Goal: Task Accomplishment & Management: Complete application form

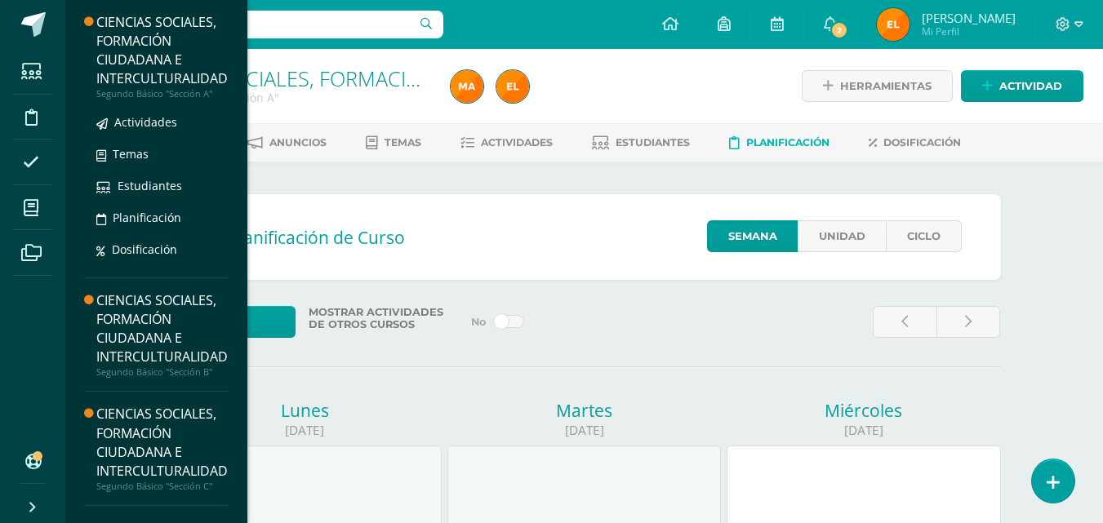
click at [156, 47] on div "CIENCIAS SOCIALES, FORMACIÓN CIUDADANA E INTERCULTURALIDAD" at bounding box center [161, 50] width 131 height 75
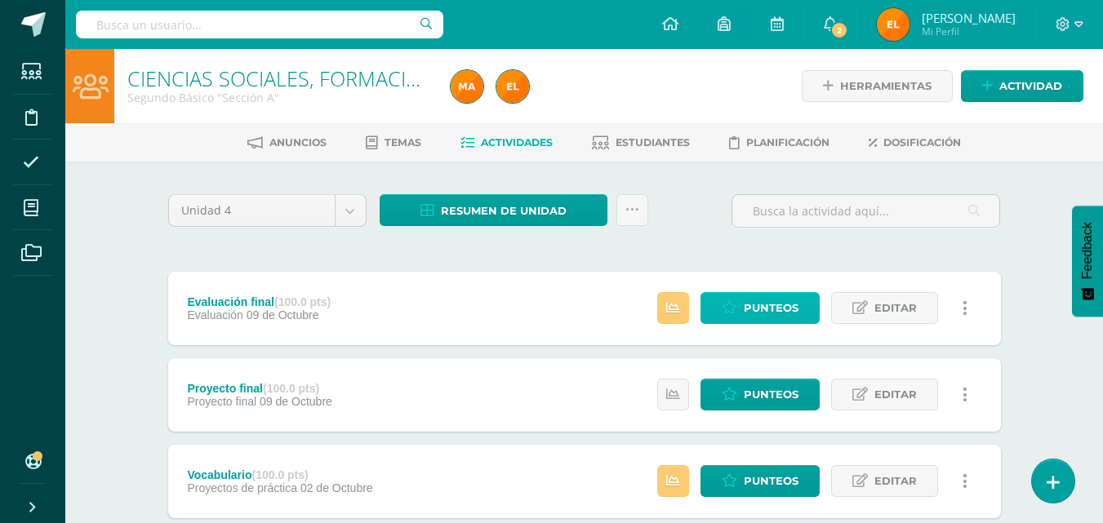
click at [771, 309] on span "Punteos" at bounding box center [771, 308] width 55 height 30
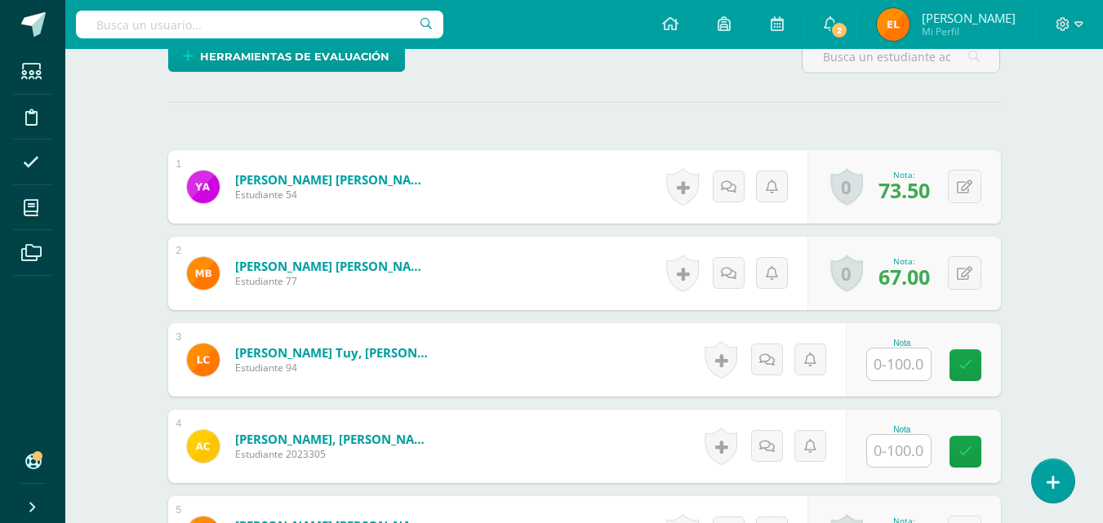
scroll to position [430, 0]
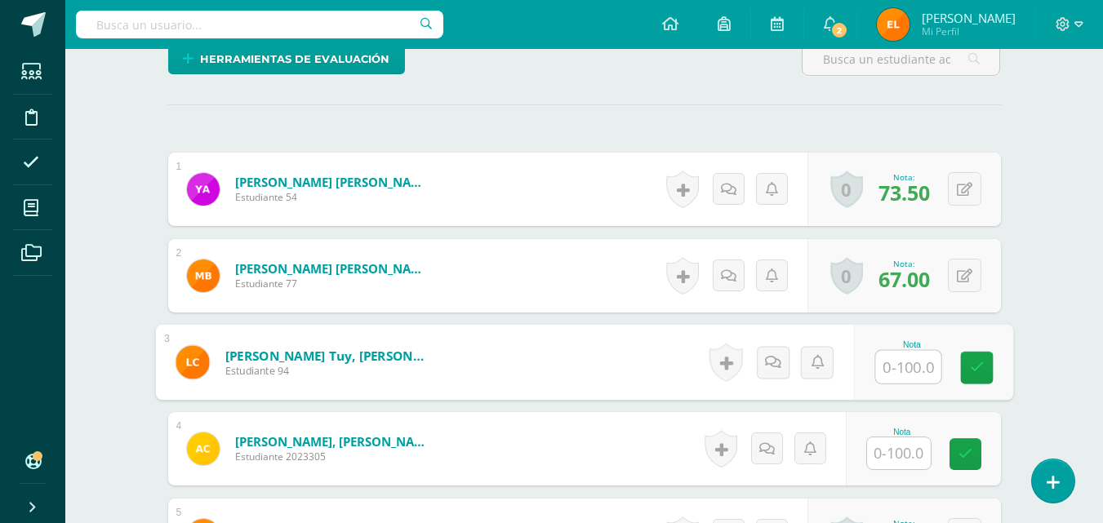
click at [890, 360] on input "text" at bounding box center [907, 367] width 65 height 33
type input "76.5"
click at [970, 373] on icon at bounding box center [976, 368] width 15 height 14
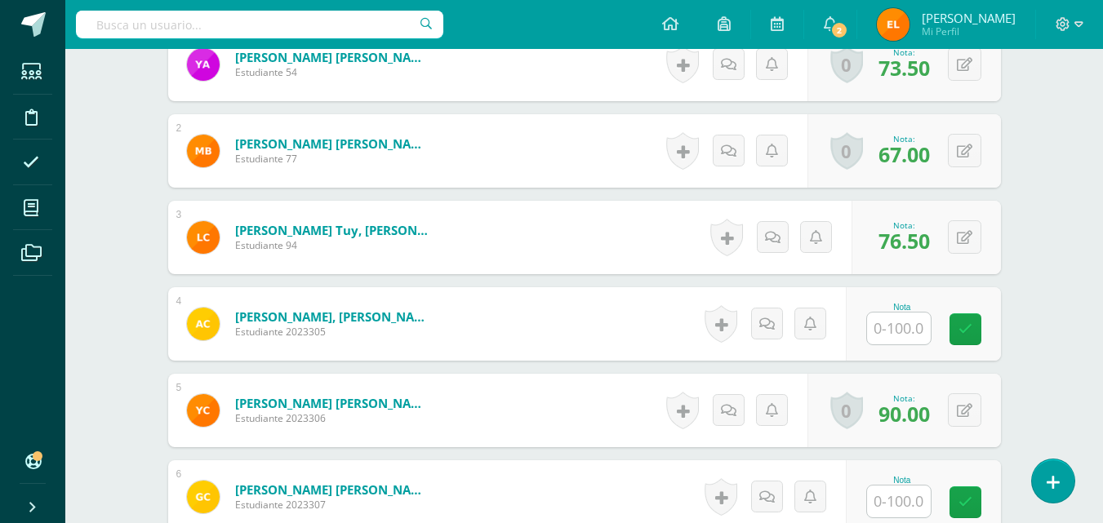
scroll to position [556, 0]
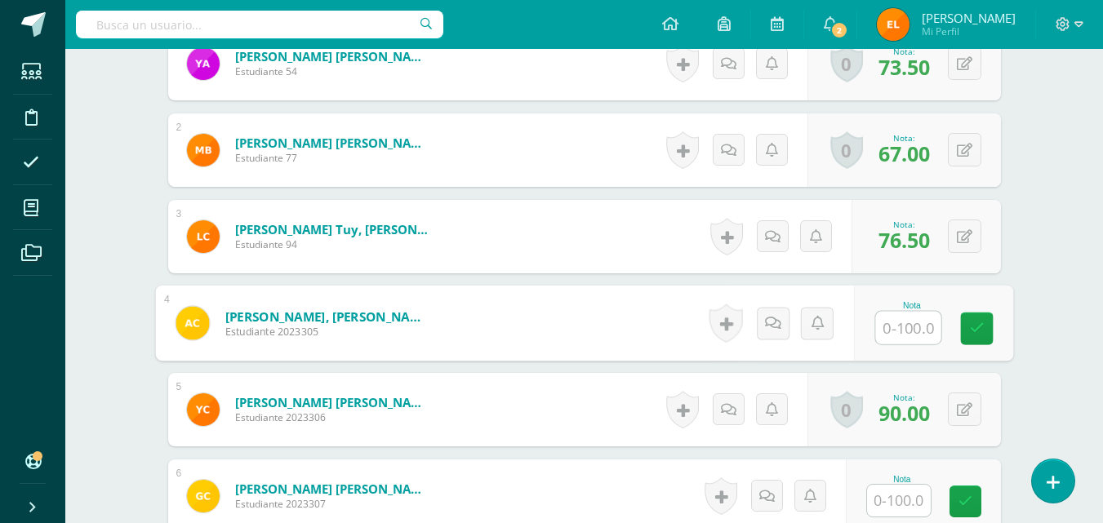
click at [902, 335] on input "text" at bounding box center [907, 328] width 65 height 33
type input "79"
click at [984, 331] on link at bounding box center [976, 329] width 33 height 33
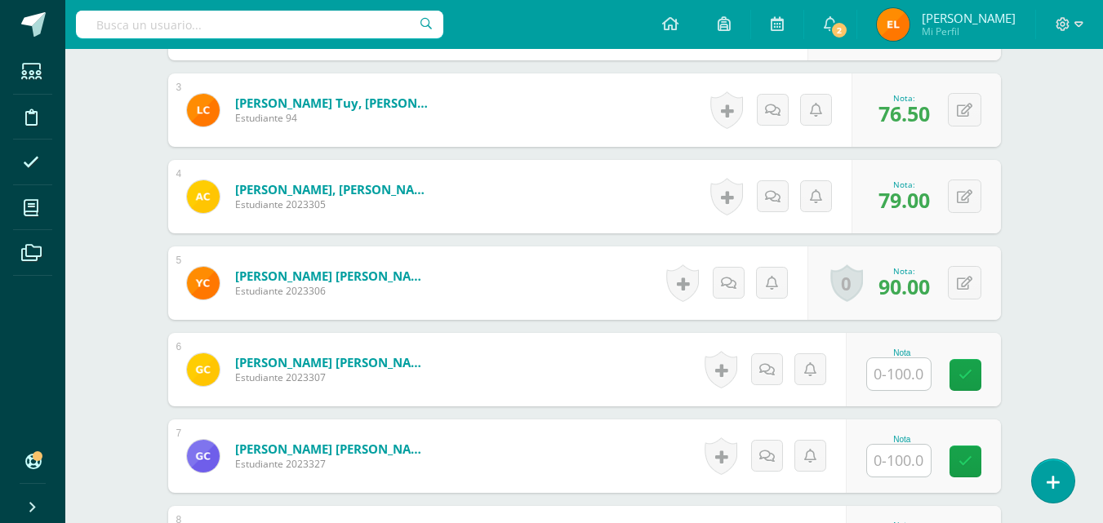
scroll to position [683, 0]
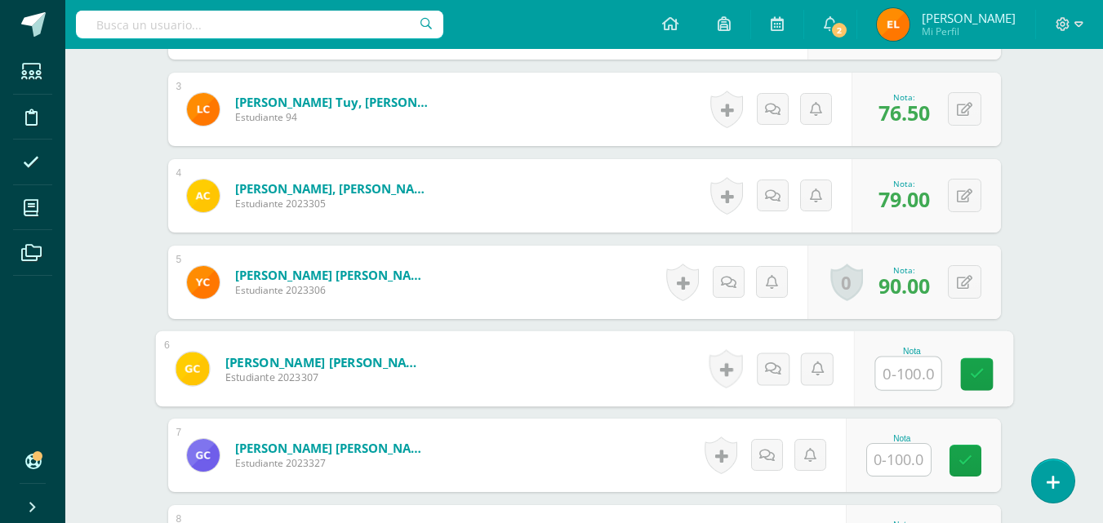
click at [880, 366] on input "text" at bounding box center [907, 374] width 65 height 33
type input "67"
click at [970, 371] on icon at bounding box center [976, 374] width 15 height 14
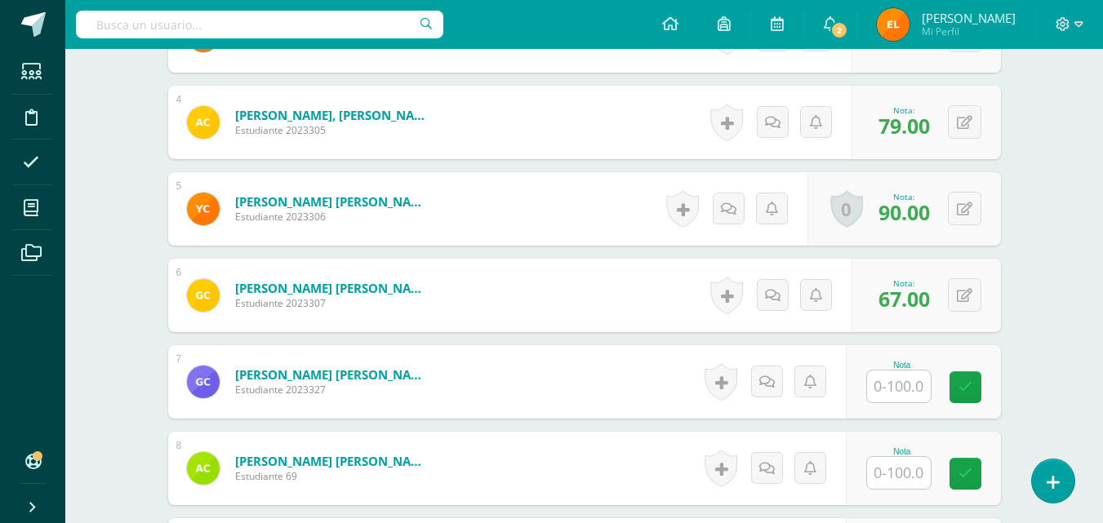
scroll to position [757, 0]
click at [892, 383] on input "text" at bounding box center [899, 386] width 64 height 32
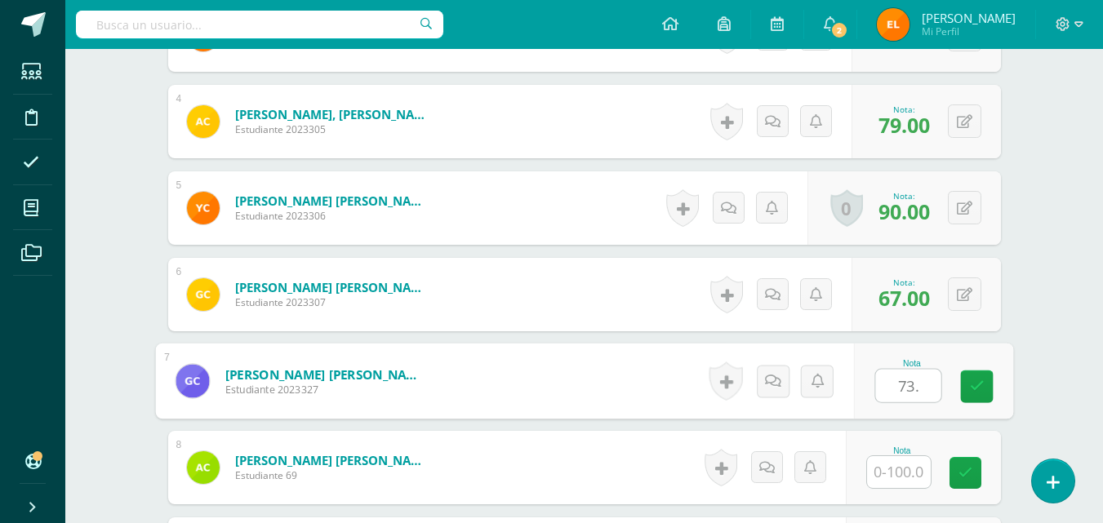
type input "73.5"
click at [977, 387] on icon at bounding box center [976, 387] width 15 height 14
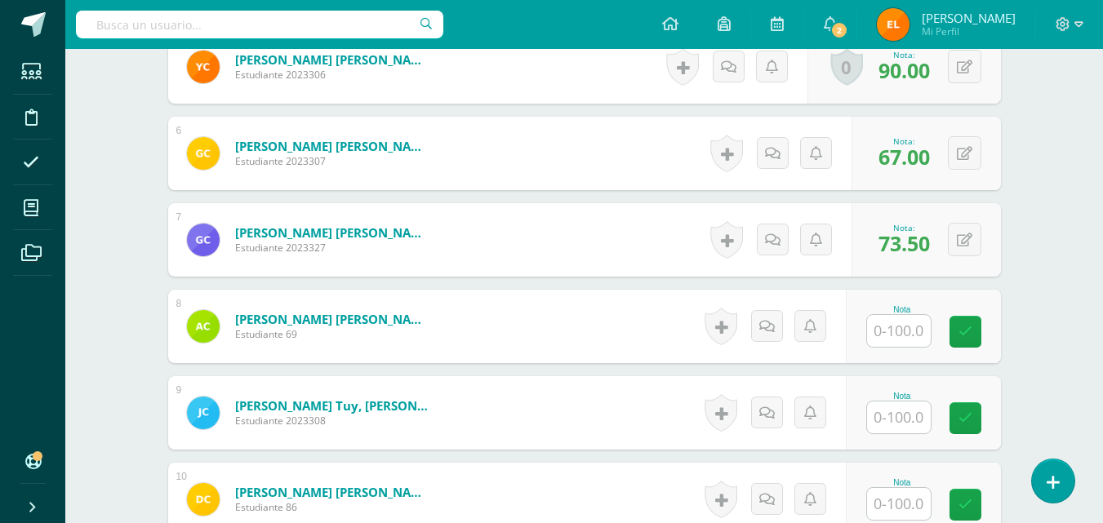
scroll to position [899, 0]
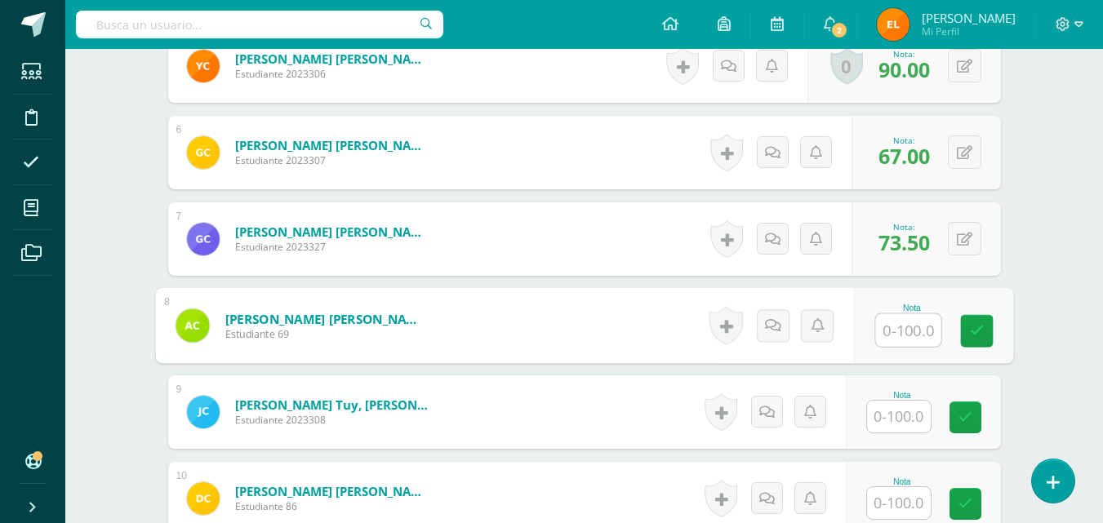
click at [880, 340] on input "text" at bounding box center [907, 330] width 65 height 33
type input "81"
click at [991, 322] on link at bounding box center [976, 331] width 33 height 33
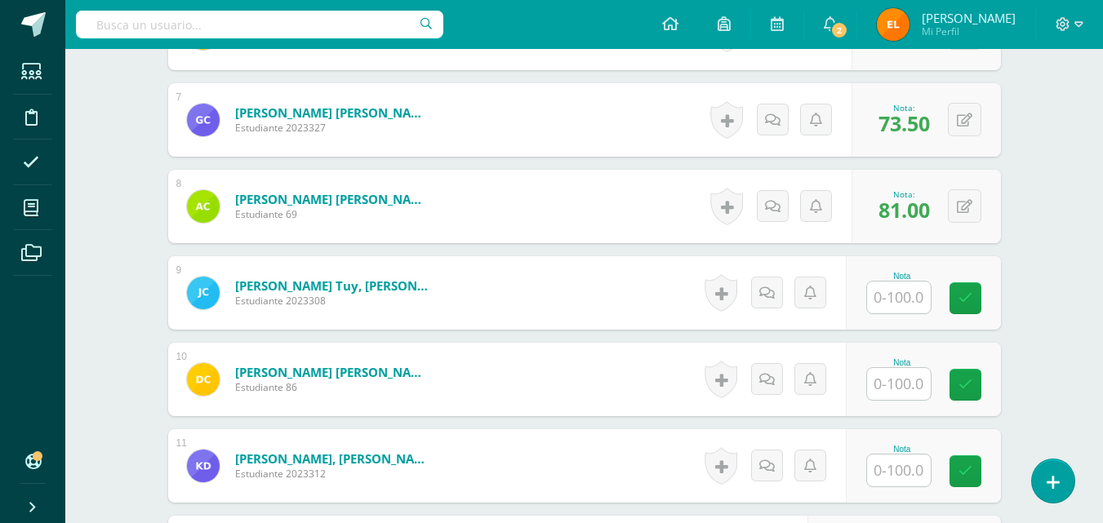
scroll to position [1019, 0]
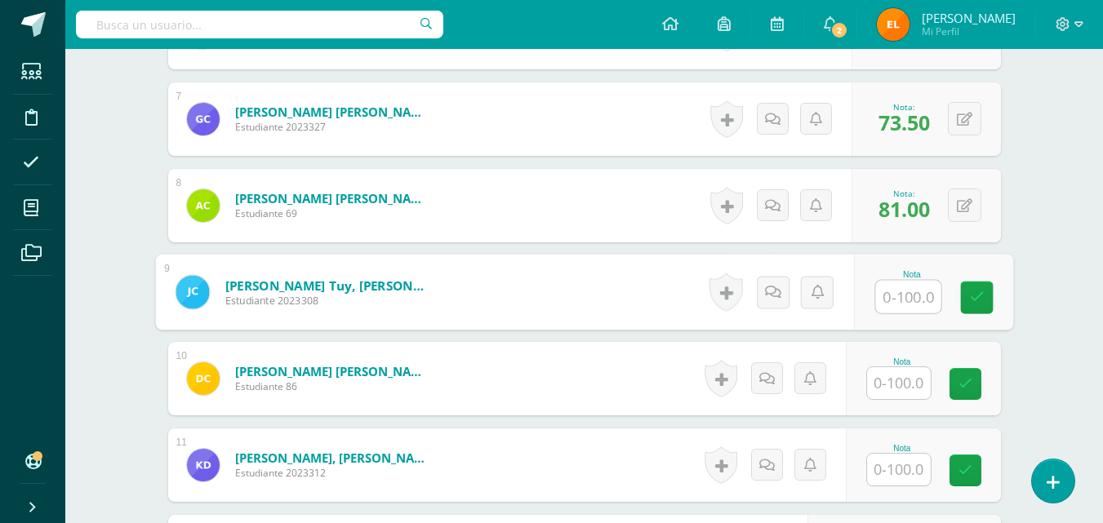
click at [898, 295] on input "text" at bounding box center [907, 297] width 65 height 33
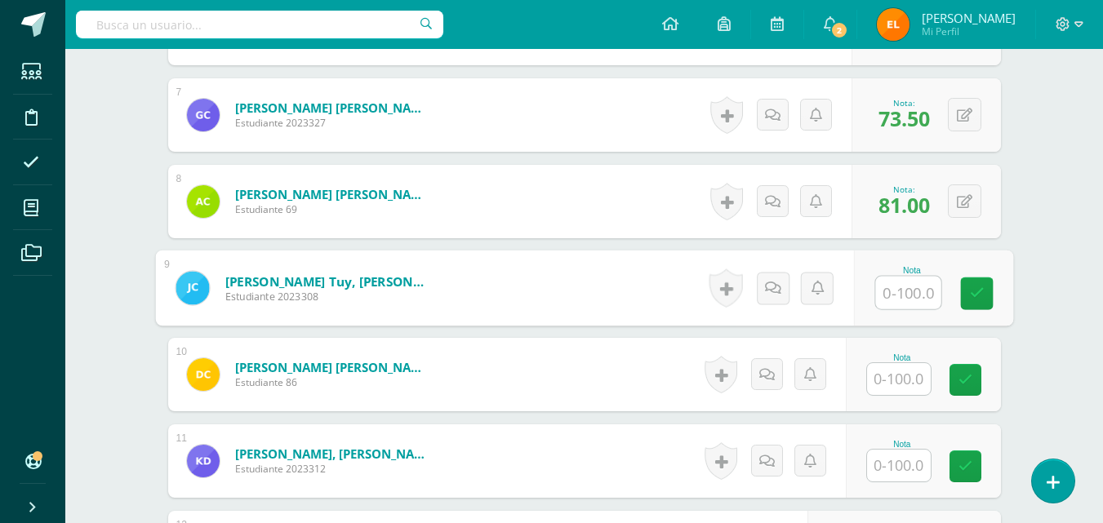
scroll to position [1024, 0]
type input "82"
click at [971, 295] on icon at bounding box center [976, 293] width 15 height 14
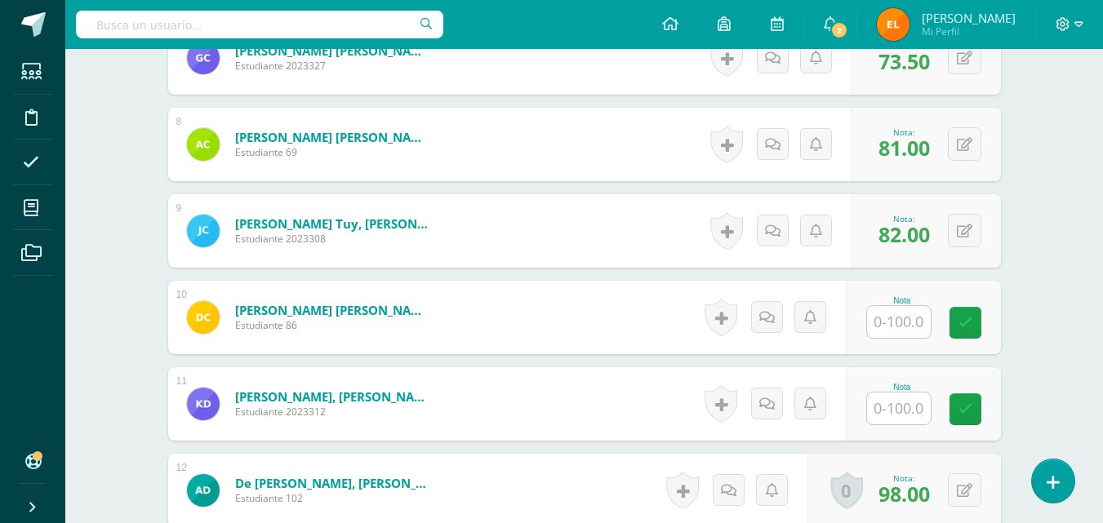
scroll to position [1081, 0]
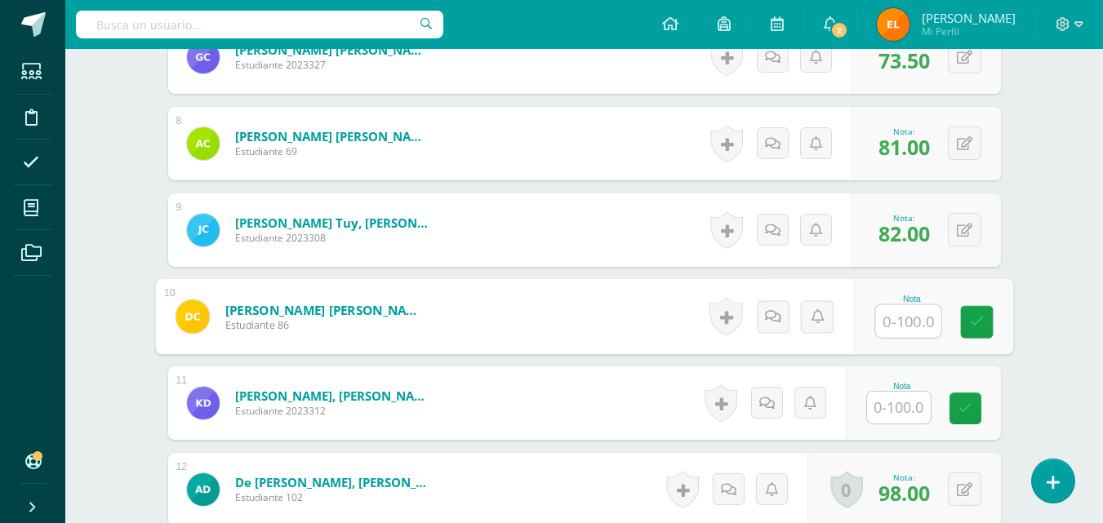
click at [899, 319] on input "text" at bounding box center [907, 321] width 65 height 33
type input "78.5"
click at [978, 323] on icon at bounding box center [976, 322] width 15 height 14
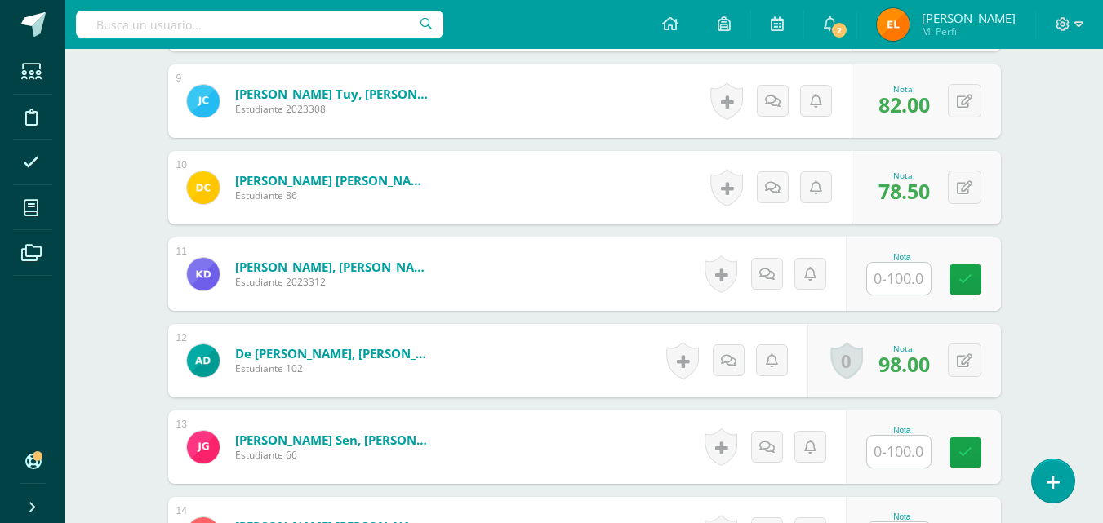
scroll to position [1211, 0]
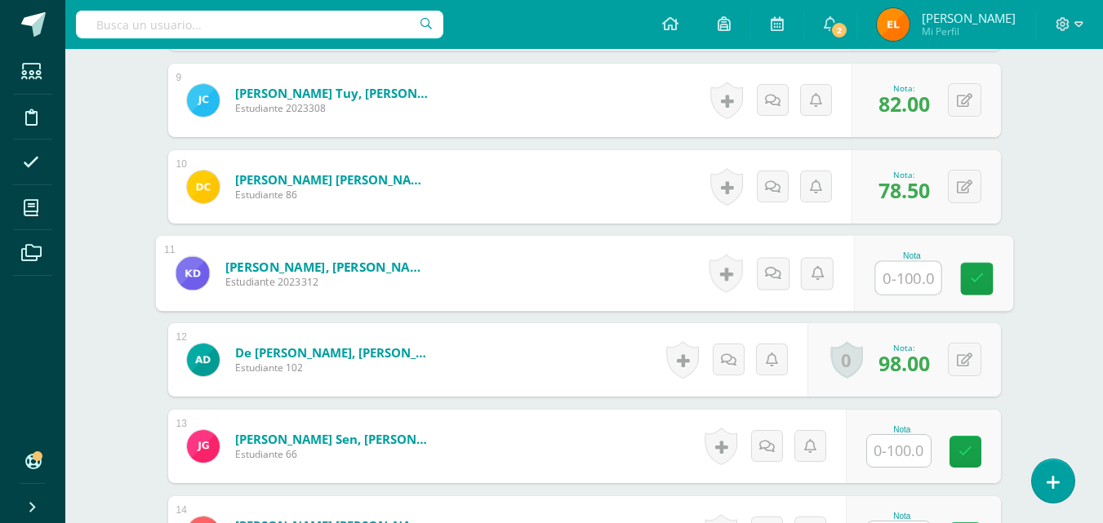
click at [895, 282] on input "text" at bounding box center [907, 278] width 65 height 33
type input "75.5"
click at [980, 274] on icon at bounding box center [976, 279] width 15 height 14
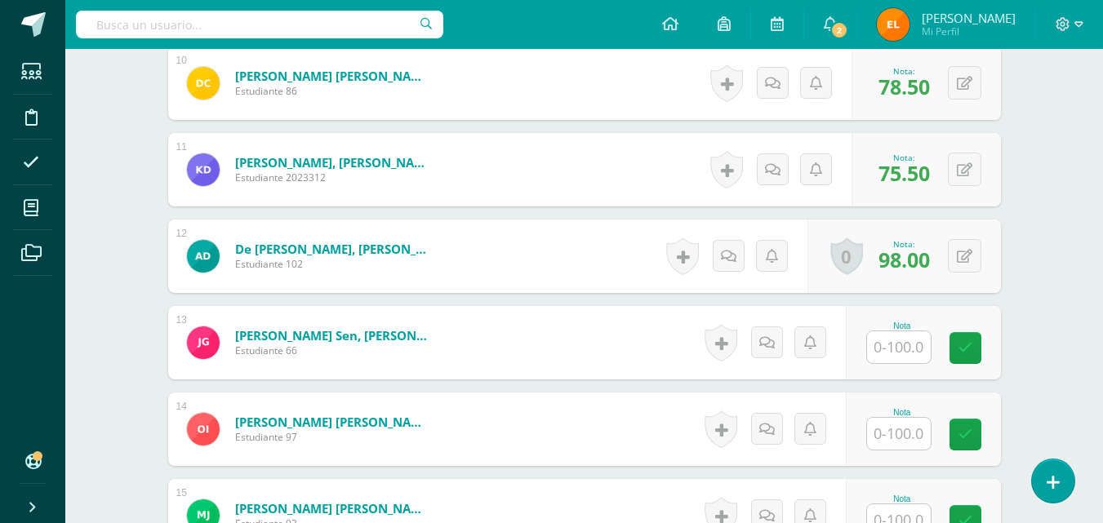
scroll to position [1316, 0]
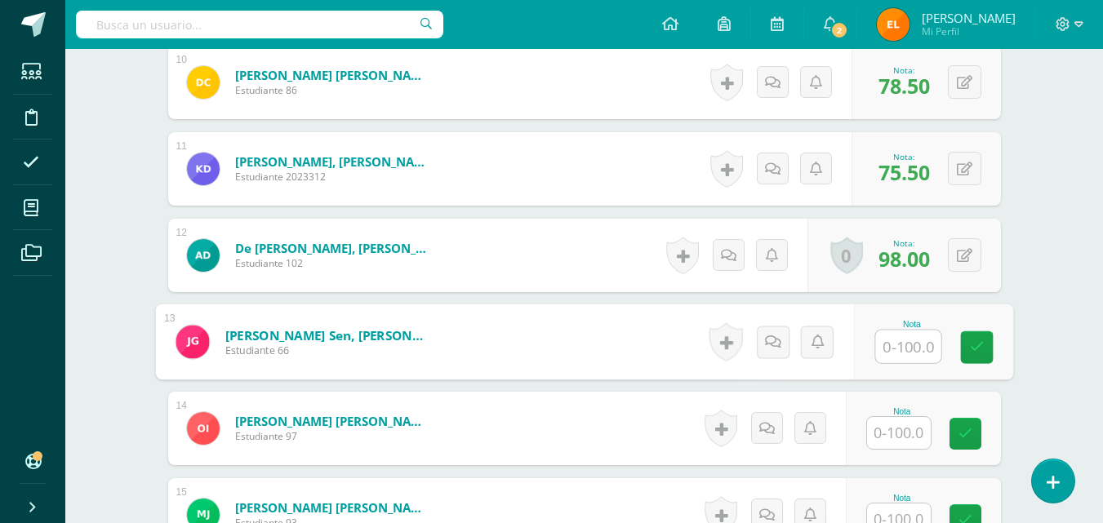
click at [900, 340] on input "text" at bounding box center [907, 347] width 65 height 33
type input "92"
click at [984, 351] on link at bounding box center [976, 347] width 33 height 33
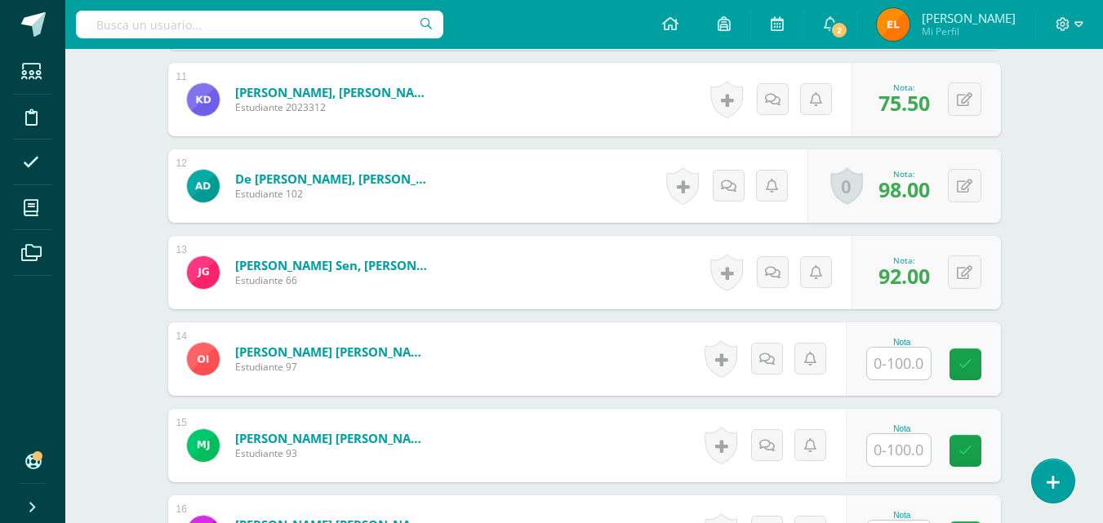
scroll to position [1400, 0]
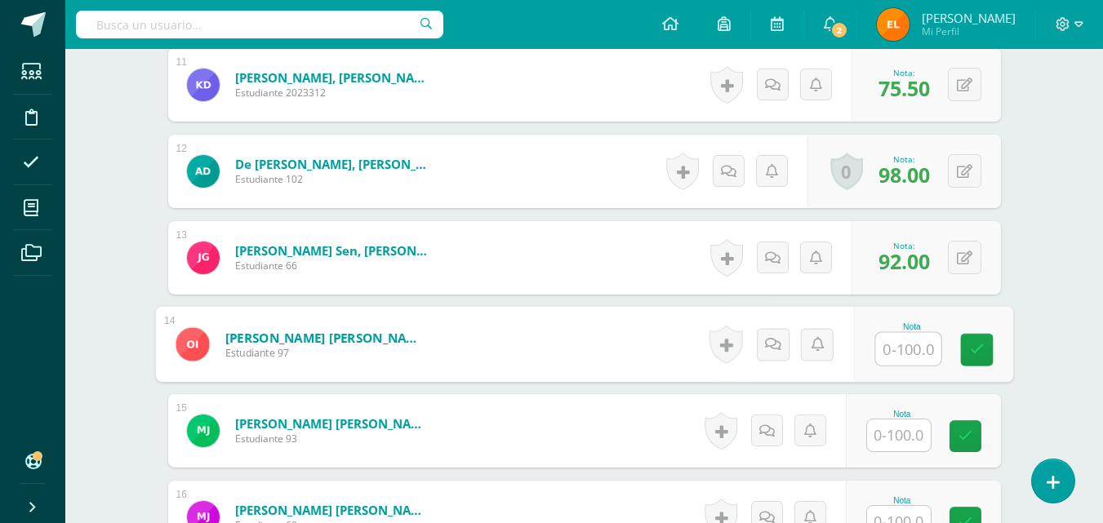
click at [890, 351] on input "text" at bounding box center [907, 349] width 65 height 33
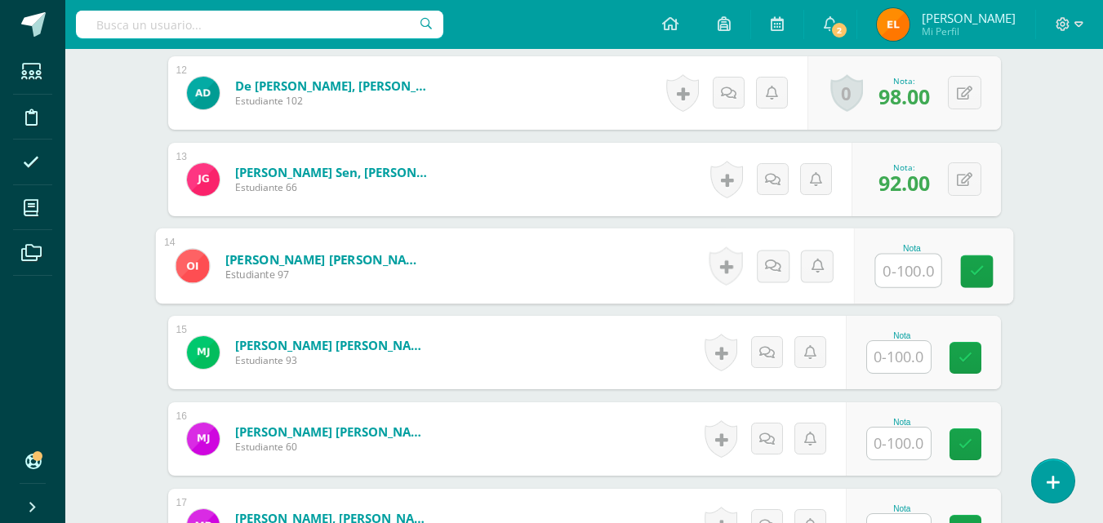
scroll to position [1479, 0]
type input "62"
click at [975, 267] on icon at bounding box center [976, 271] width 15 height 14
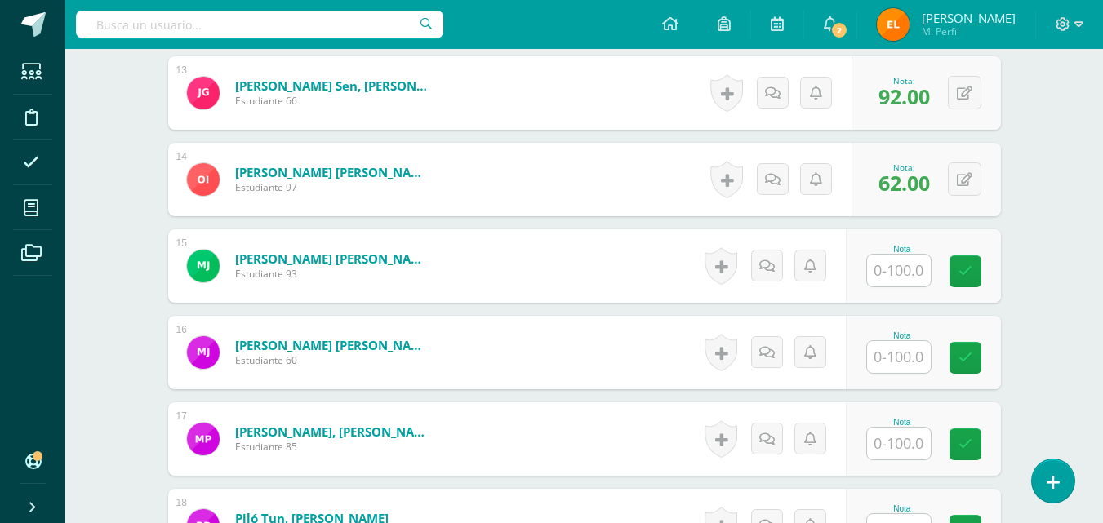
scroll to position [1566, 0]
click at [879, 273] on input "text" at bounding box center [899, 270] width 64 height 32
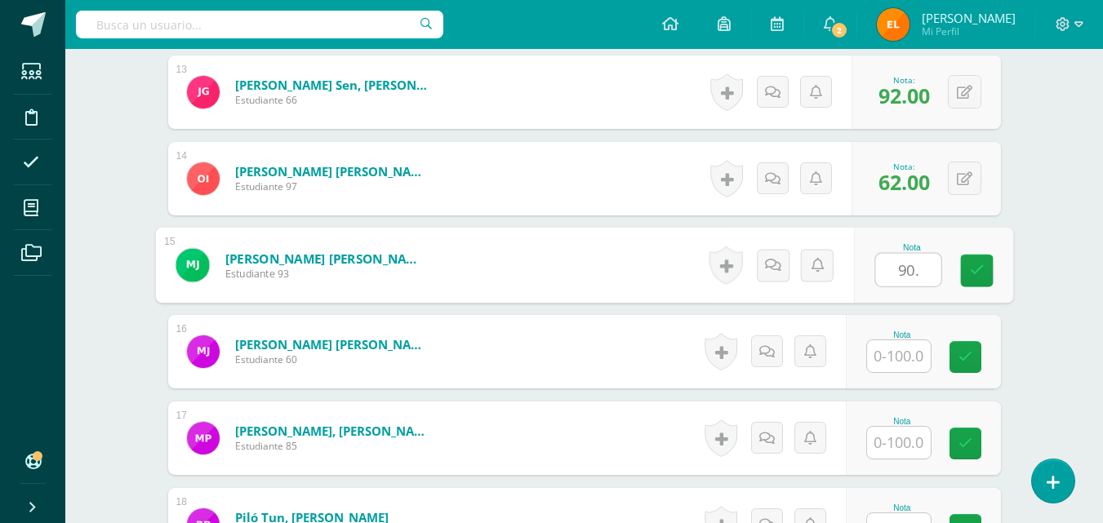
type input "90.5"
click at [978, 270] on icon at bounding box center [976, 271] width 15 height 14
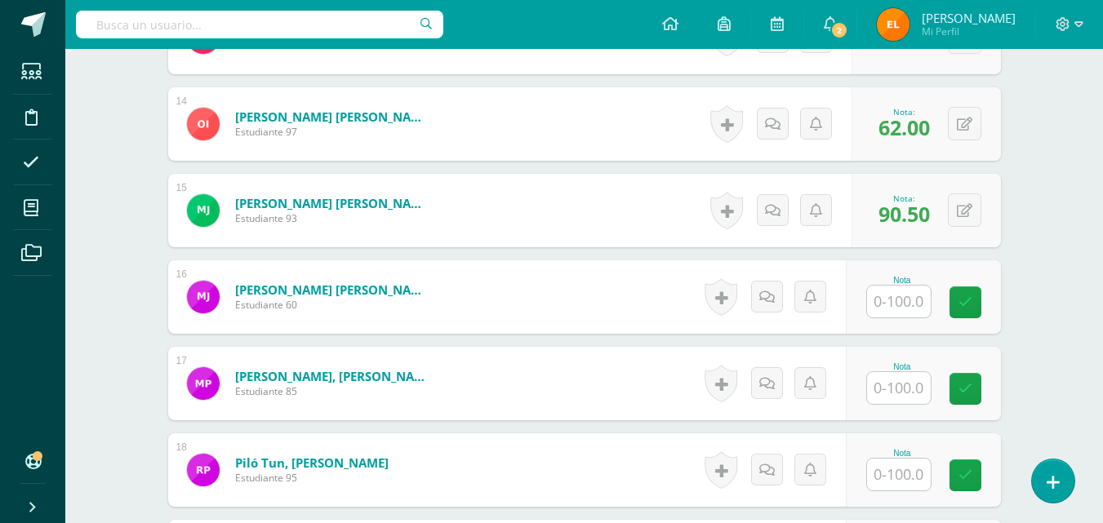
scroll to position [1621, 0]
click at [882, 300] on input "text" at bounding box center [899, 301] width 64 height 32
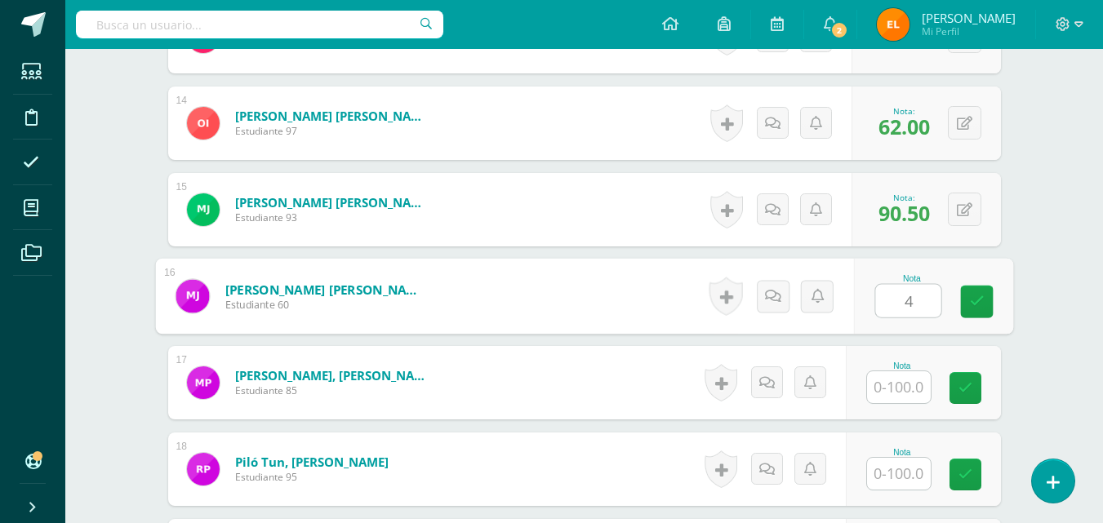
type input "49"
click at [988, 309] on link at bounding box center [976, 302] width 33 height 33
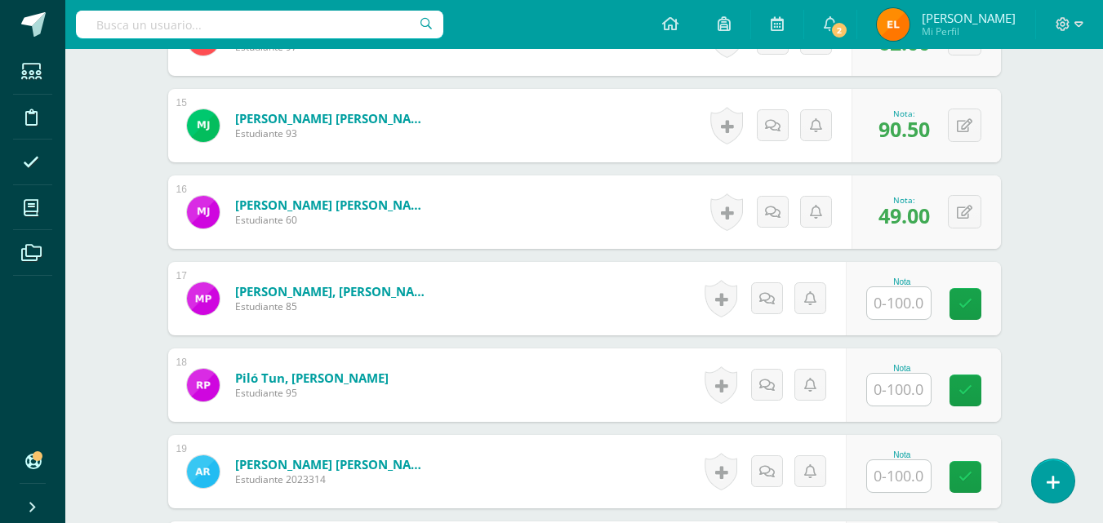
scroll to position [1706, 0]
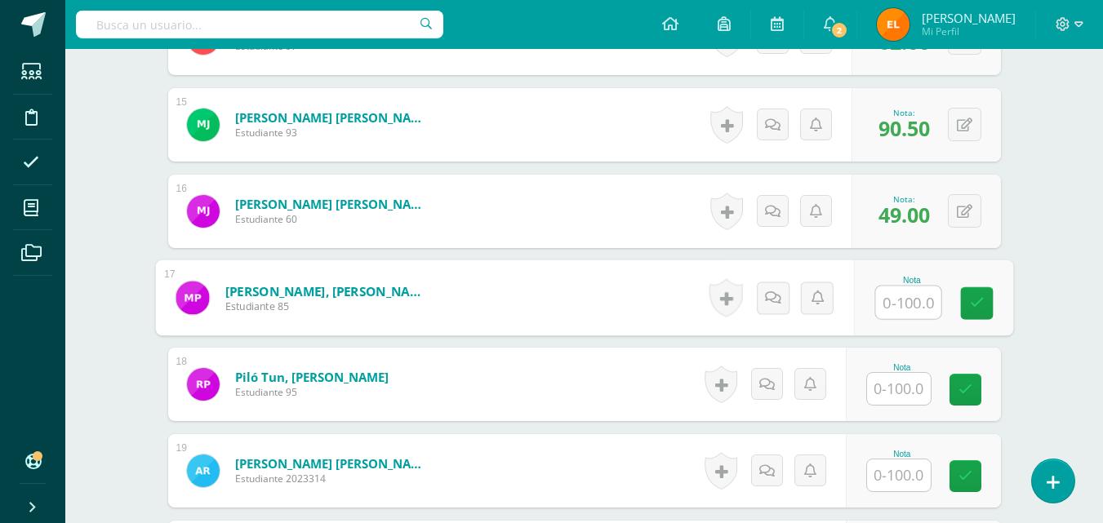
click at [910, 306] on input "text" at bounding box center [907, 302] width 65 height 33
type input "56"
click at [979, 302] on icon at bounding box center [976, 303] width 15 height 14
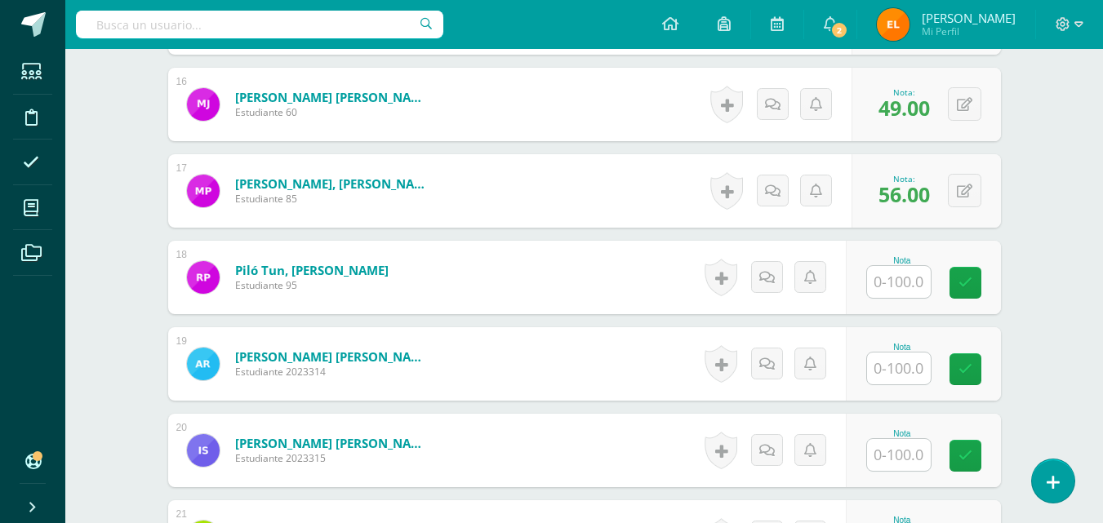
scroll to position [1814, 0]
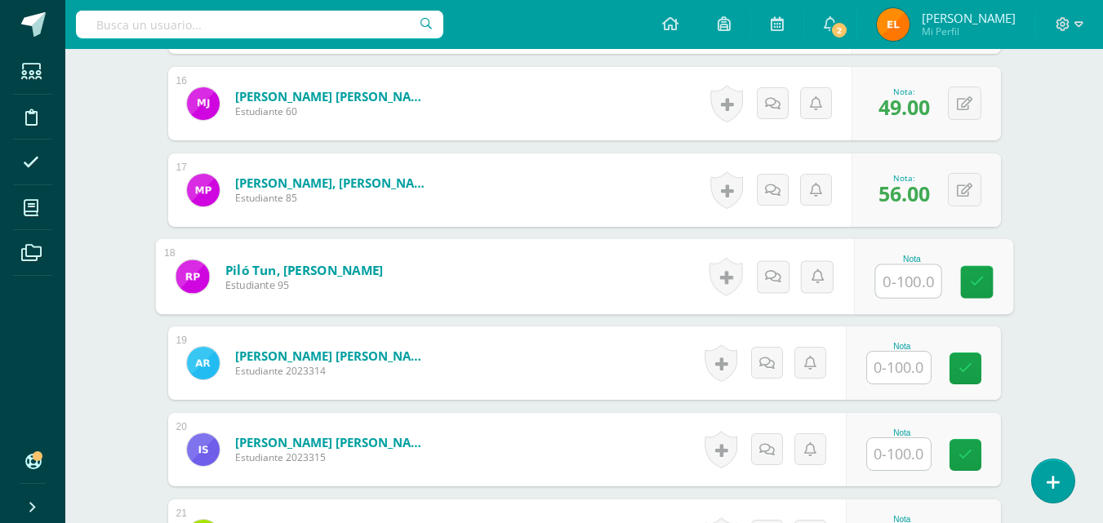
click at [896, 290] on input "text" at bounding box center [907, 281] width 65 height 33
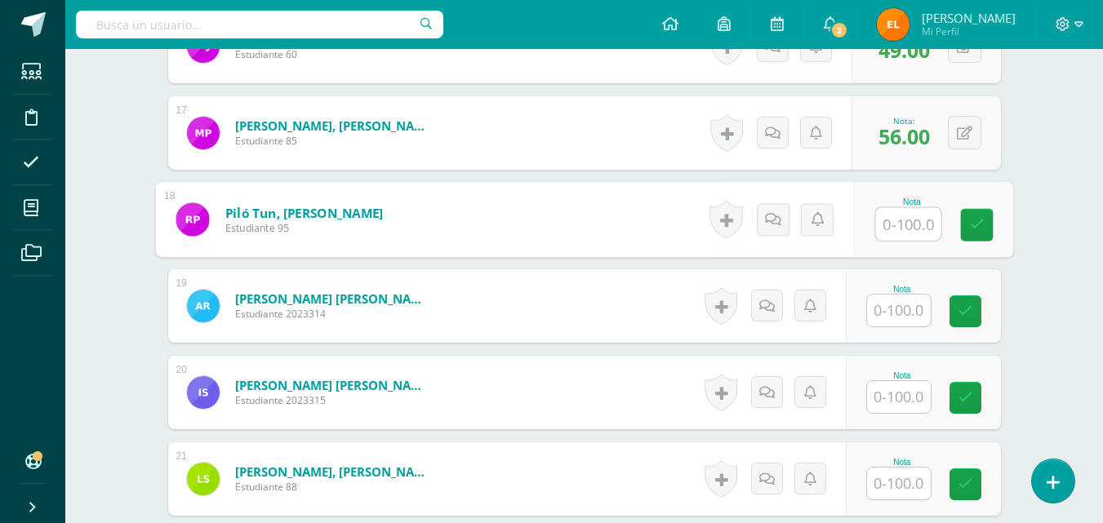
scroll to position [1876, 0]
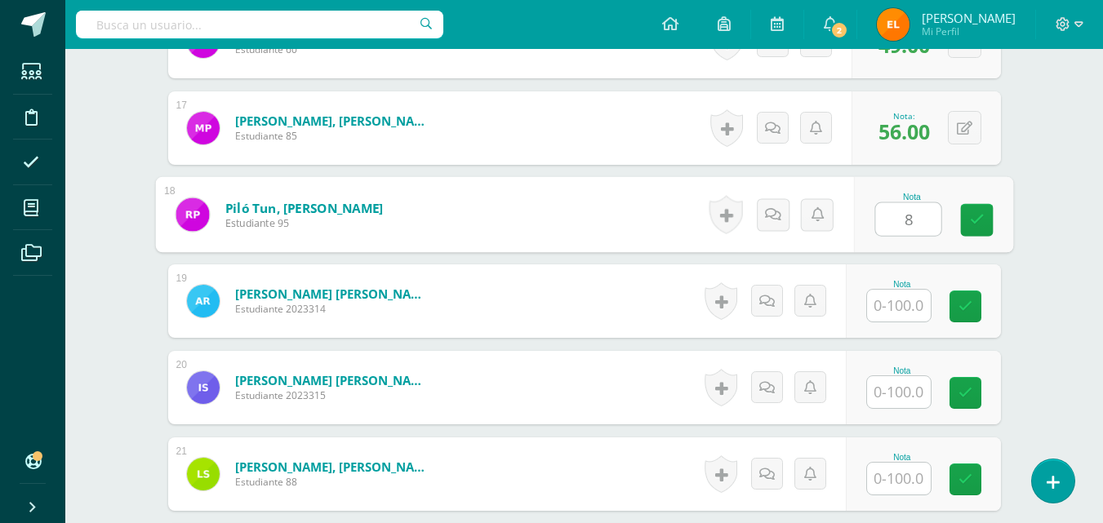
type input "83"
click at [975, 219] on icon at bounding box center [976, 220] width 15 height 14
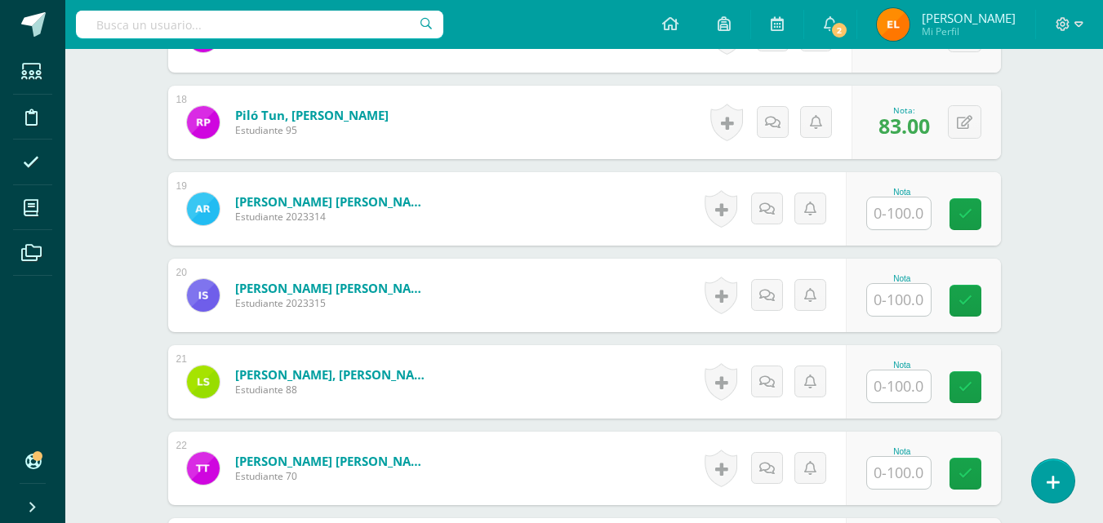
scroll to position [1970, 0]
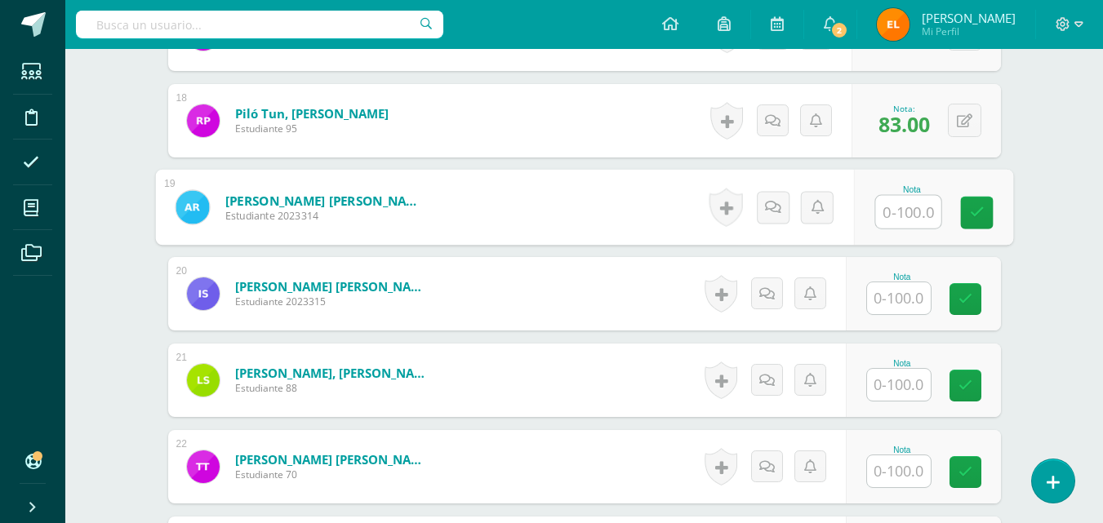
click at [895, 211] on input "text" at bounding box center [907, 212] width 65 height 33
type input "94"
click at [971, 211] on icon at bounding box center [976, 213] width 15 height 14
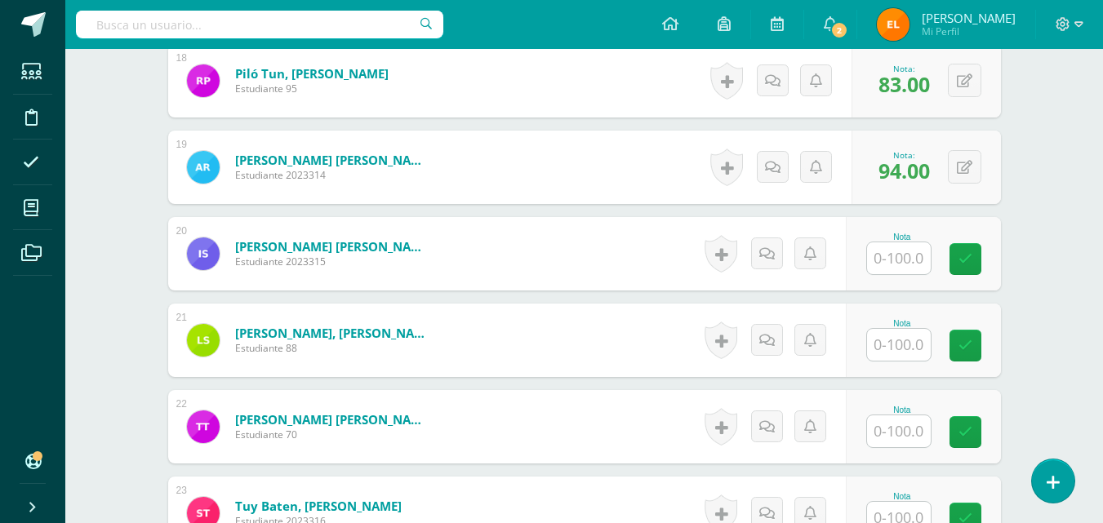
scroll to position [2013, 0]
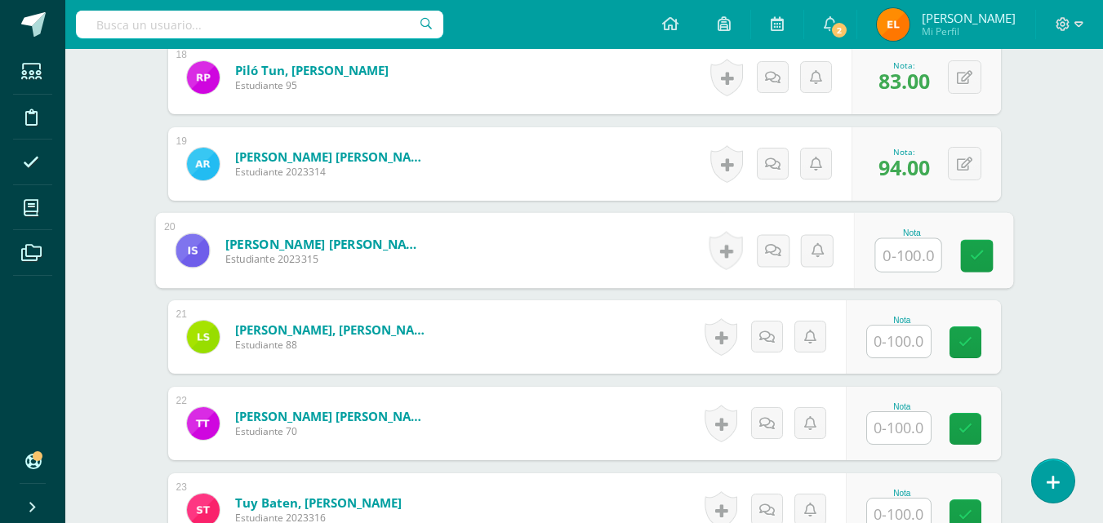
click at [892, 247] on input "text" at bounding box center [907, 255] width 65 height 33
type input "85.5"
click at [981, 246] on link at bounding box center [976, 256] width 33 height 33
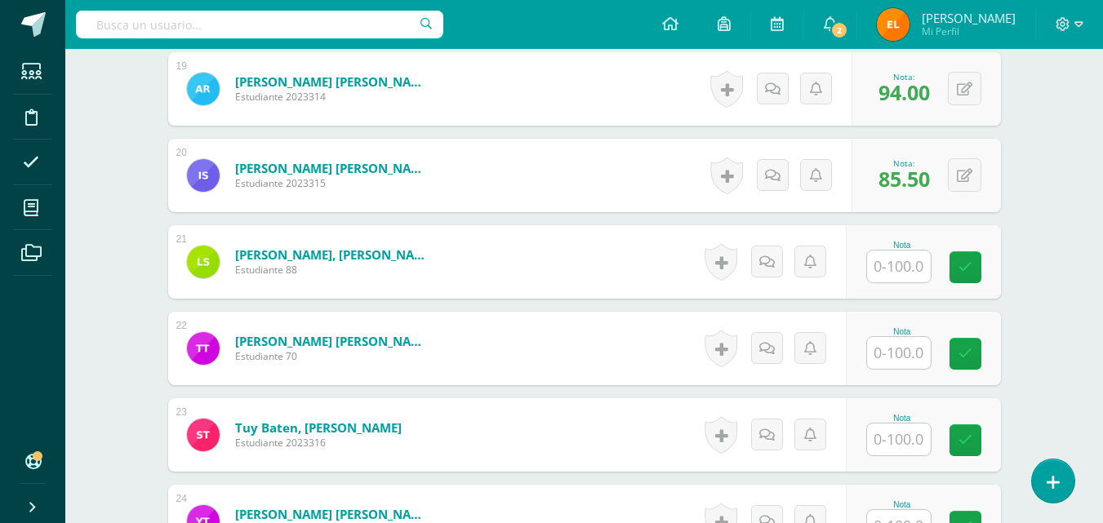
scroll to position [2089, 0]
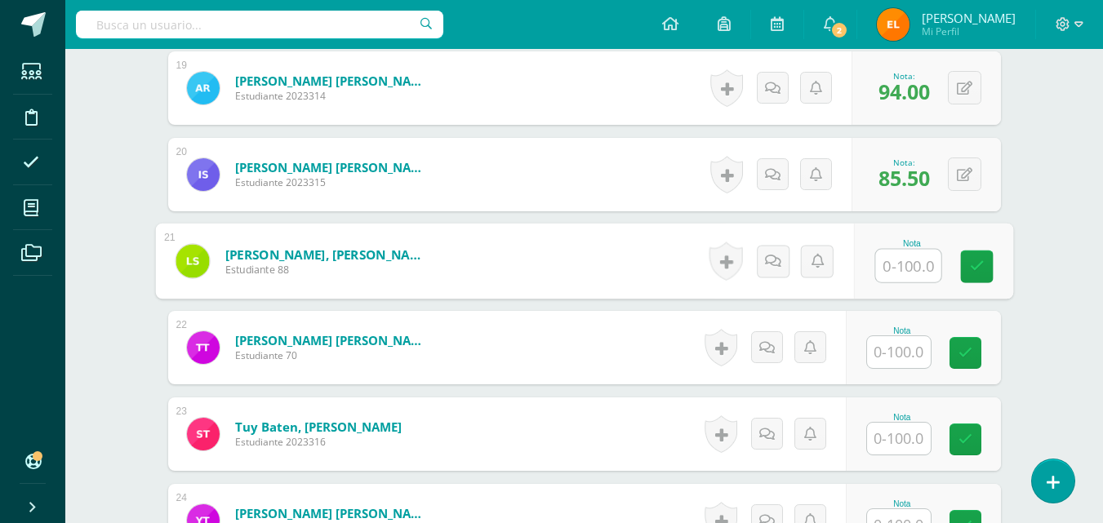
click at [895, 269] on input "text" at bounding box center [907, 266] width 65 height 33
type input "87.5"
click at [971, 273] on icon at bounding box center [976, 267] width 15 height 14
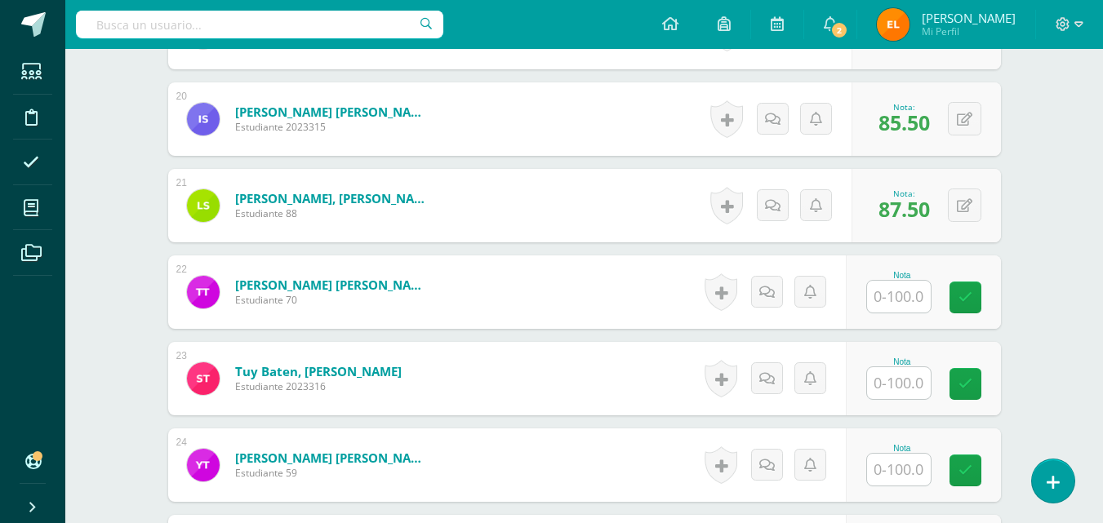
scroll to position [2145, 0]
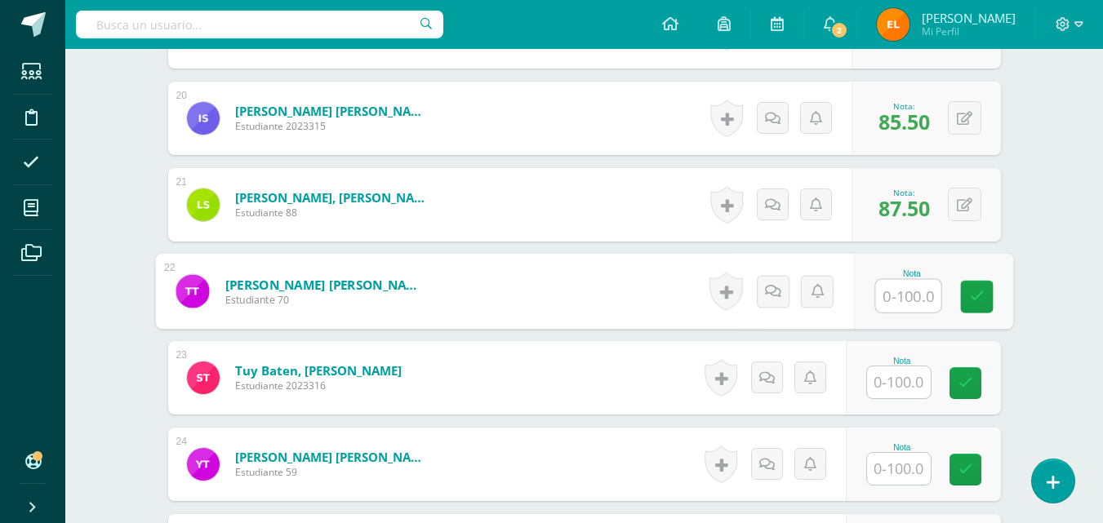
click at [881, 300] on input "text" at bounding box center [907, 296] width 65 height 33
type input "94"
click at [971, 302] on icon at bounding box center [976, 297] width 15 height 14
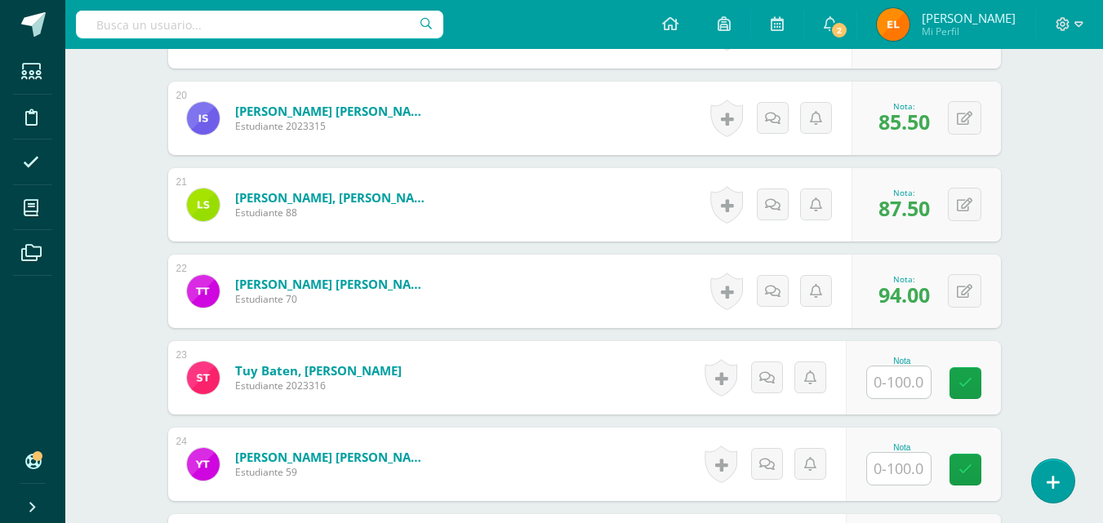
scroll to position [2227, 0]
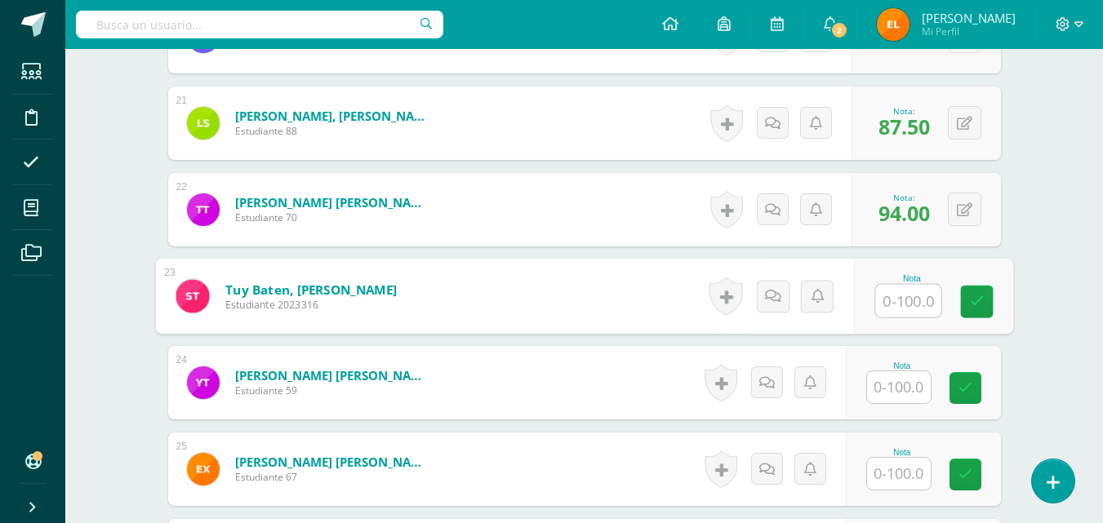
click at [891, 295] on input "text" at bounding box center [907, 301] width 65 height 33
type input "77.5"
click at [987, 294] on link at bounding box center [976, 302] width 33 height 33
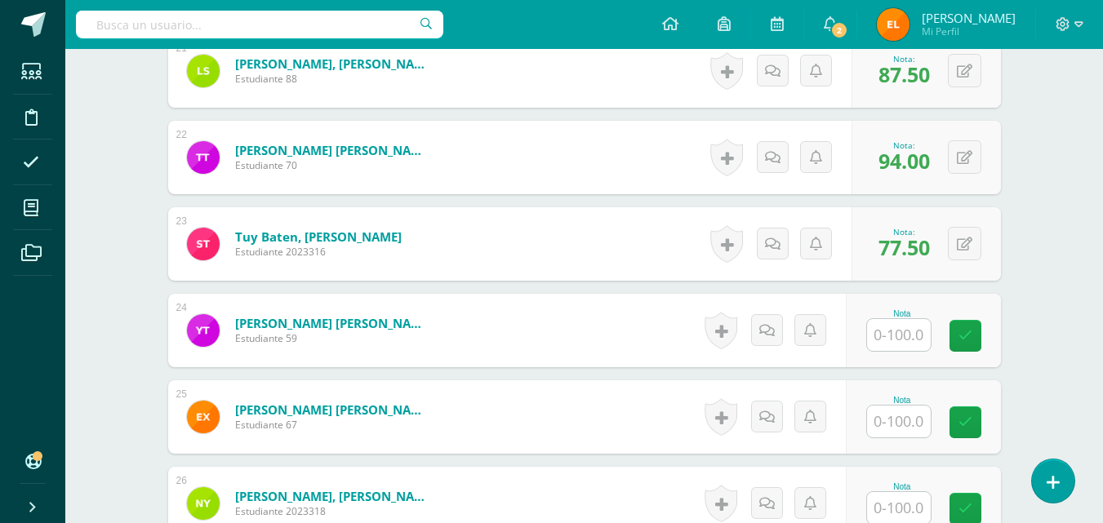
scroll to position [2280, 0]
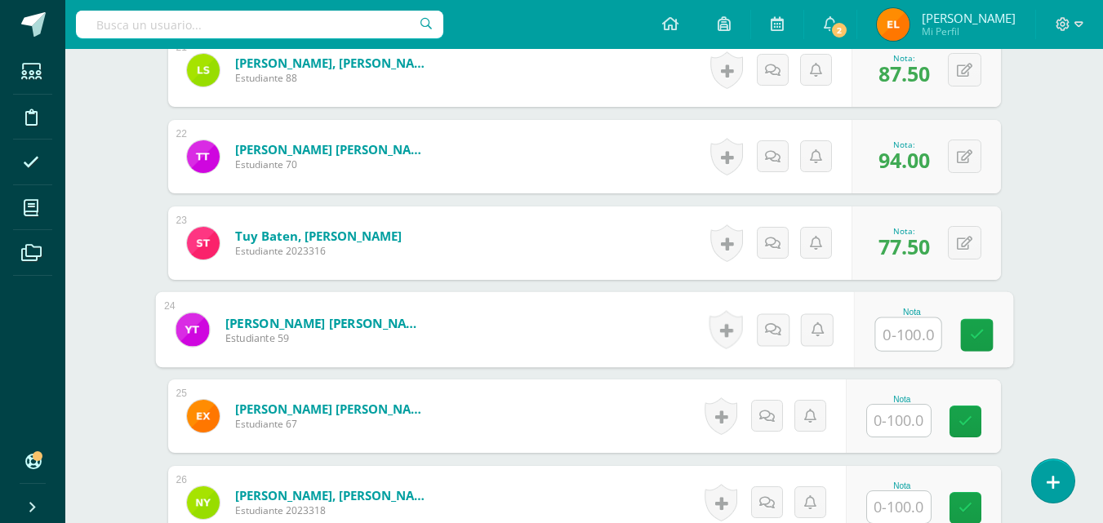
click at [895, 326] on input "text" at bounding box center [907, 334] width 65 height 33
type input "54.75"
click at [974, 329] on icon at bounding box center [976, 335] width 15 height 14
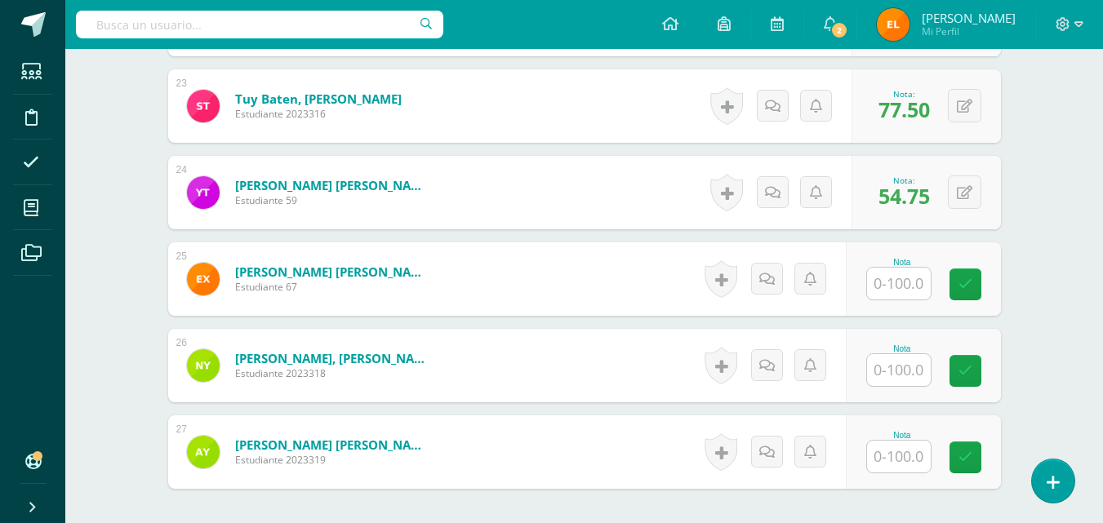
scroll to position [2422, 0]
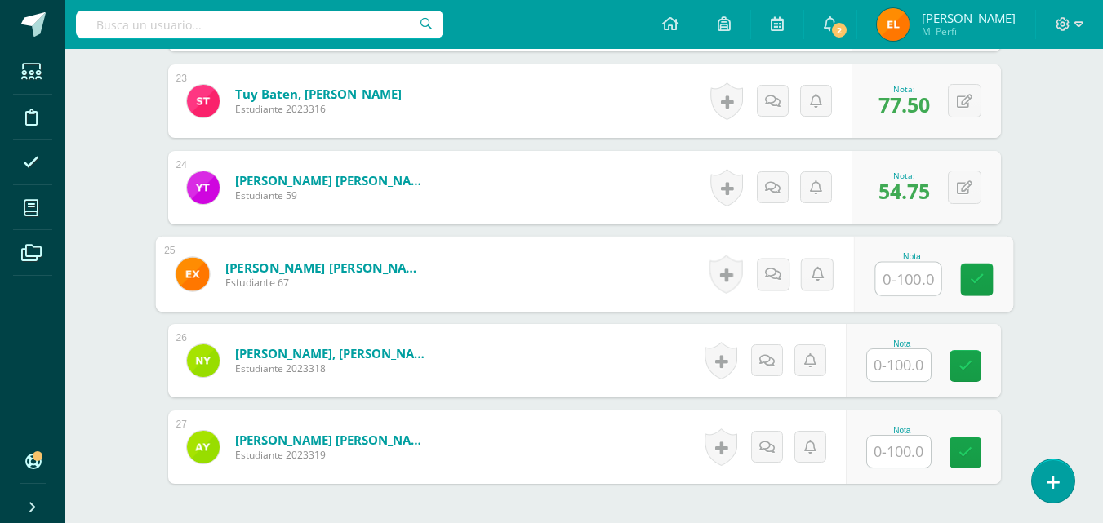
click at [904, 276] on input "text" at bounding box center [907, 279] width 65 height 33
type input "57"
click at [985, 277] on link at bounding box center [976, 280] width 33 height 33
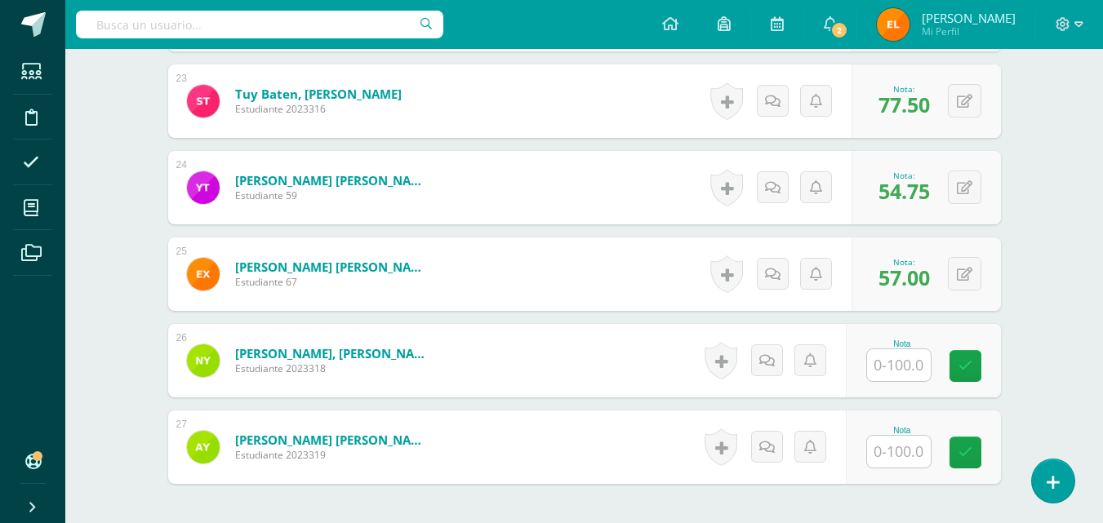
scroll to position [2511, 0]
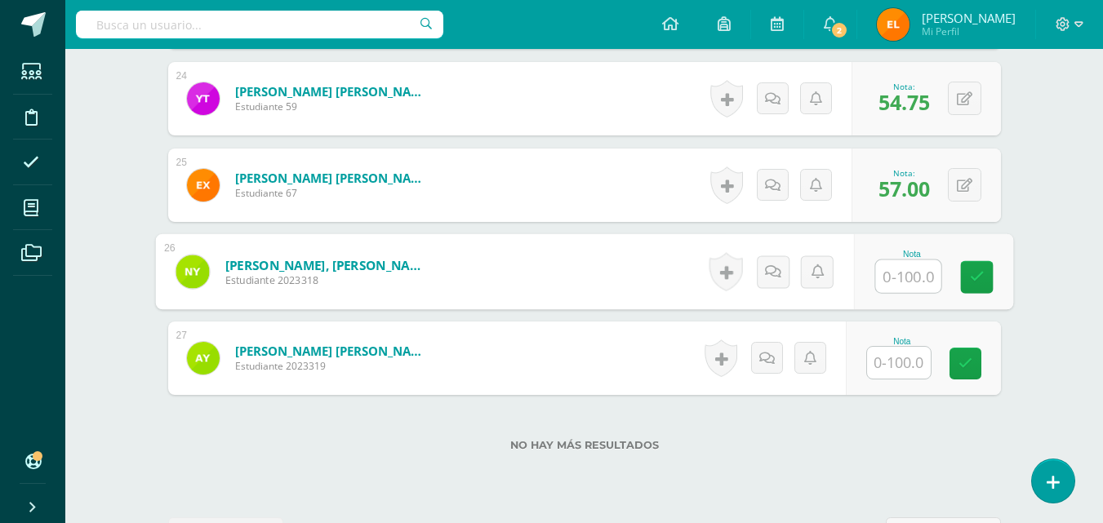
click at [886, 278] on input "text" at bounding box center [907, 276] width 65 height 33
type input "92"
click at [977, 283] on icon at bounding box center [976, 277] width 15 height 14
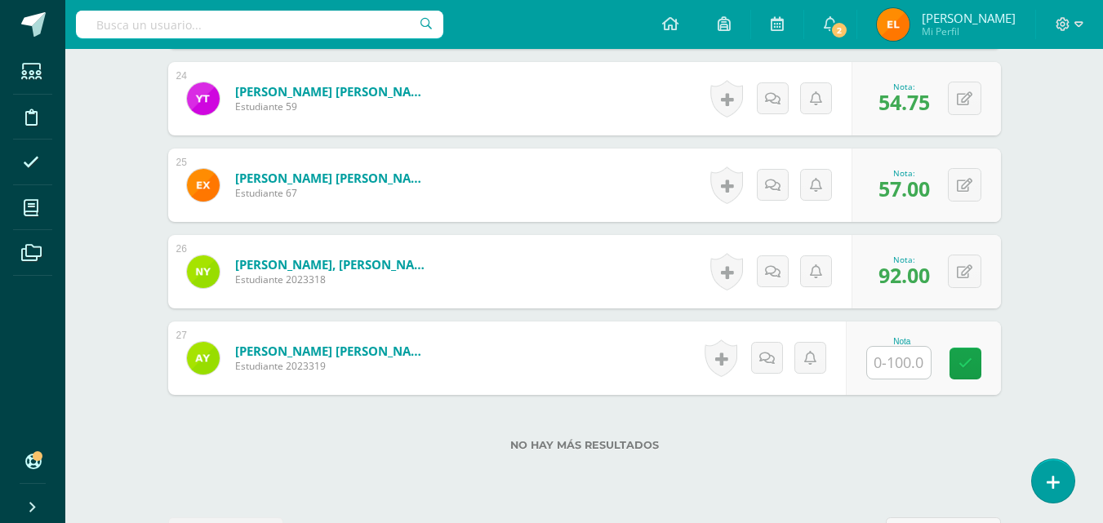
scroll to position [2569, 0]
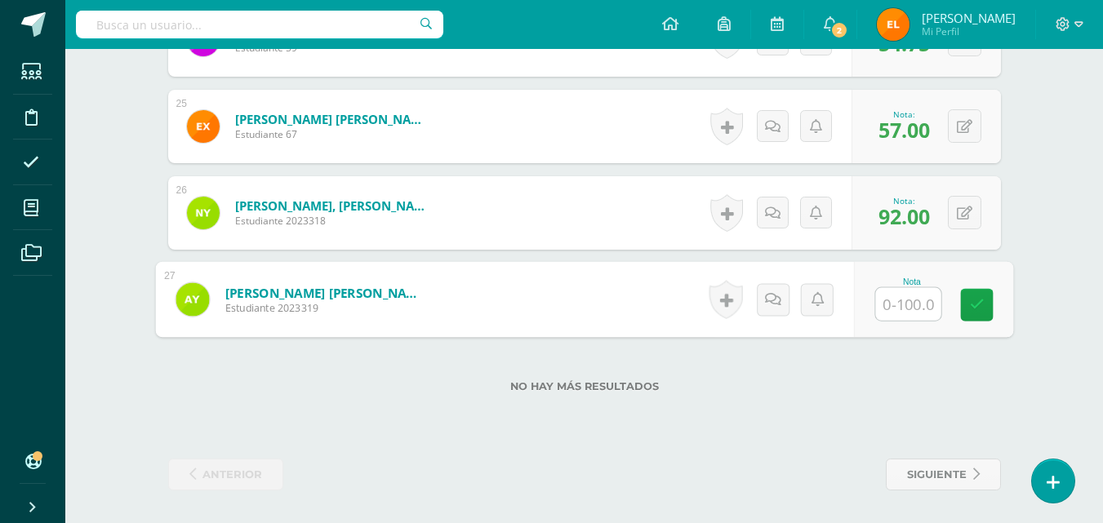
click at [878, 309] on input "text" at bounding box center [907, 304] width 65 height 33
type input "77.75"
click at [985, 300] on link at bounding box center [976, 305] width 33 height 33
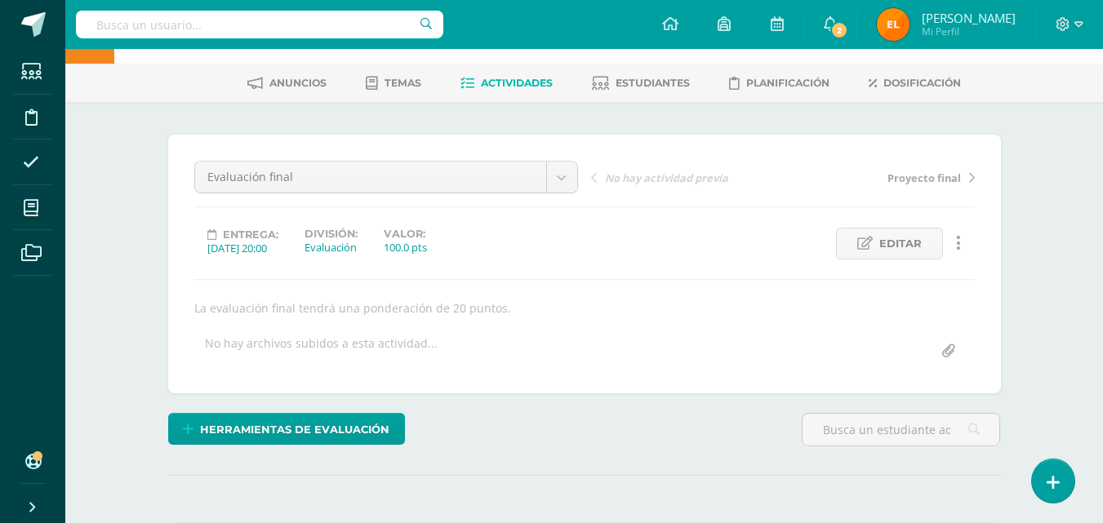
scroll to position [0, 0]
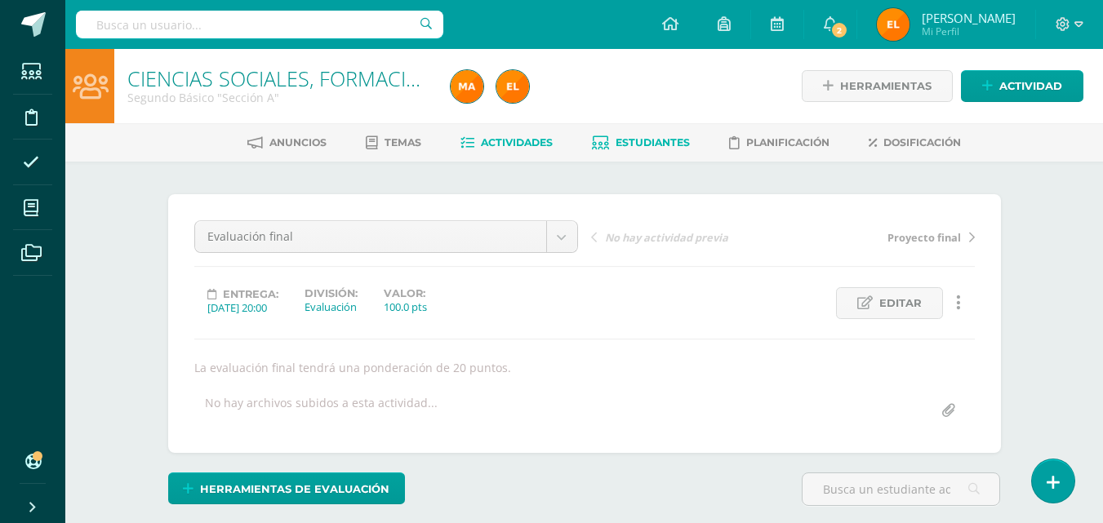
click at [640, 142] on span "Estudiantes" at bounding box center [652, 142] width 74 height 12
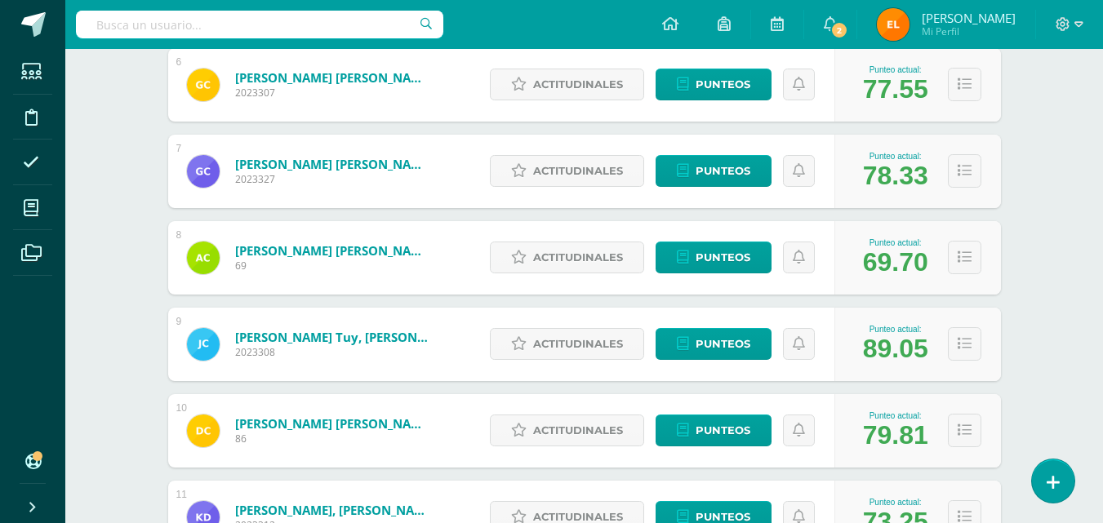
scroll to position [740, 0]
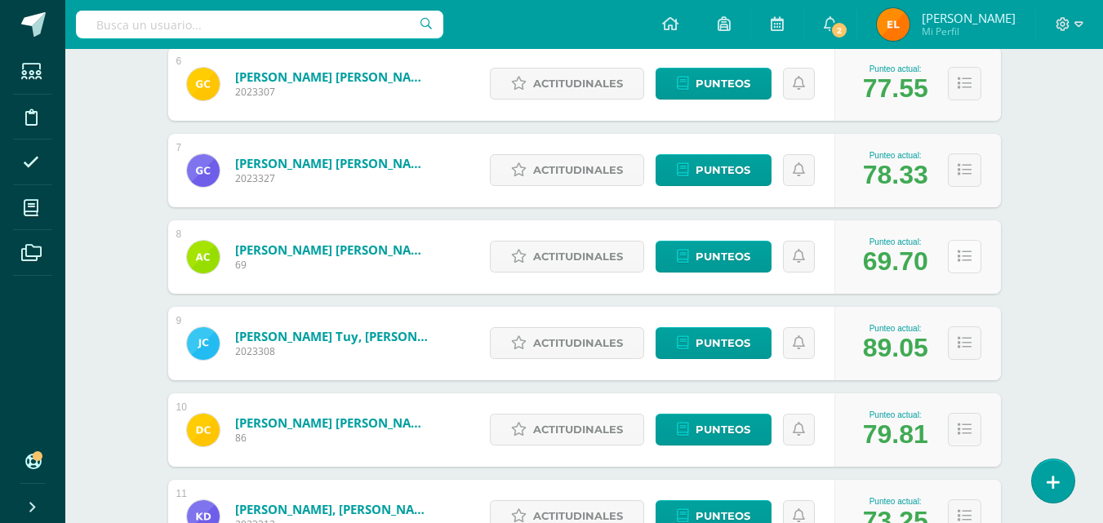
click at [959, 255] on icon at bounding box center [964, 257] width 14 height 14
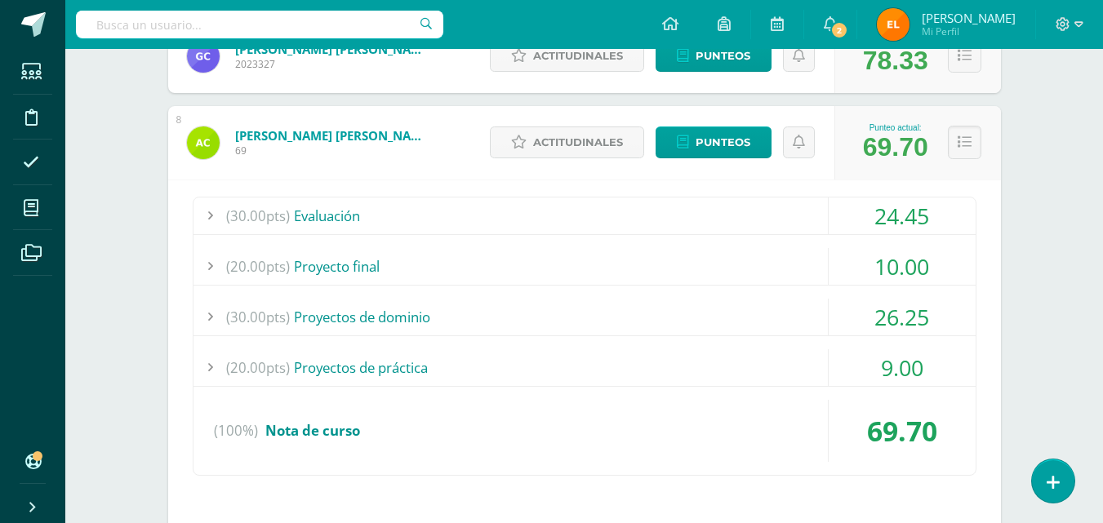
scroll to position [855, 0]
click at [851, 263] on div "10.00" at bounding box center [901, 265] width 147 height 37
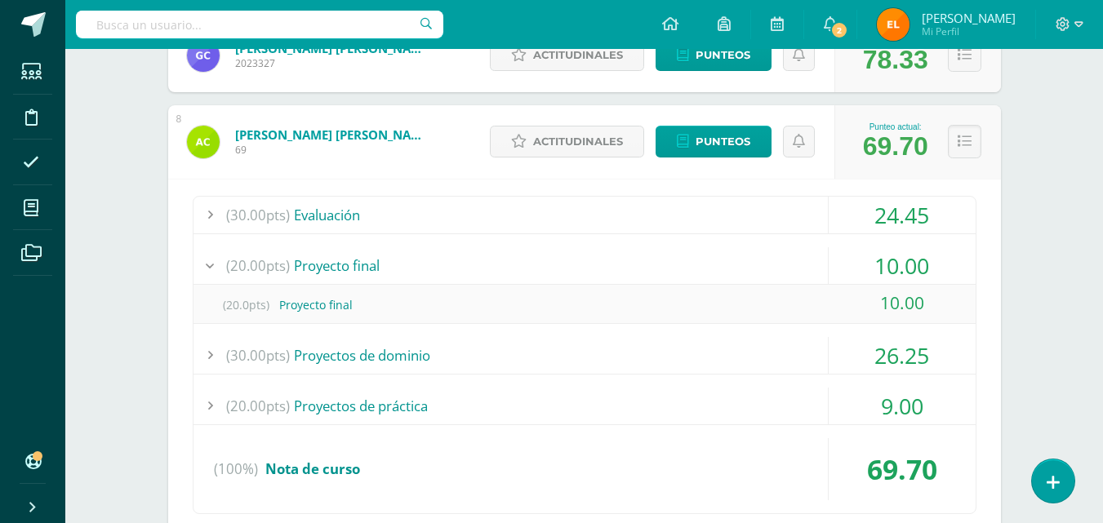
click at [852, 259] on div "10.00" at bounding box center [901, 265] width 147 height 37
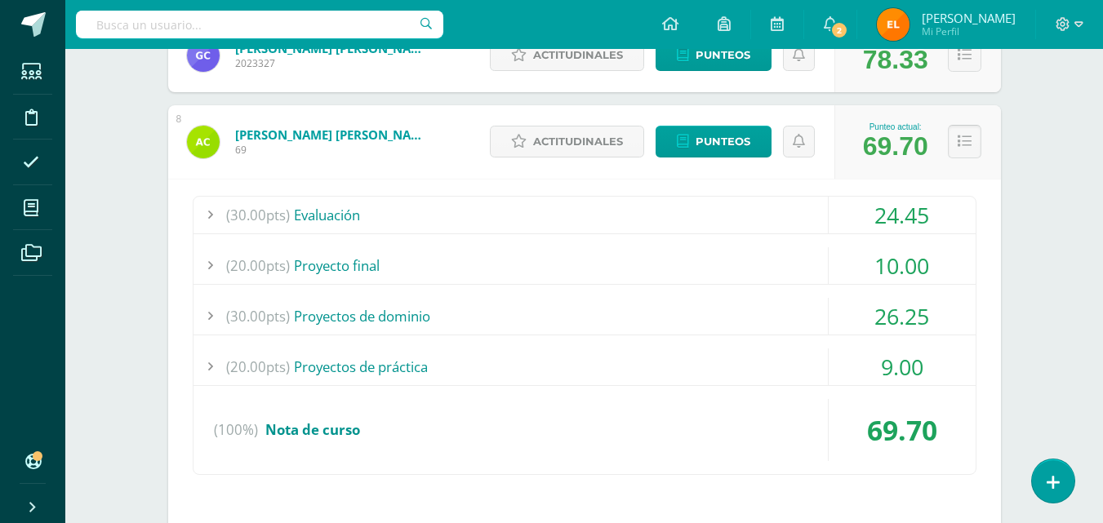
click at [960, 153] on button at bounding box center [964, 141] width 33 height 33
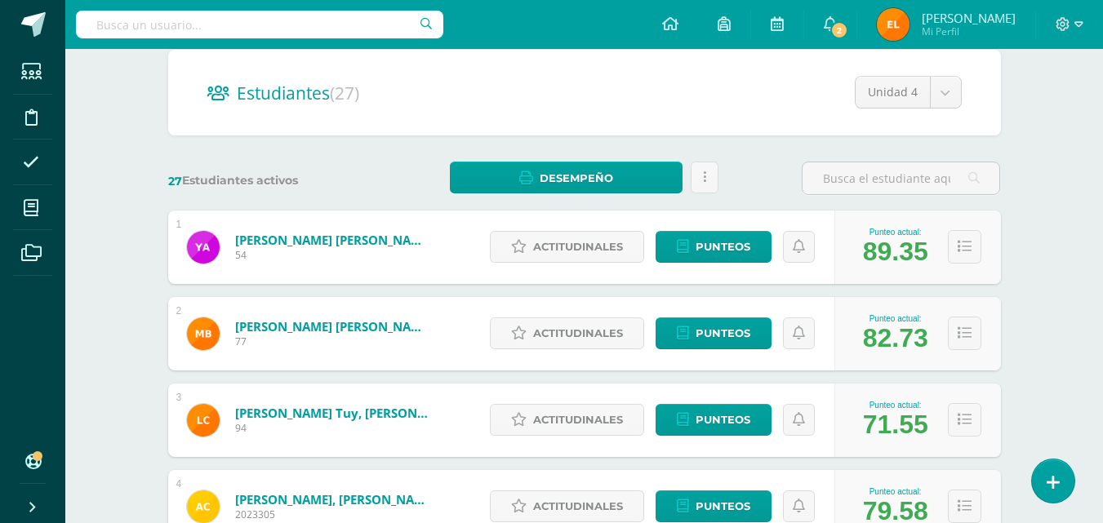
scroll to position [0, 0]
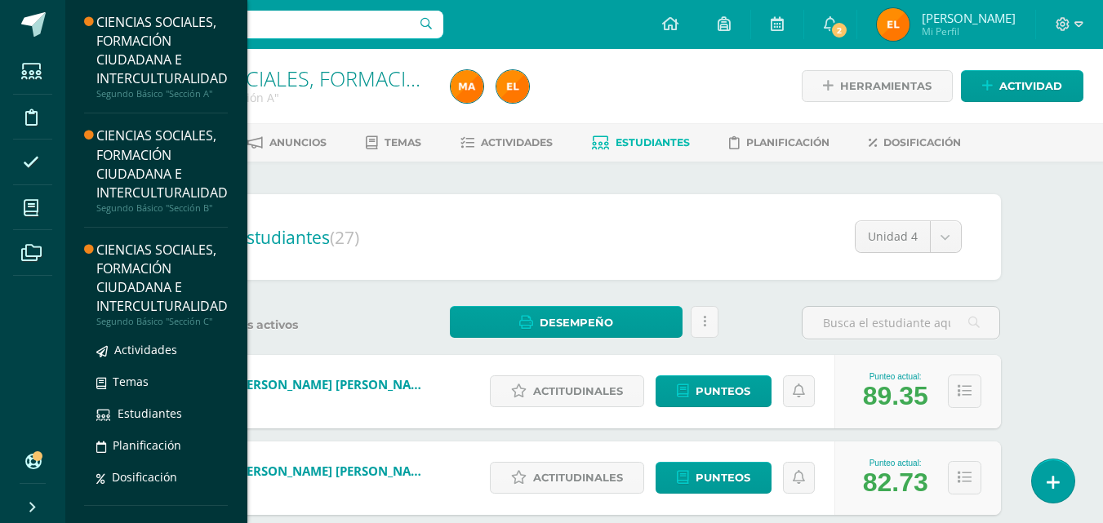
click at [178, 267] on div "CIENCIAS SOCIALES, FORMACIÓN CIUDADANA E INTERCULTURALIDAD" at bounding box center [161, 278] width 131 height 75
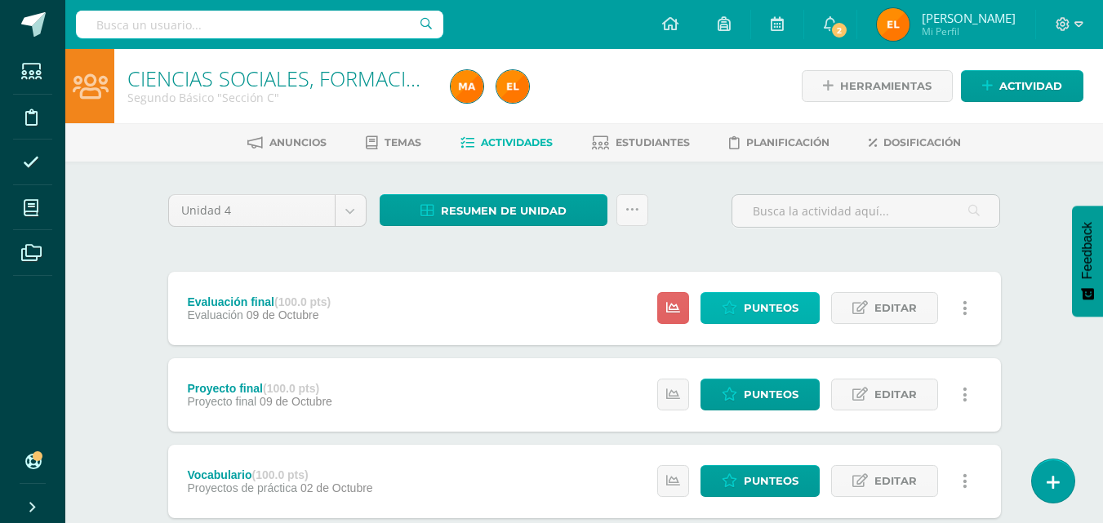
click at [758, 308] on span "Punteos" at bounding box center [771, 308] width 55 height 30
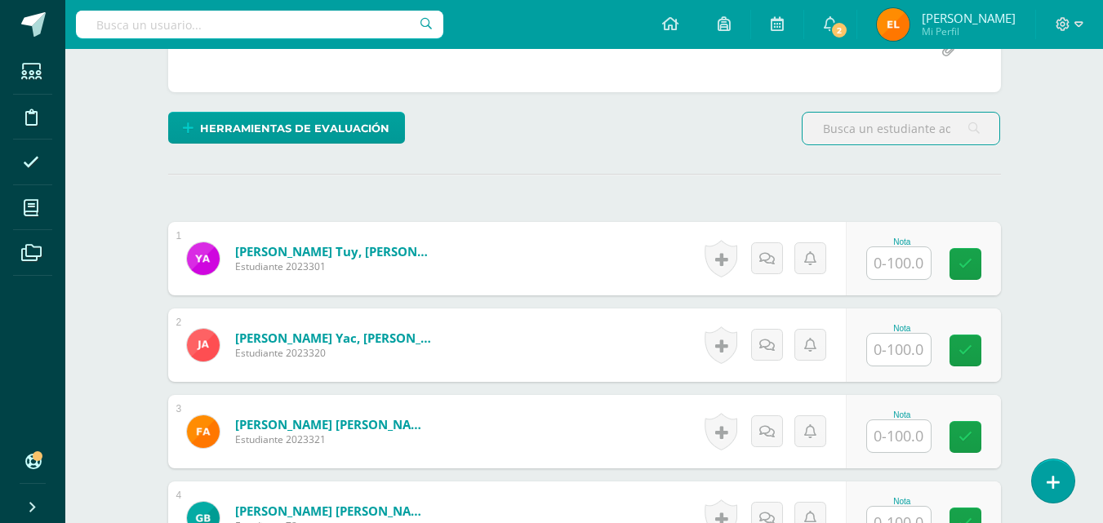
scroll to position [389, 0]
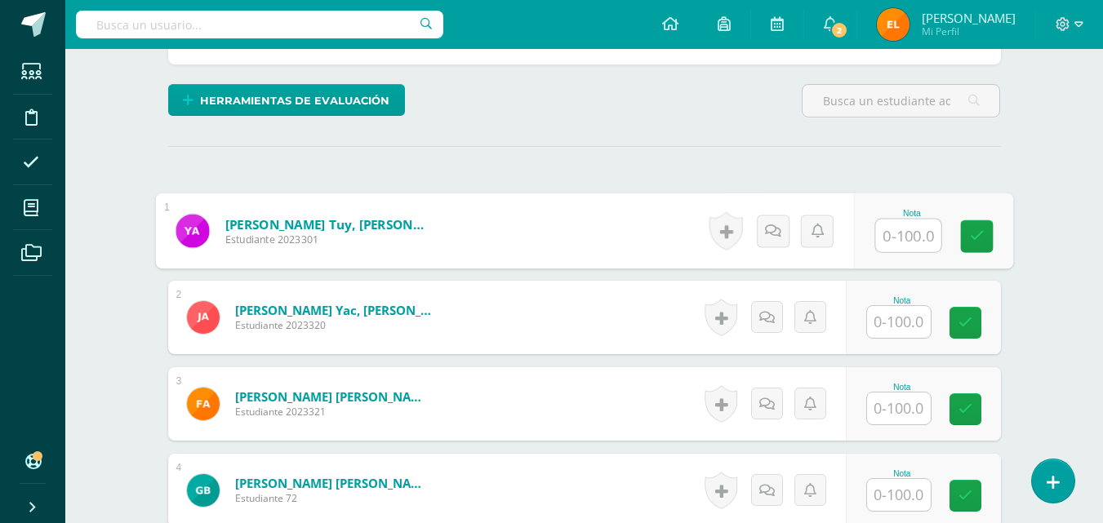
click at [895, 237] on input "text" at bounding box center [907, 236] width 65 height 33
type input "84.25"
click at [975, 246] on link at bounding box center [976, 236] width 33 height 33
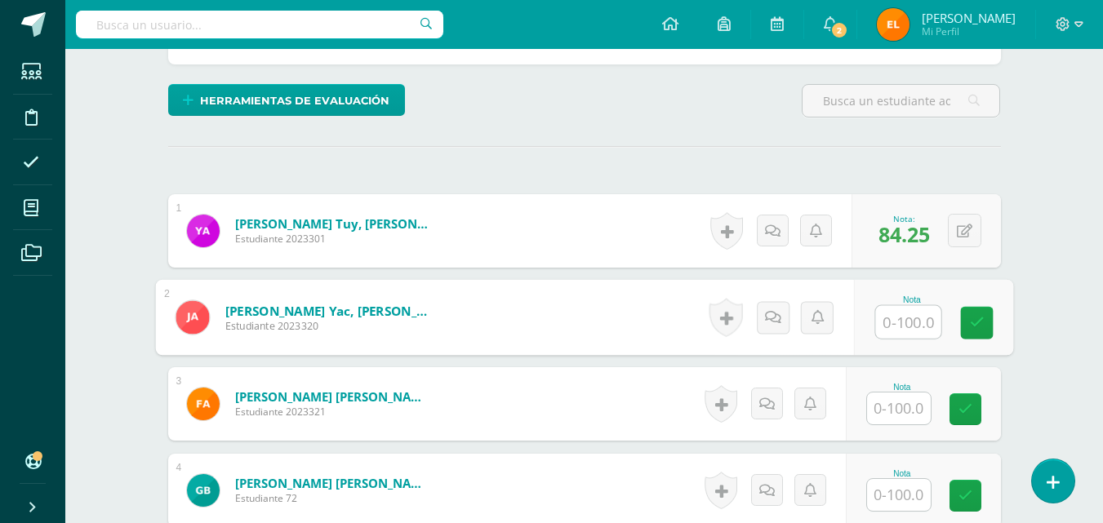
click at [899, 316] on input "text" at bounding box center [907, 322] width 65 height 33
type input "80"
click at [980, 326] on icon at bounding box center [976, 323] width 15 height 14
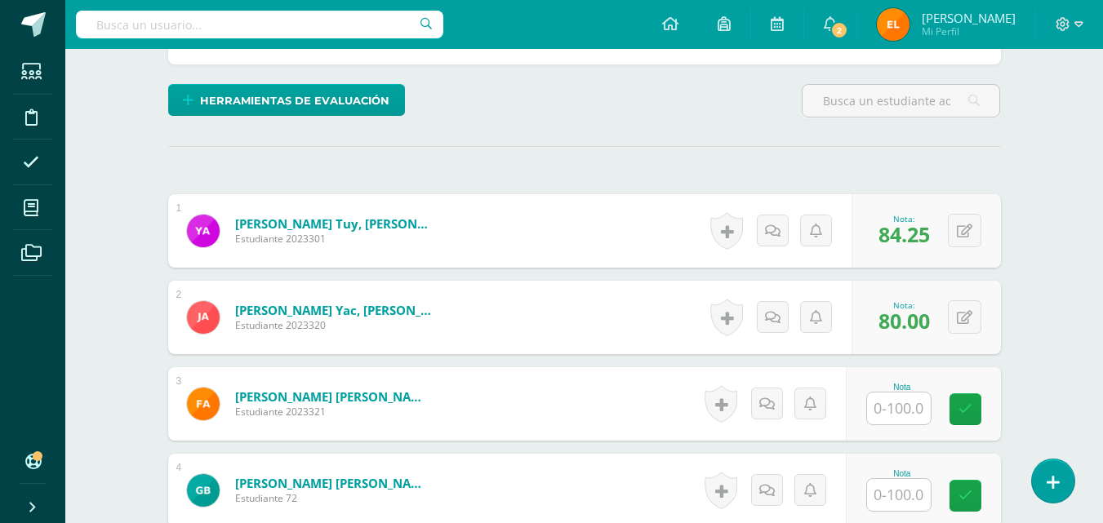
scroll to position [395, 0]
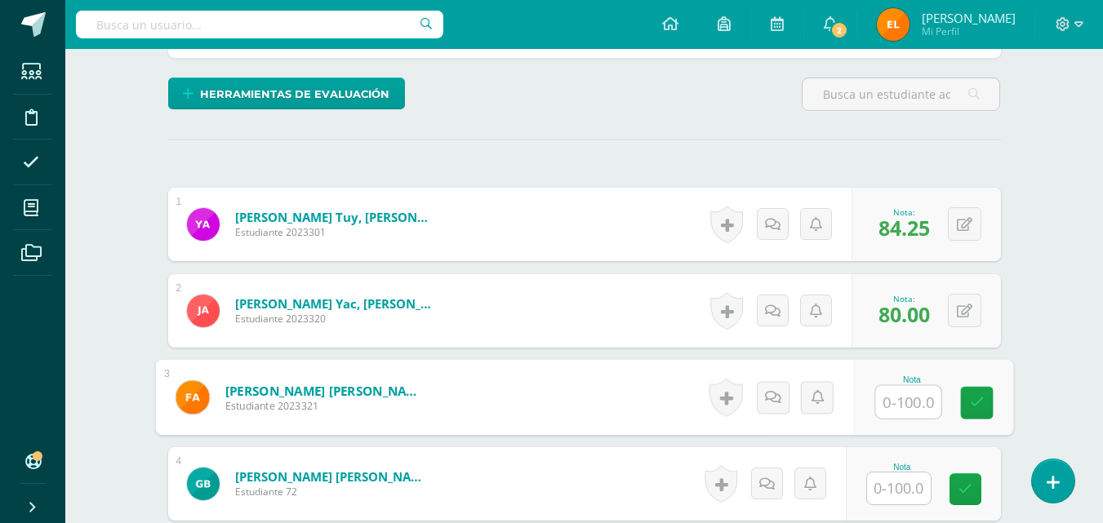
click at [890, 402] on input "text" at bounding box center [907, 402] width 65 height 33
type input "92"
click at [979, 406] on icon at bounding box center [976, 403] width 15 height 14
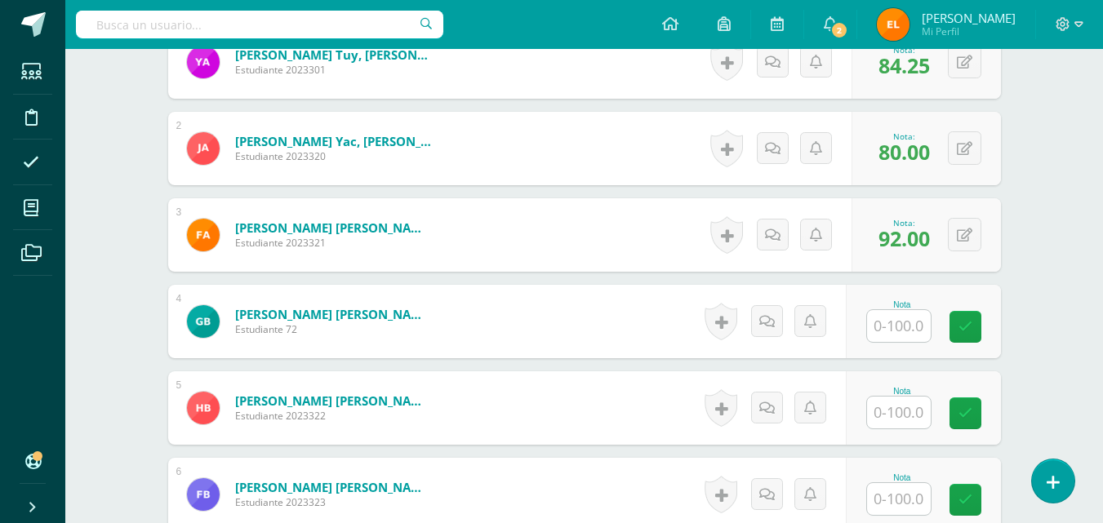
scroll to position [565, 0]
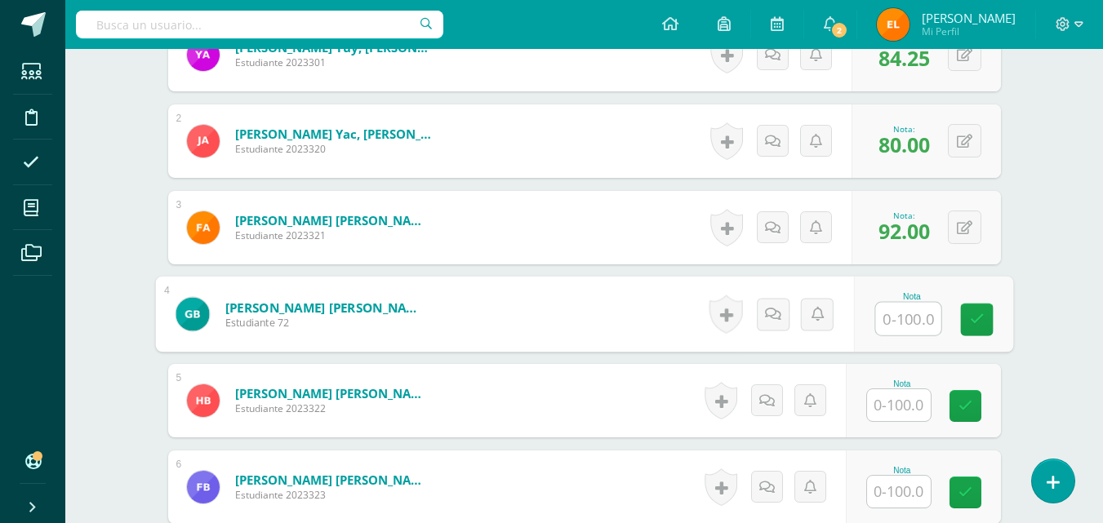
click at [913, 319] on input "text" at bounding box center [907, 319] width 65 height 33
type input "89"
click at [984, 323] on link at bounding box center [976, 320] width 33 height 33
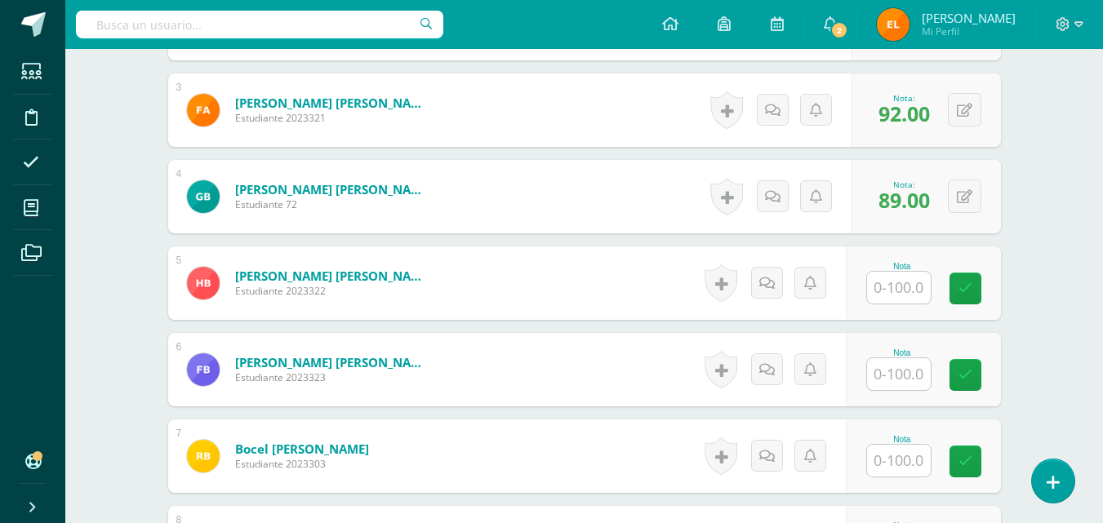
scroll to position [686, 0]
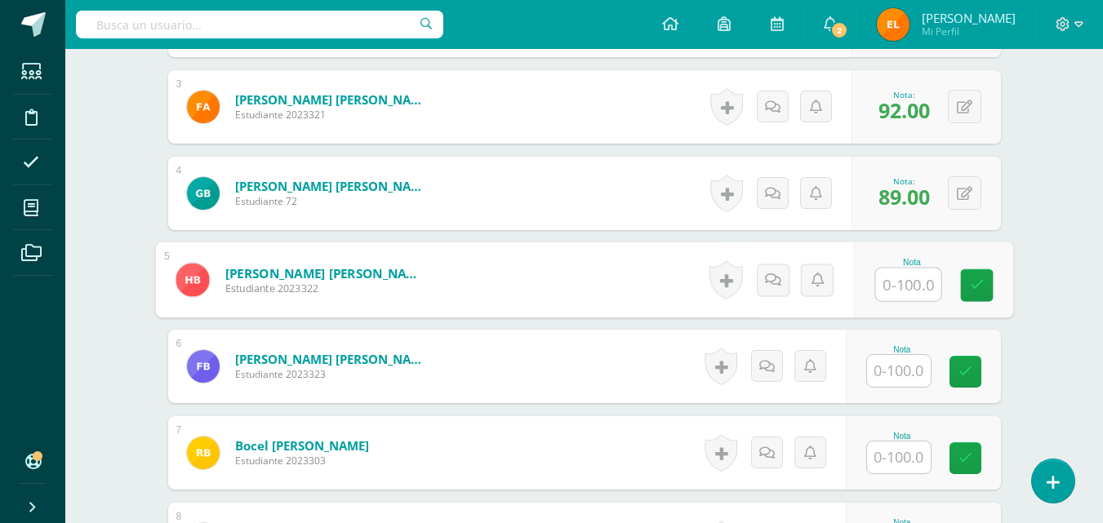
click at [884, 286] on input "text" at bounding box center [907, 285] width 65 height 33
type input "75"
click at [984, 273] on link at bounding box center [976, 285] width 33 height 33
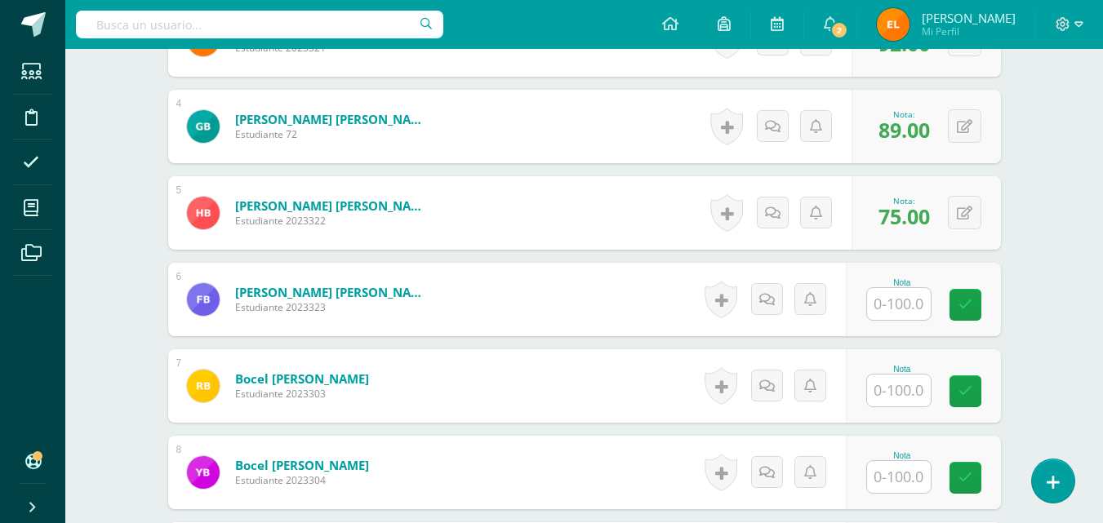
scroll to position [757, 0]
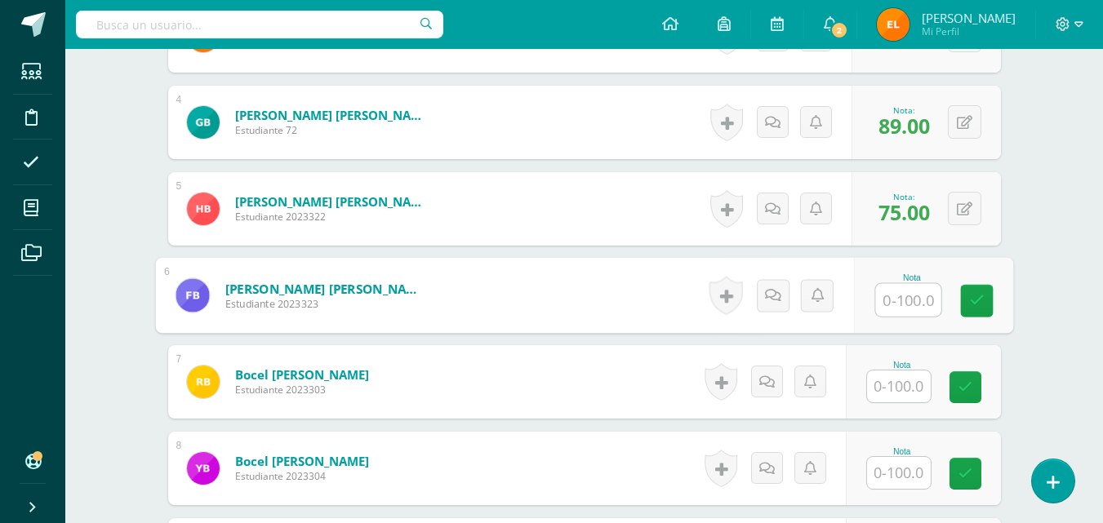
click at [891, 301] on input "text" at bounding box center [907, 300] width 65 height 33
type input "52.25"
click at [976, 300] on icon at bounding box center [976, 301] width 15 height 14
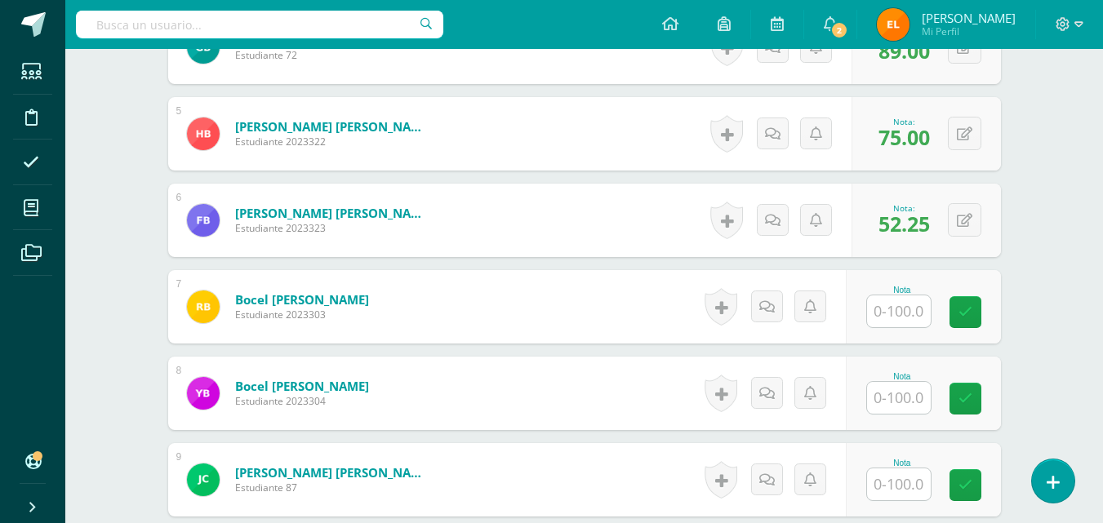
scroll to position [833, 0]
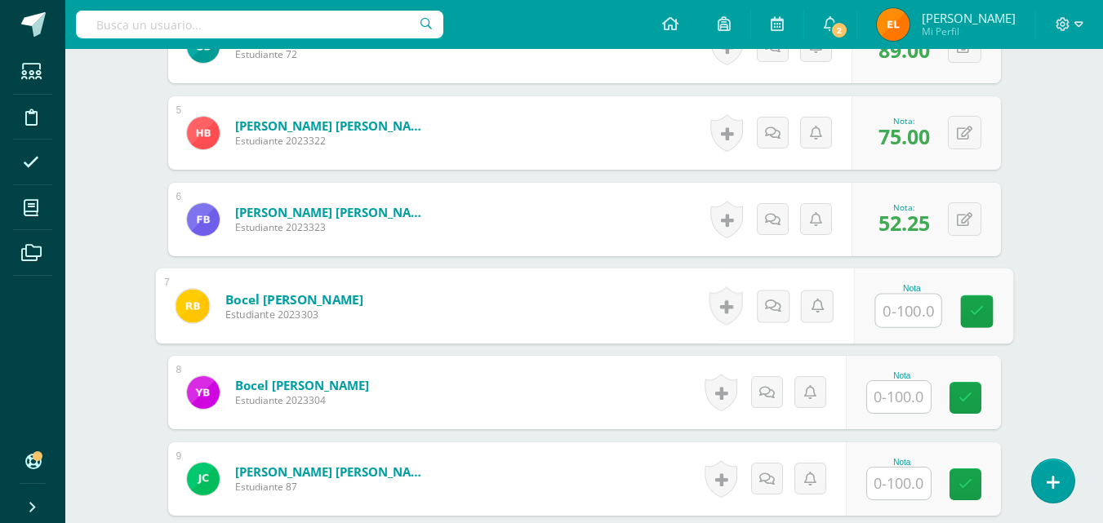
click at [913, 309] on input "text" at bounding box center [907, 311] width 65 height 33
type input "78"
click at [982, 310] on icon at bounding box center [976, 311] width 15 height 14
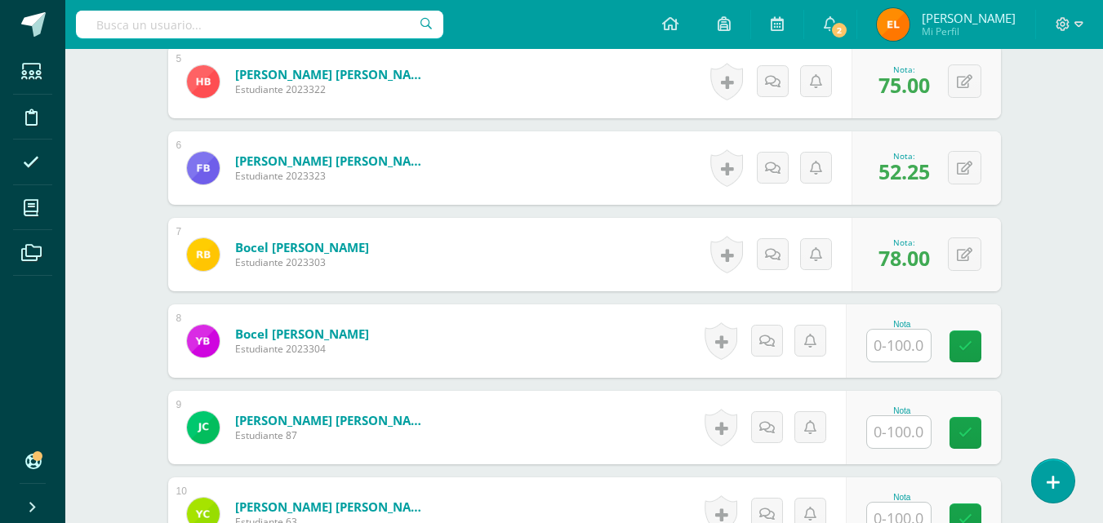
scroll to position [900, 0]
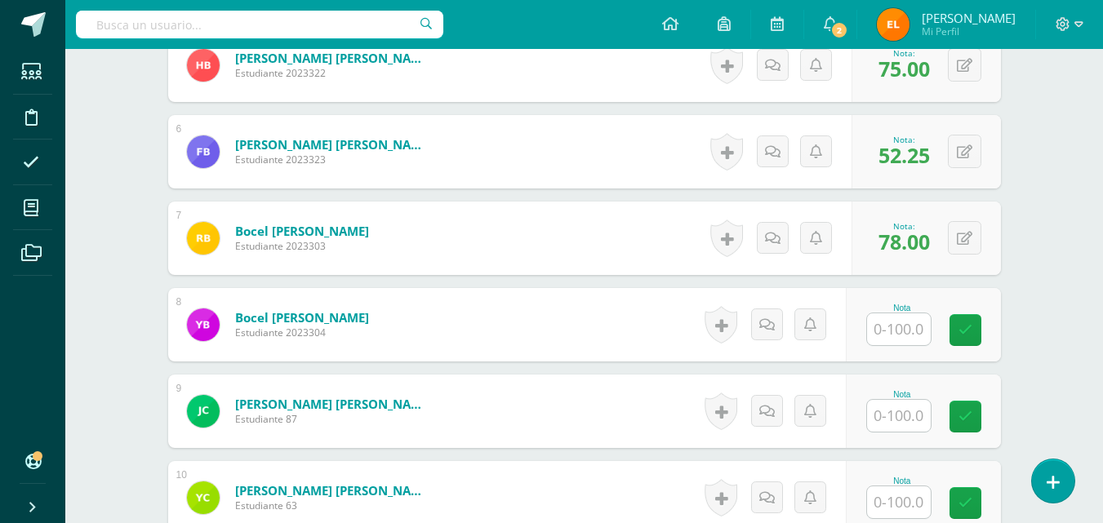
click at [900, 321] on input "text" at bounding box center [899, 329] width 64 height 32
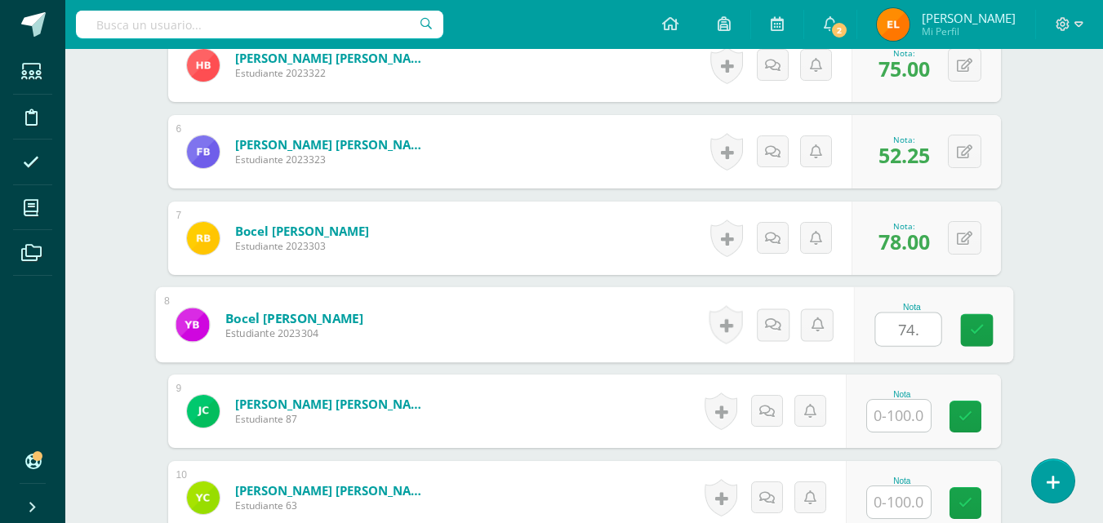
type input "74.5"
click at [975, 334] on icon at bounding box center [976, 330] width 15 height 14
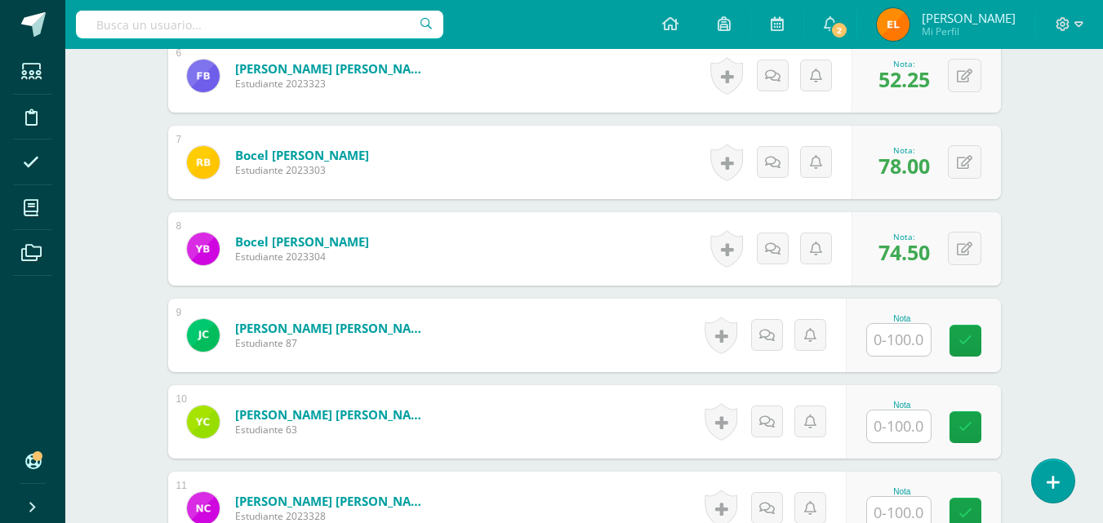
scroll to position [977, 0]
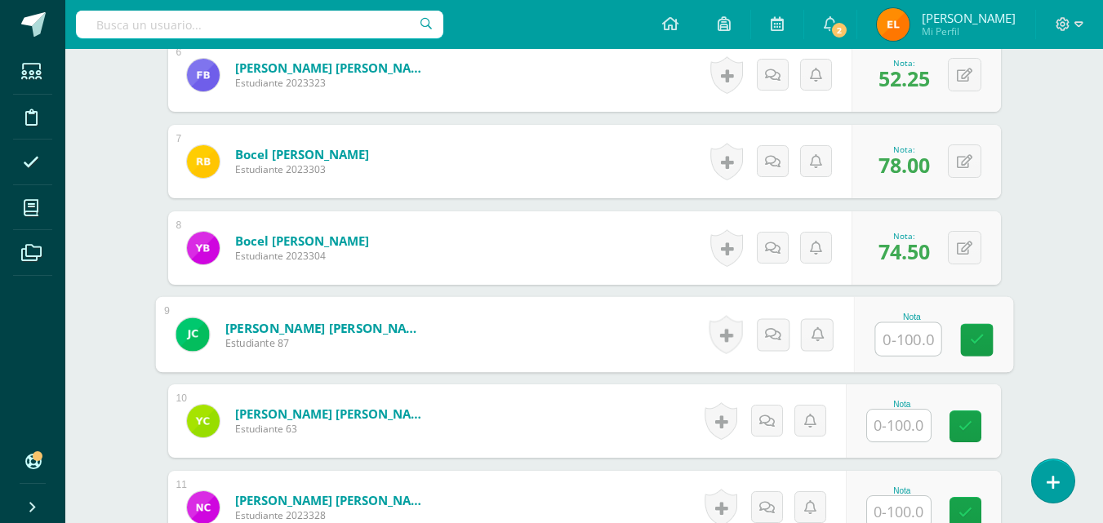
click at [906, 332] on input "text" at bounding box center [907, 339] width 65 height 33
type input "88.5"
click at [979, 344] on icon at bounding box center [976, 340] width 15 height 14
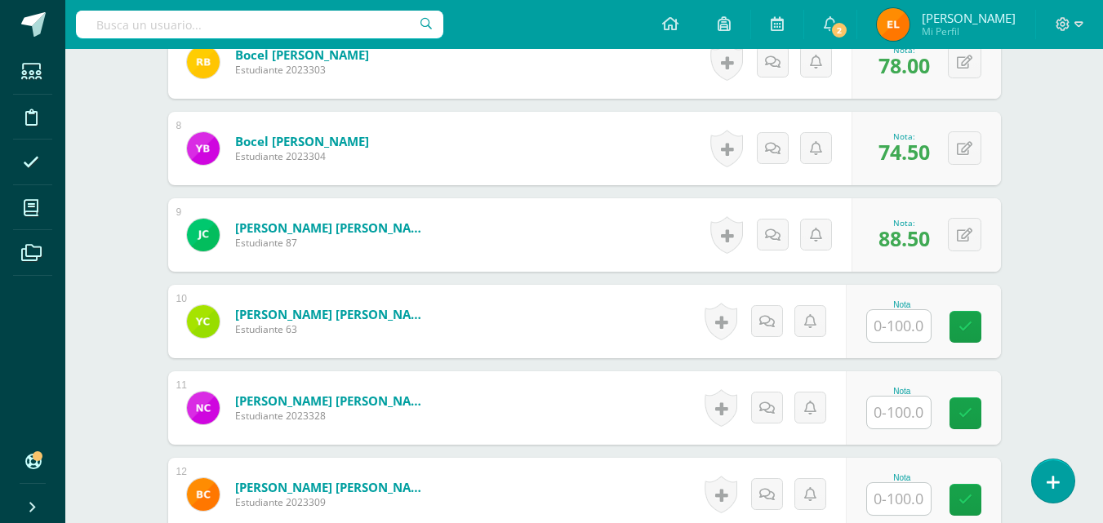
scroll to position [1077, 0]
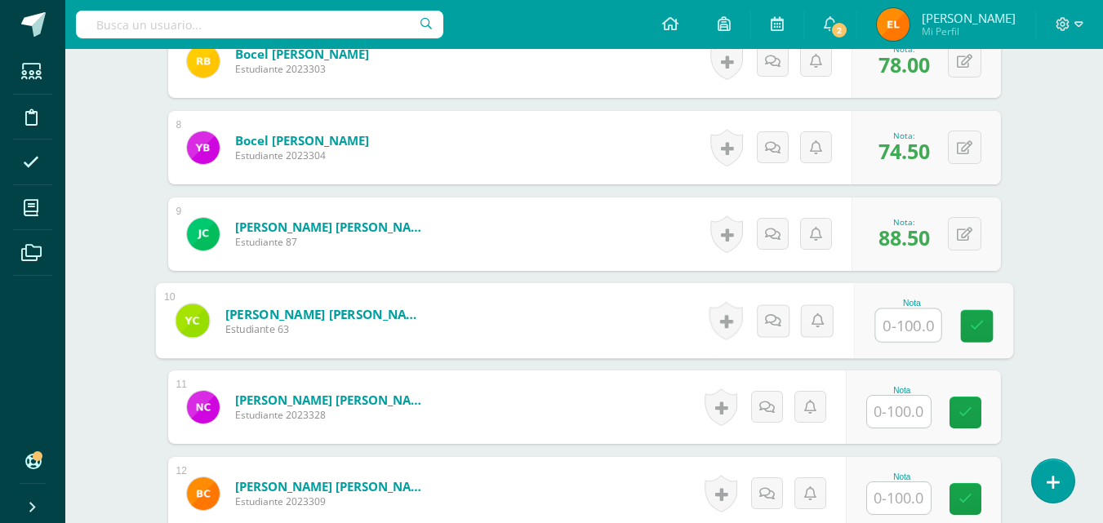
click at [899, 332] on input "text" at bounding box center [907, 325] width 65 height 33
type input "84"
click at [976, 332] on icon at bounding box center [976, 326] width 15 height 14
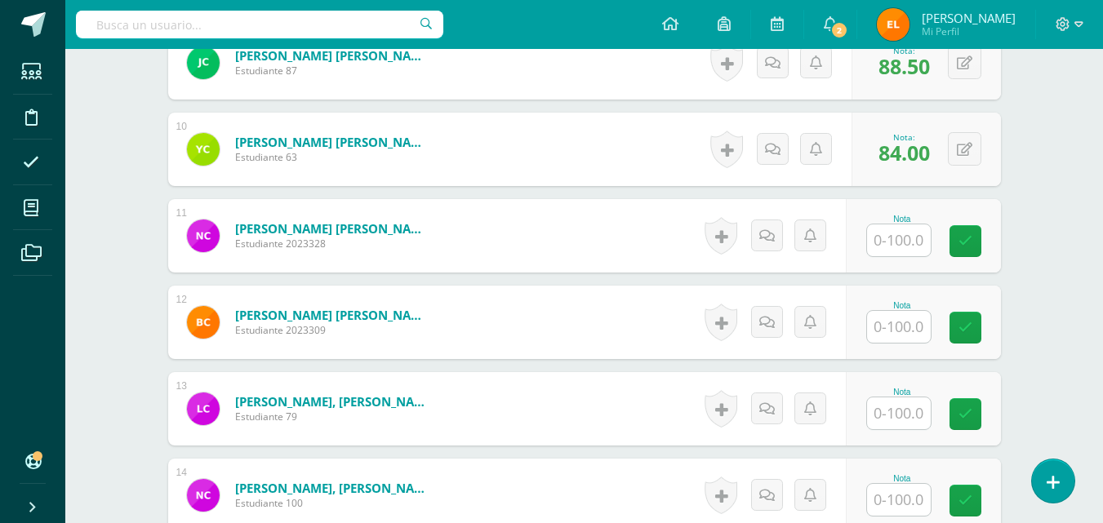
scroll to position [1250, 0]
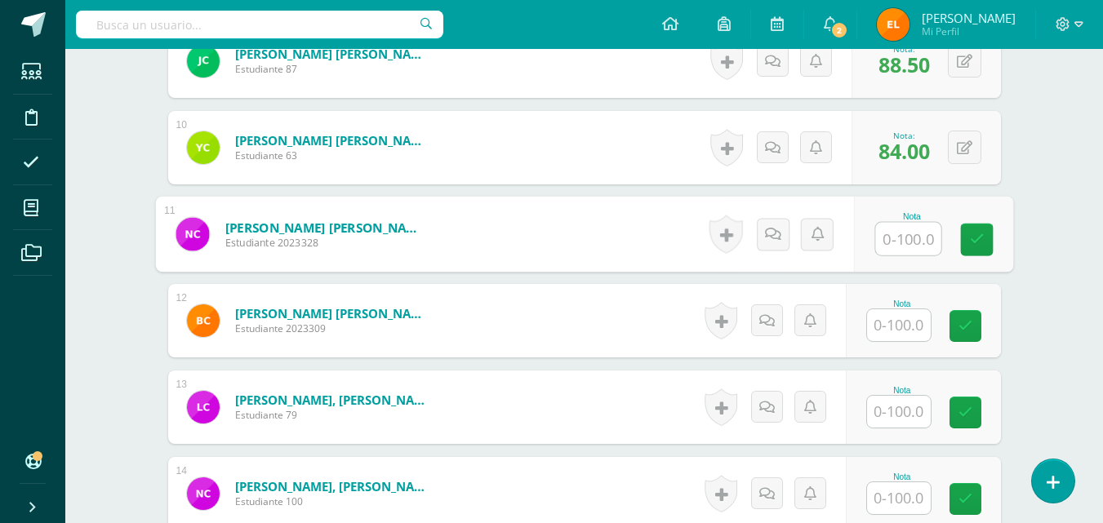
click at [896, 248] on input "text" at bounding box center [907, 239] width 65 height 33
type input "38.25"
click at [988, 229] on link at bounding box center [976, 240] width 33 height 33
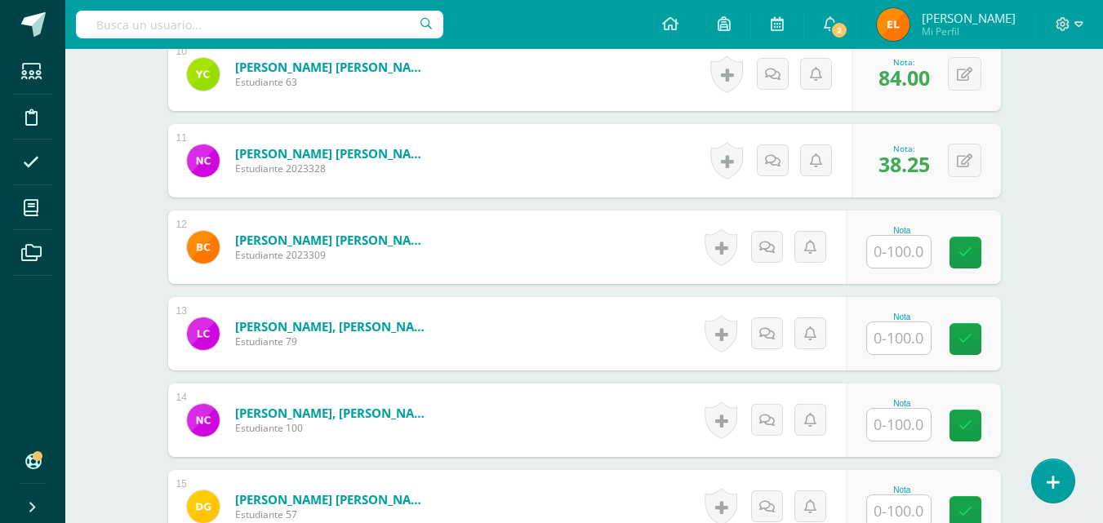
scroll to position [1328, 0]
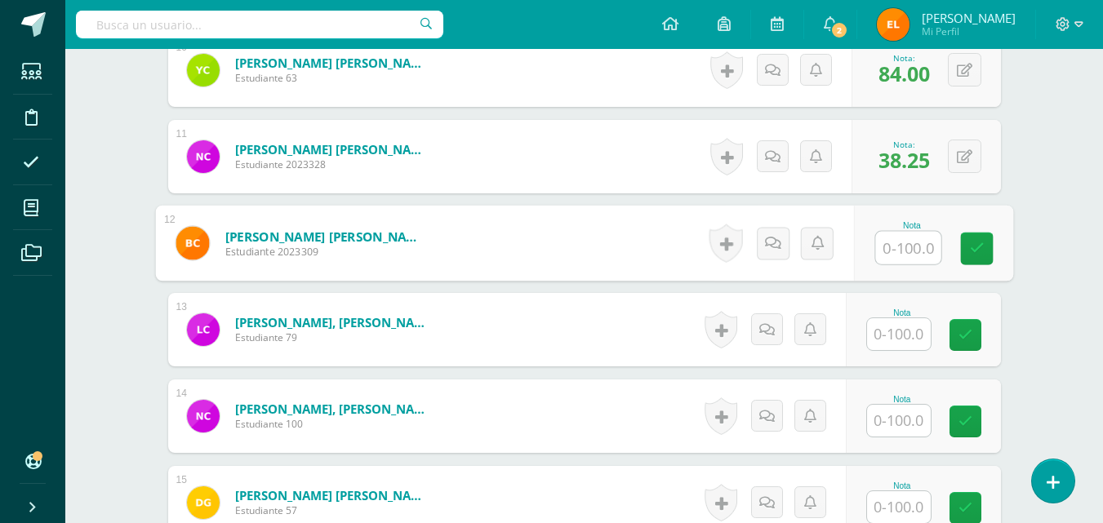
click at [895, 242] on input "text" at bounding box center [907, 248] width 65 height 33
type input "44.5"
click at [962, 249] on link at bounding box center [976, 249] width 33 height 33
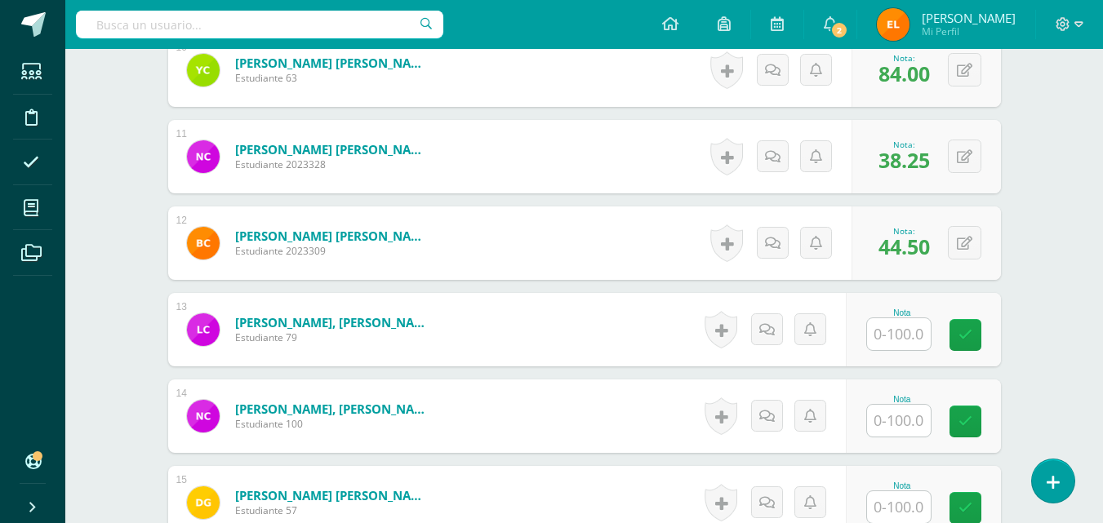
scroll to position [1386, 0]
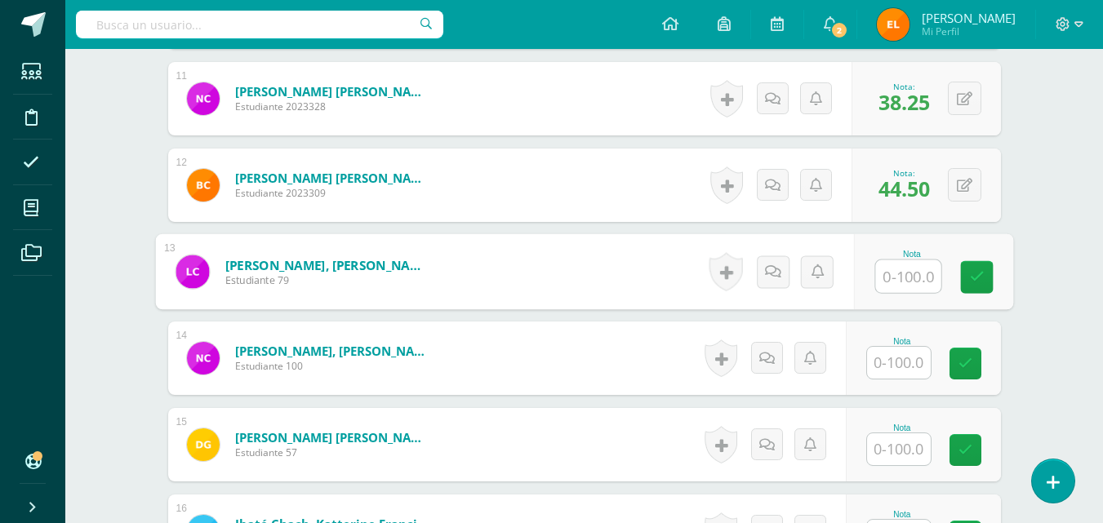
click at [881, 275] on input "text" at bounding box center [907, 276] width 65 height 33
type input "84.5"
click at [984, 285] on link at bounding box center [976, 277] width 33 height 33
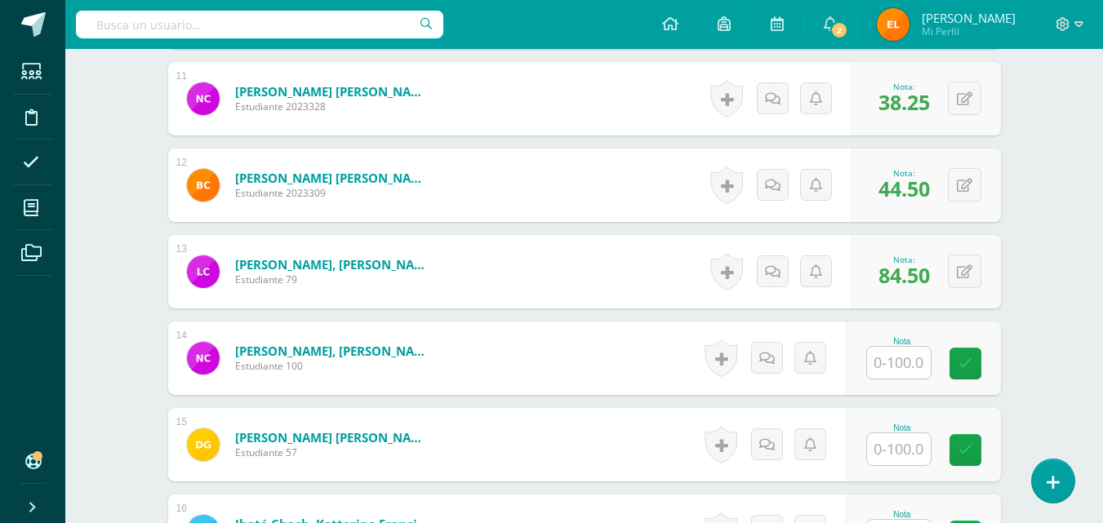
click at [984, 285] on div "0 Logros Logros obtenidos Aún no hay logros agregados Nota: 84.50" at bounding box center [925, 271] width 149 height 73
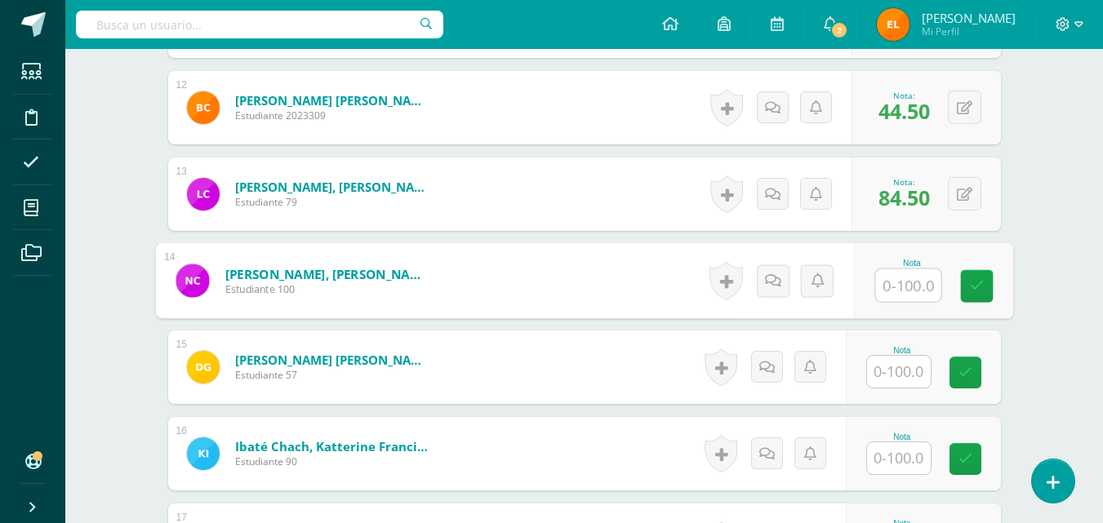
click at [894, 287] on input "text" at bounding box center [907, 285] width 65 height 33
type input "72.5"
click at [987, 293] on link at bounding box center [976, 286] width 33 height 33
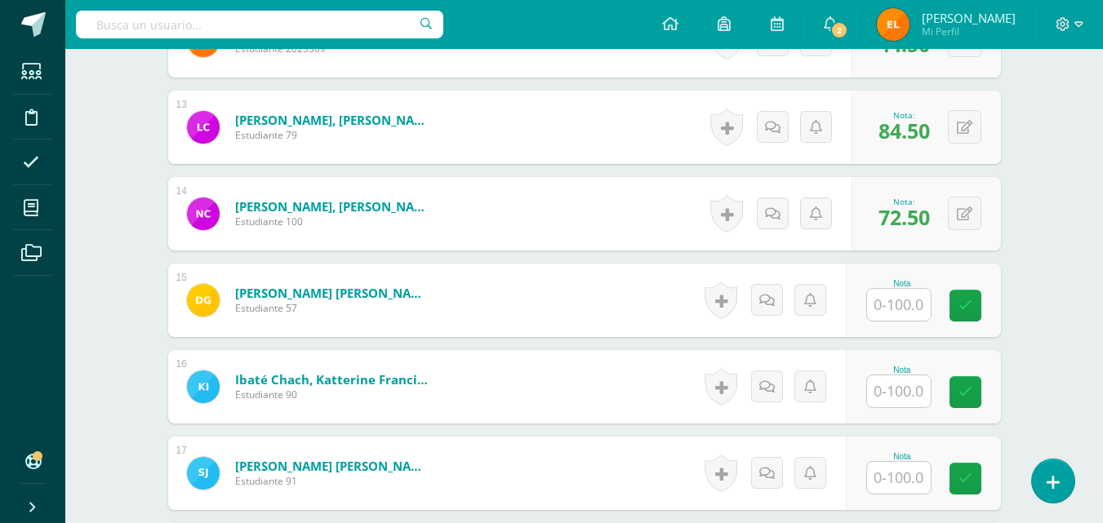
scroll to position [1537, 0]
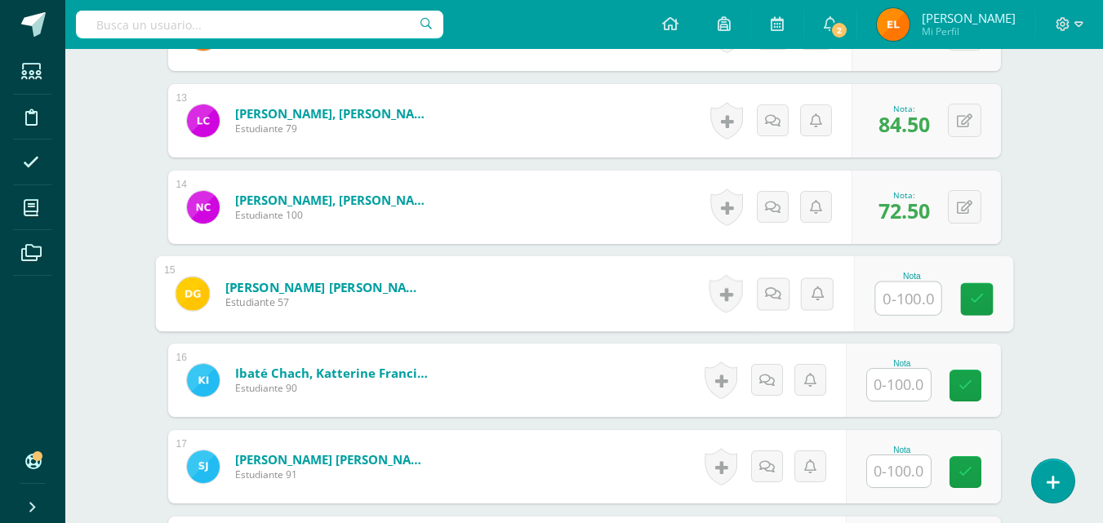
click at [874, 302] on div at bounding box center [907, 299] width 67 height 34
type input "65.75"
click at [980, 310] on link at bounding box center [976, 299] width 33 height 33
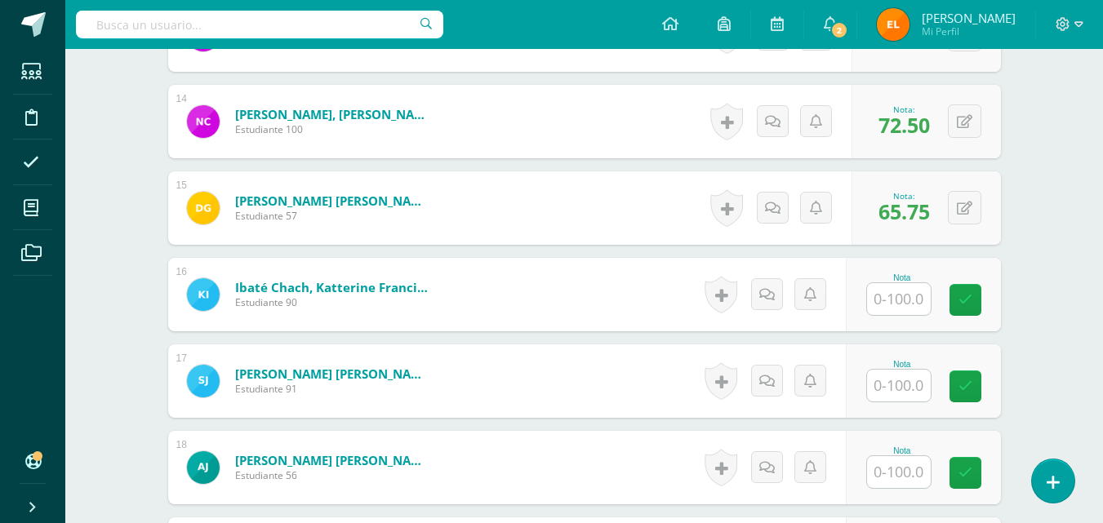
scroll to position [1623, 0]
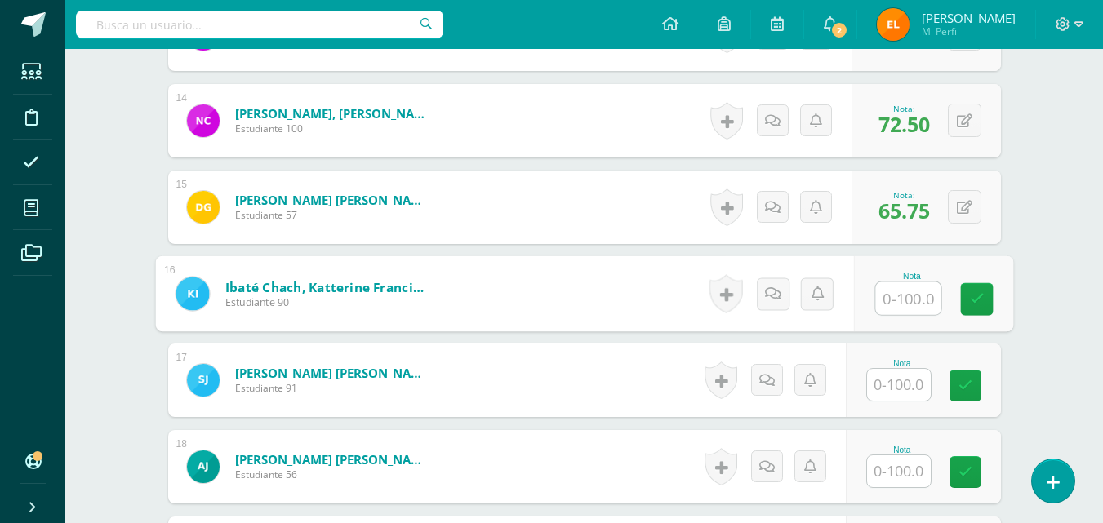
click at [892, 299] on input "text" at bounding box center [907, 298] width 65 height 33
type input "85.5"
click at [975, 298] on icon at bounding box center [976, 299] width 15 height 14
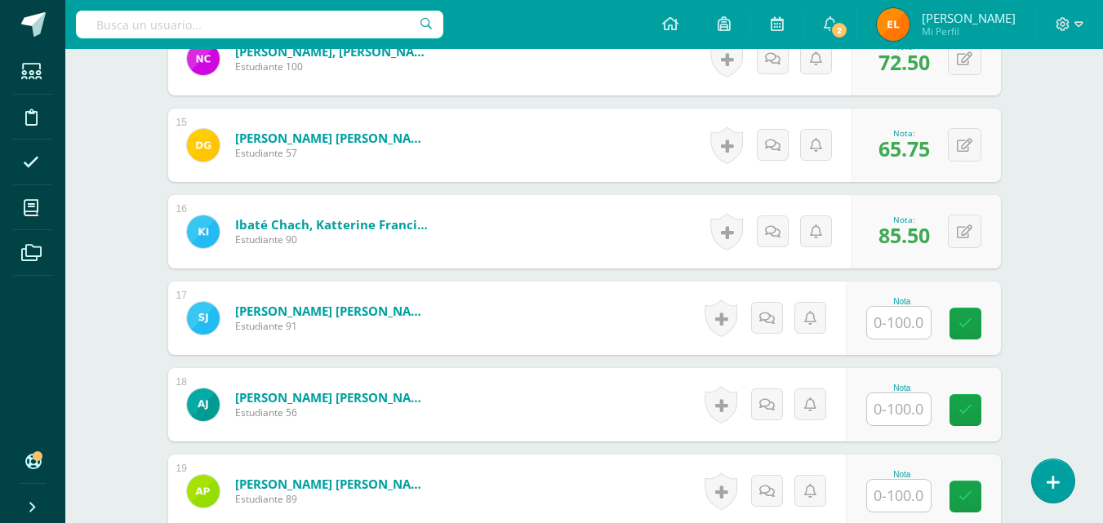
scroll to position [1692, 0]
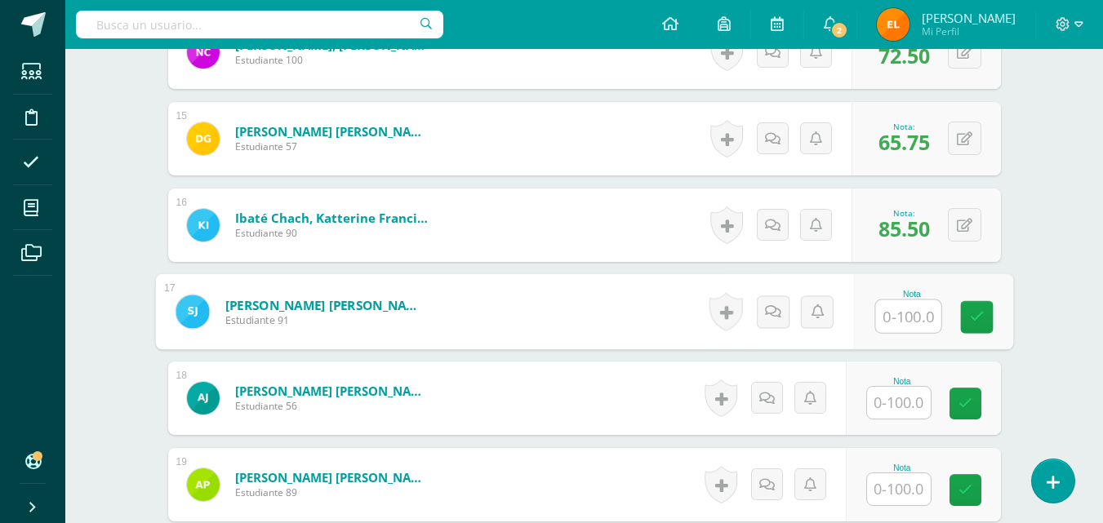
click at [895, 310] on input "text" at bounding box center [907, 316] width 65 height 33
type input "75.25"
click at [970, 310] on icon at bounding box center [976, 317] width 15 height 14
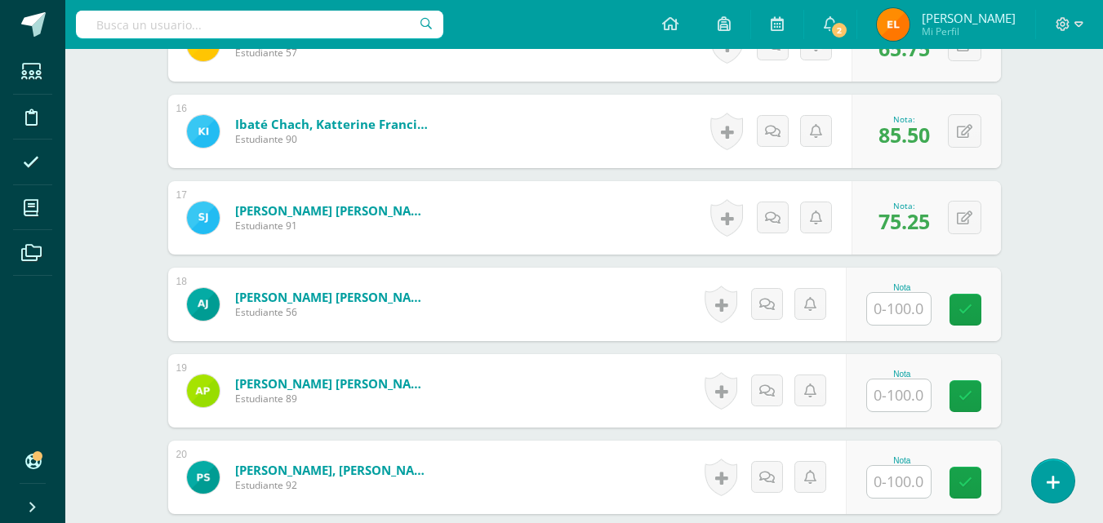
scroll to position [1787, 0]
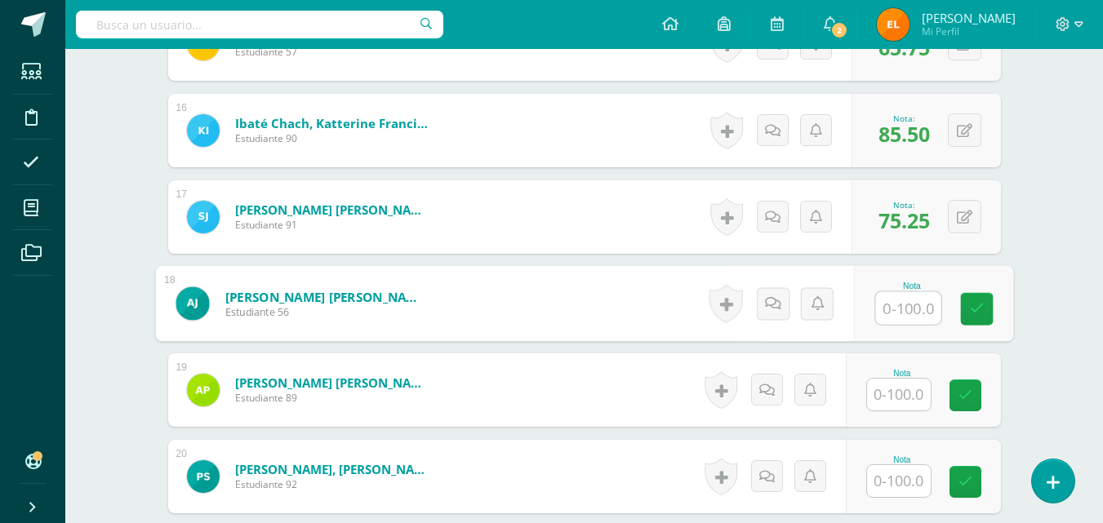
click at [892, 307] on input "text" at bounding box center [907, 308] width 65 height 33
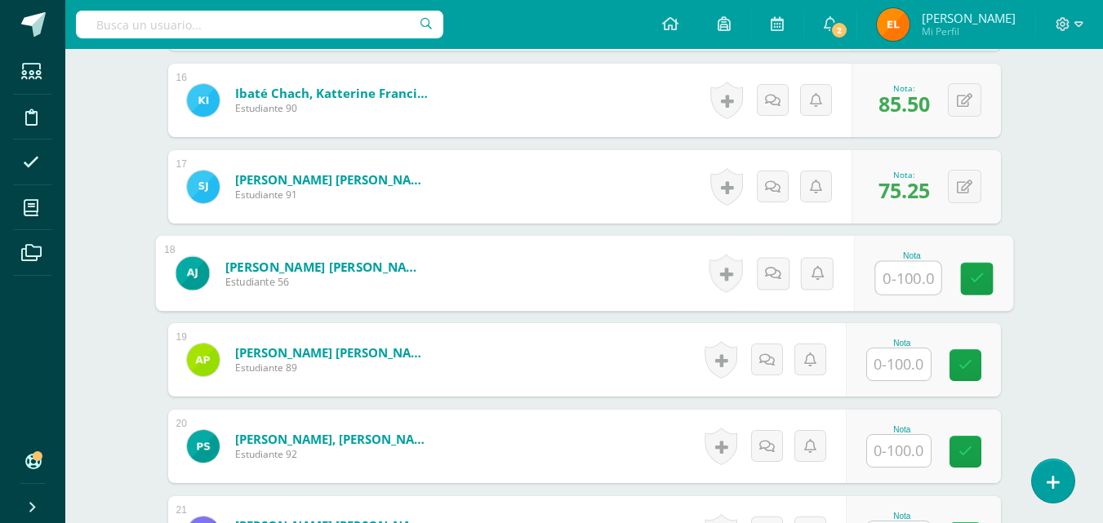
scroll to position [1818, 0]
type input "69.5"
click at [983, 272] on icon at bounding box center [976, 278] width 15 height 14
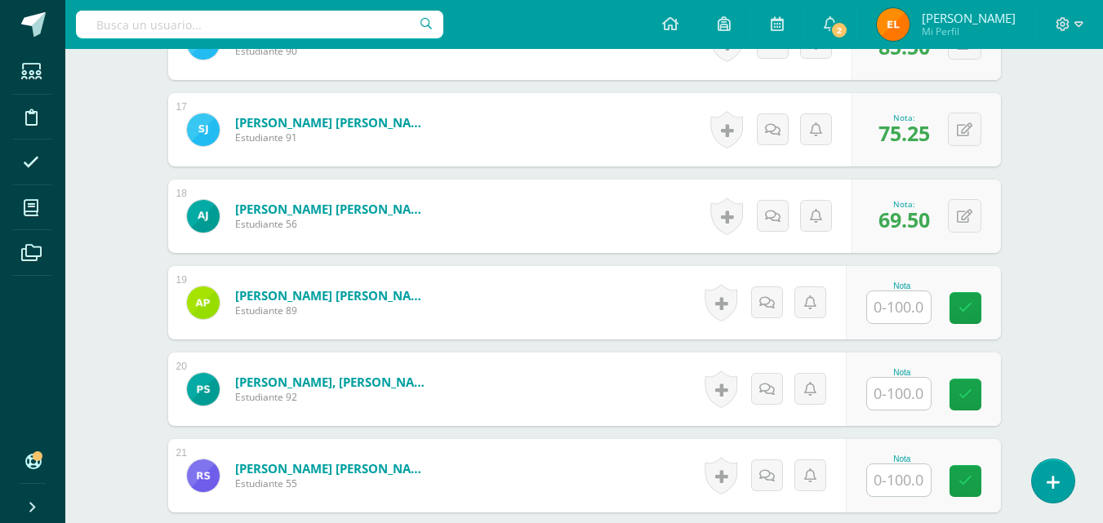
scroll to position [1875, 0]
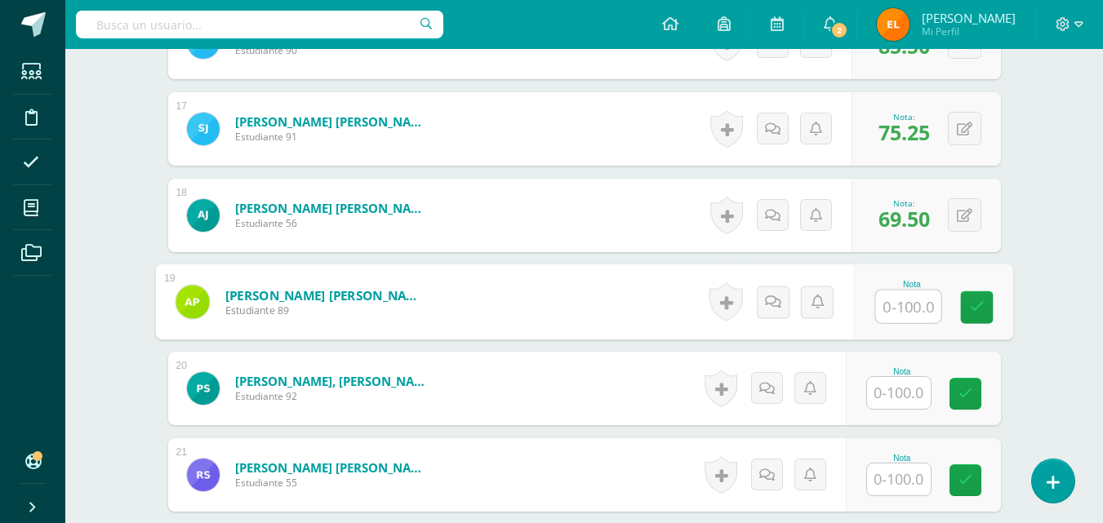
click at [890, 307] on input "text" at bounding box center [907, 307] width 65 height 33
type input "77.5"
click at [974, 300] on icon at bounding box center [976, 307] width 15 height 14
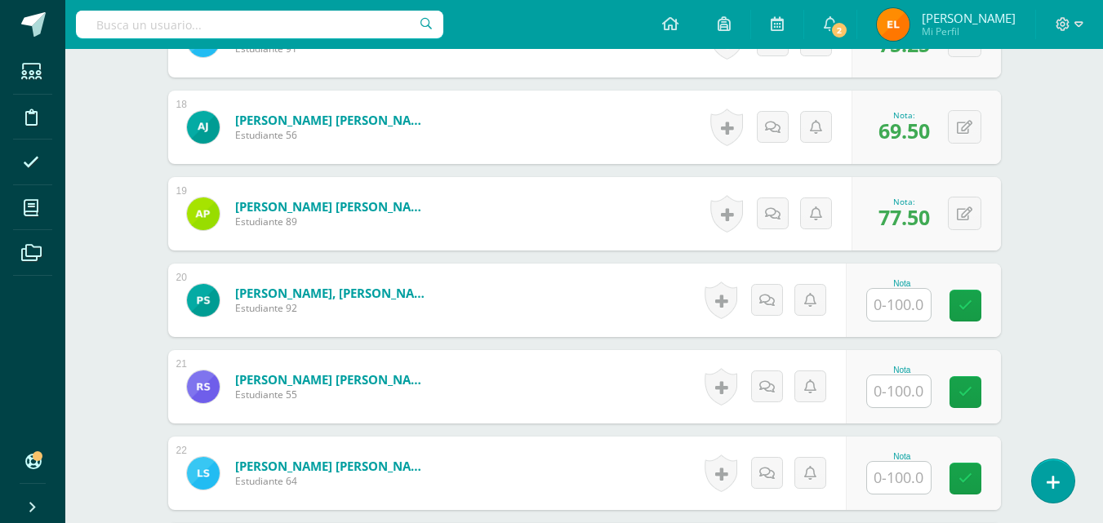
scroll to position [1967, 0]
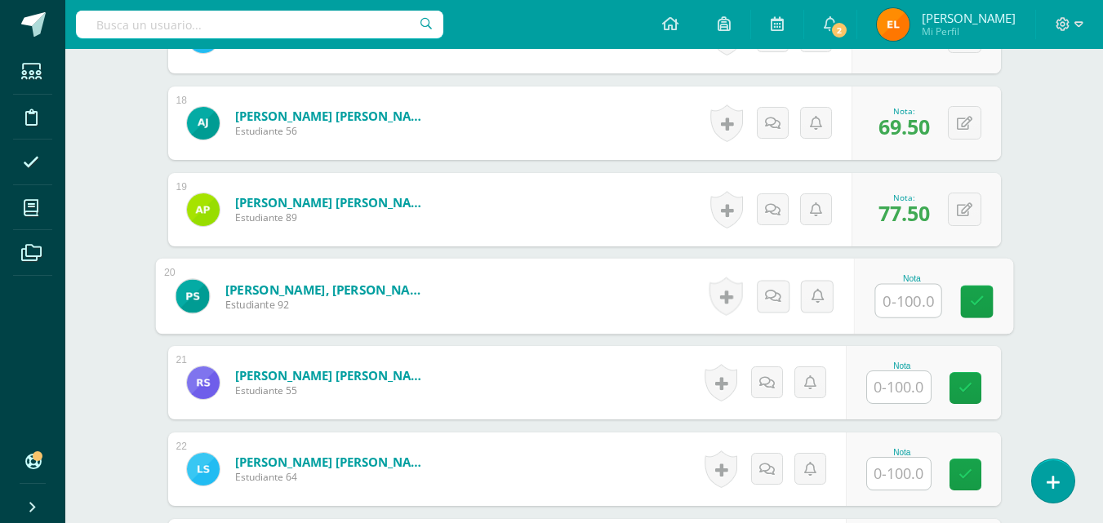
click at [891, 295] on input "text" at bounding box center [907, 301] width 65 height 33
type input "89"
click at [977, 300] on icon at bounding box center [976, 302] width 15 height 14
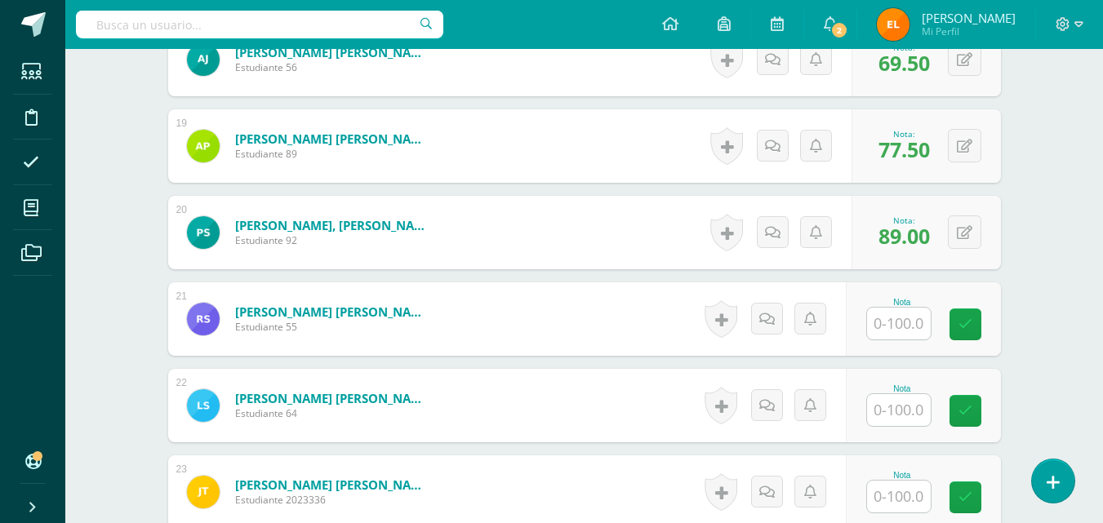
scroll to position [2032, 0]
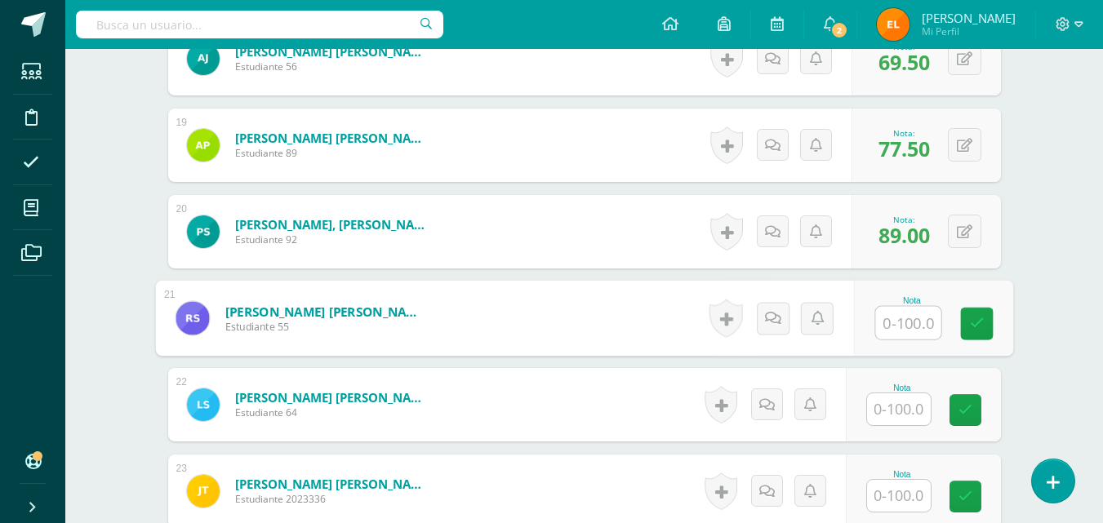
click at [894, 320] on input "text" at bounding box center [907, 323] width 65 height 33
type input "70.75"
click at [978, 323] on icon at bounding box center [976, 324] width 15 height 14
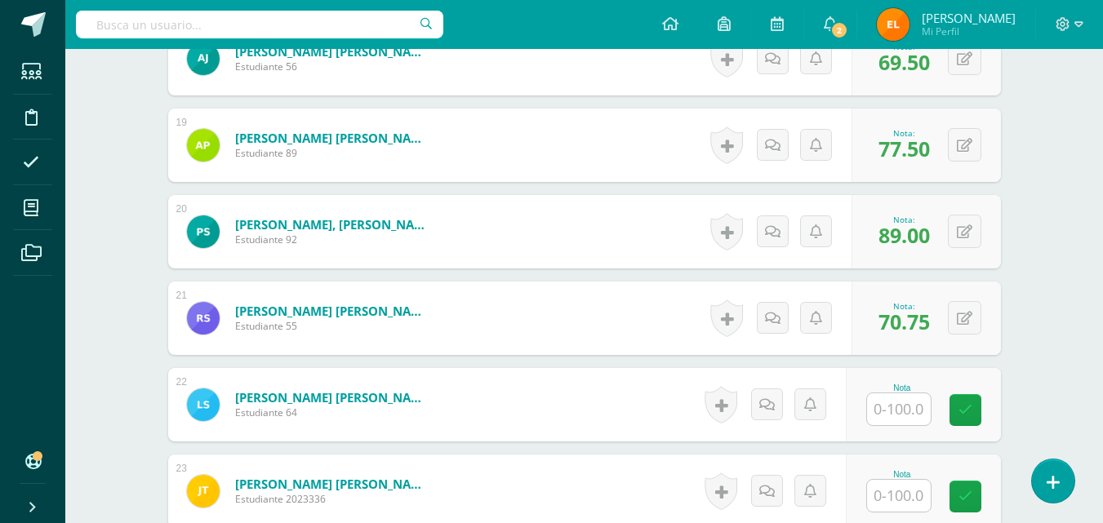
scroll to position [2187, 0]
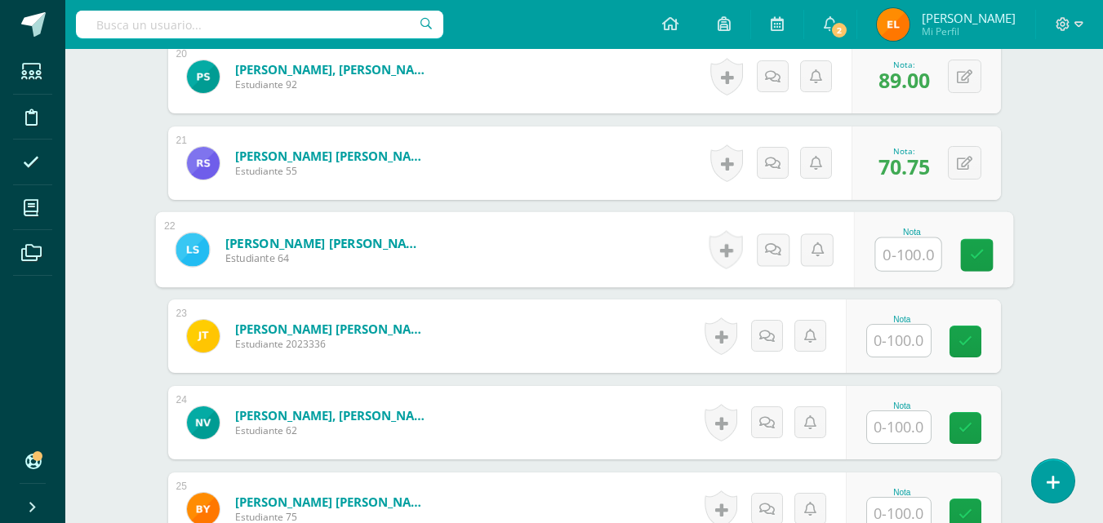
click at [896, 255] on input "text" at bounding box center [907, 254] width 65 height 33
type input "85.5"
click at [977, 249] on icon at bounding box center [976, 255] width 15 height 14
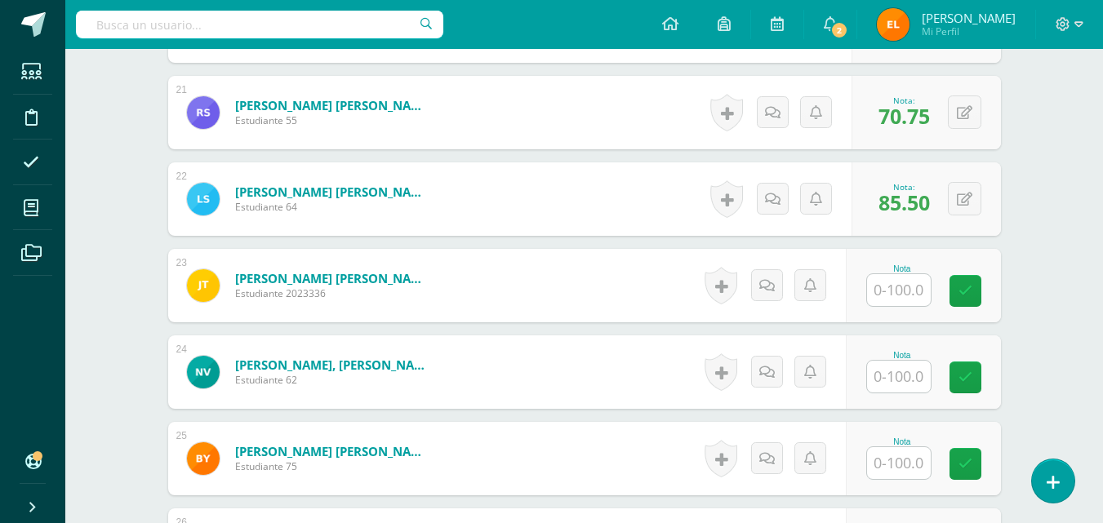
scroll to position [2238, 0]
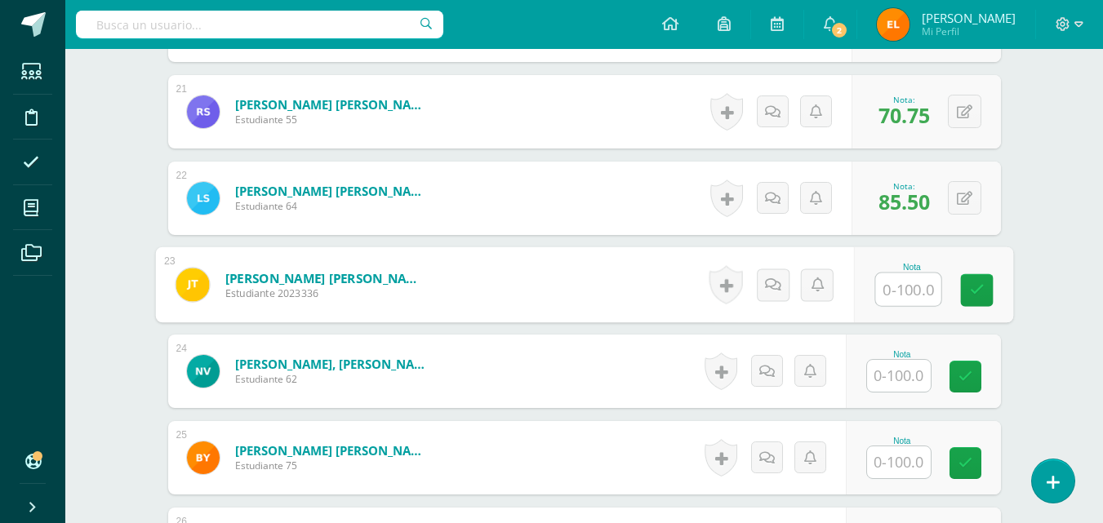
click at [882, 285] on input "text" at bounding box center [907, 289] width 65 height 33
type input "67.5"
click at [969, 288] on icon at bounding box center [976, 290] width 15 height 14
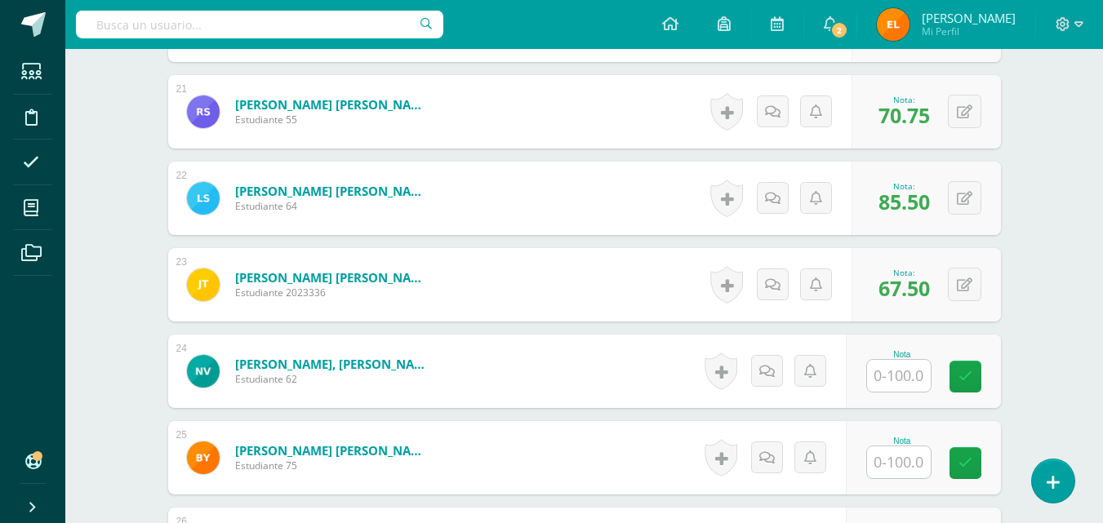
scroll to position [2290, 0]
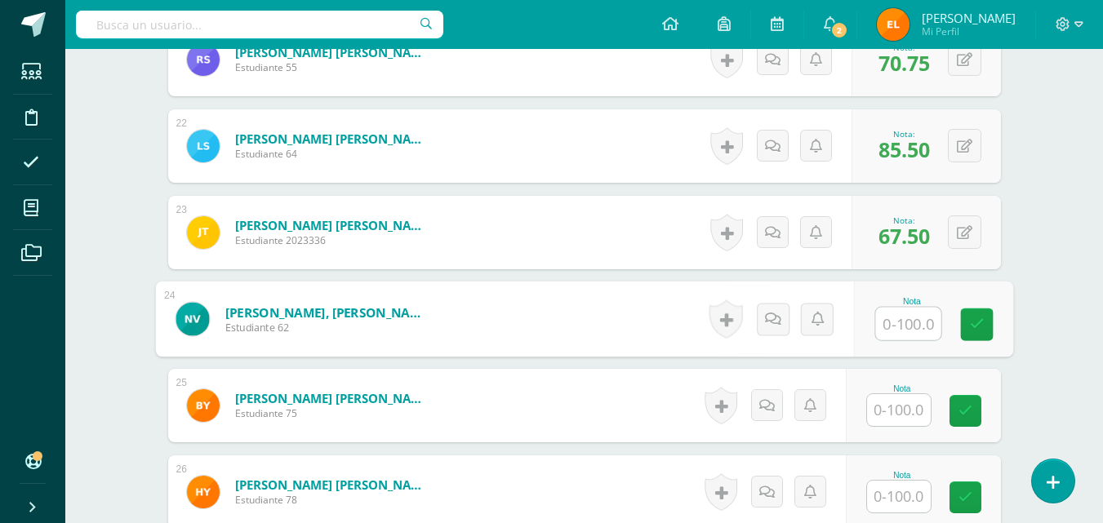
click at [893, 335] on input "text" at bounding box center [907, 324] width 65 height 33
type input "92"
click at [979, 325] on icon at bounding box center [976, 325] width 15 height 14
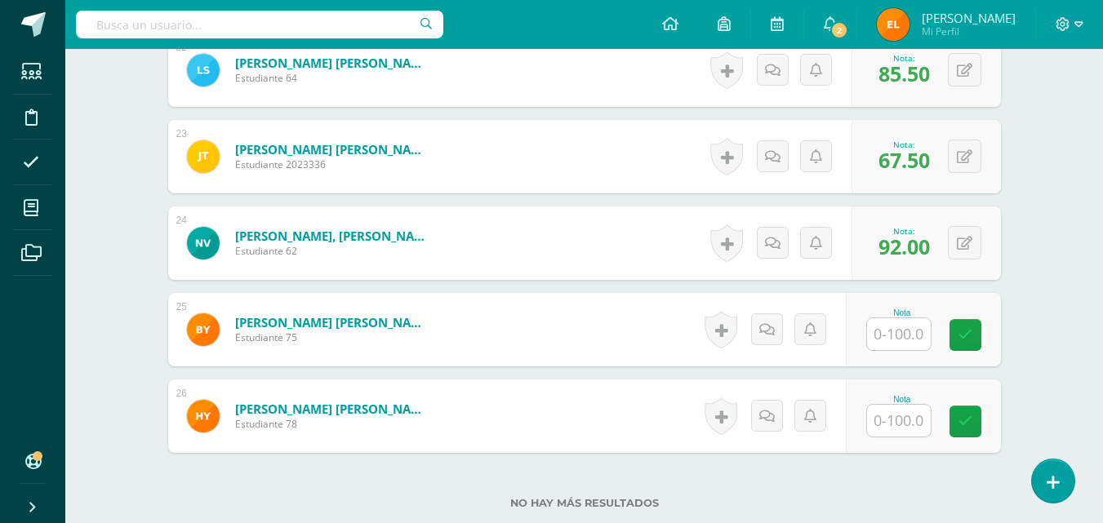
scroll to position [2370, 0]
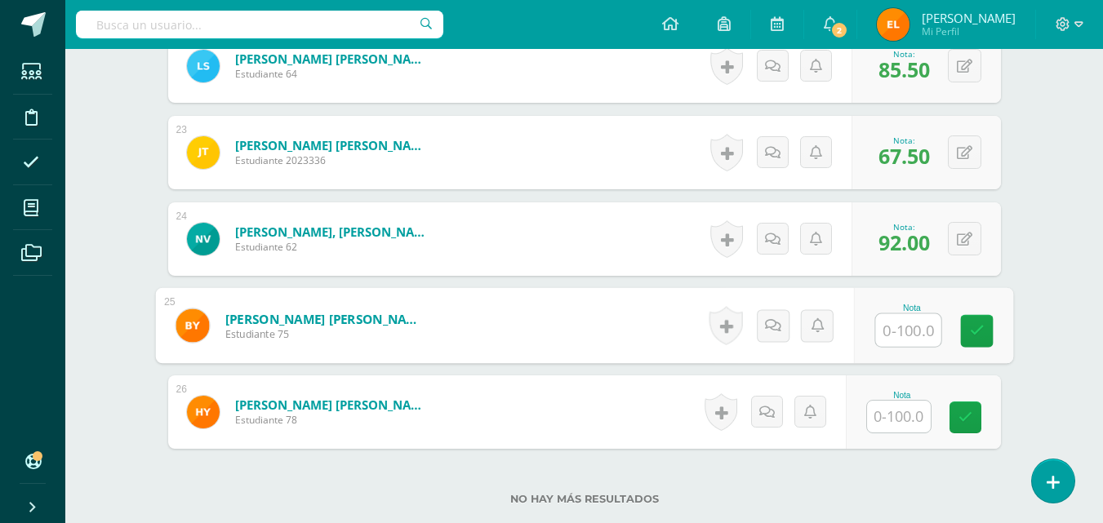
click at [904, 326] on input "text" at bounding box center [907, 330] width 65 height 33
type input "75.5"
click at [979, 329] on icon at bounding box center [976, 331] width 15 height 14
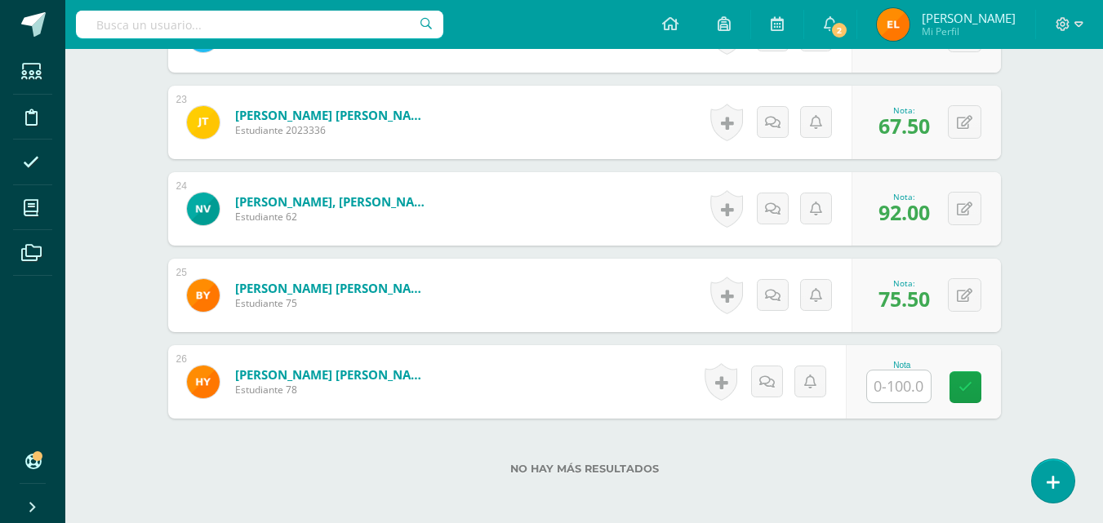
scroll to position [2403, 0]
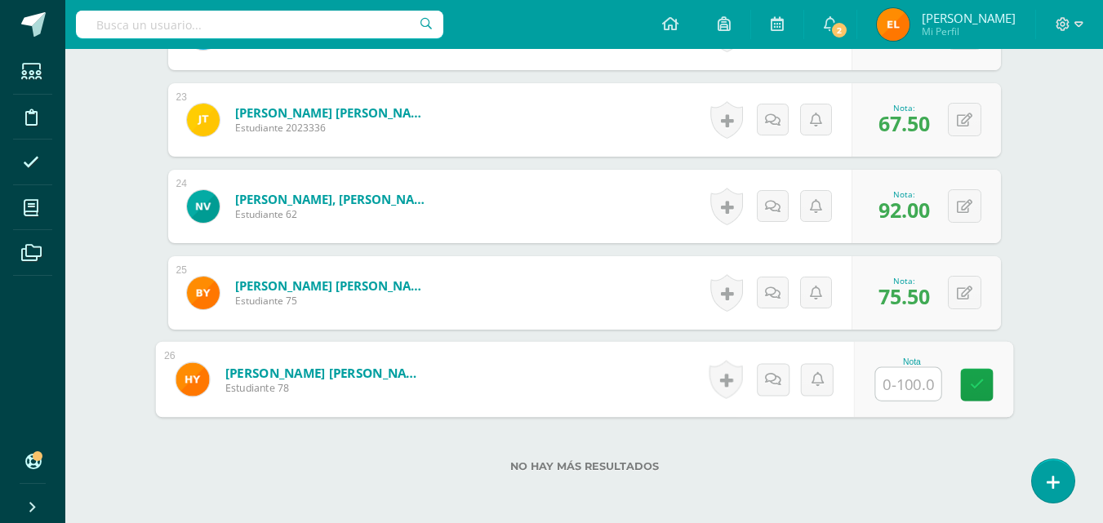
click at [882, 391] on input "text" at bounding box center [907, 384] width 65 height 33
type input "68"
click at [974, 382] on icon at bounding box center [976, 385] width 15 height 14
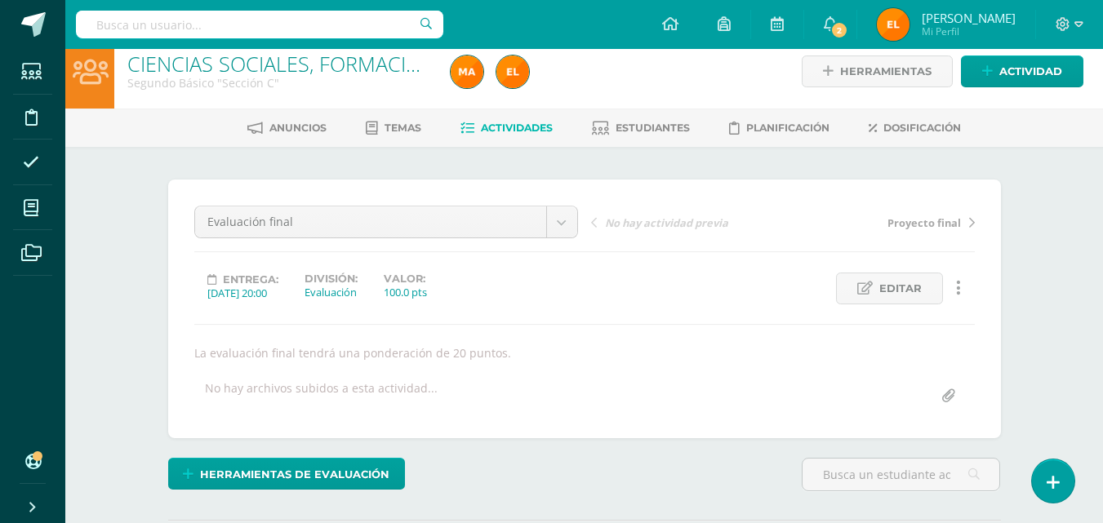
scroll to position [0, 0]
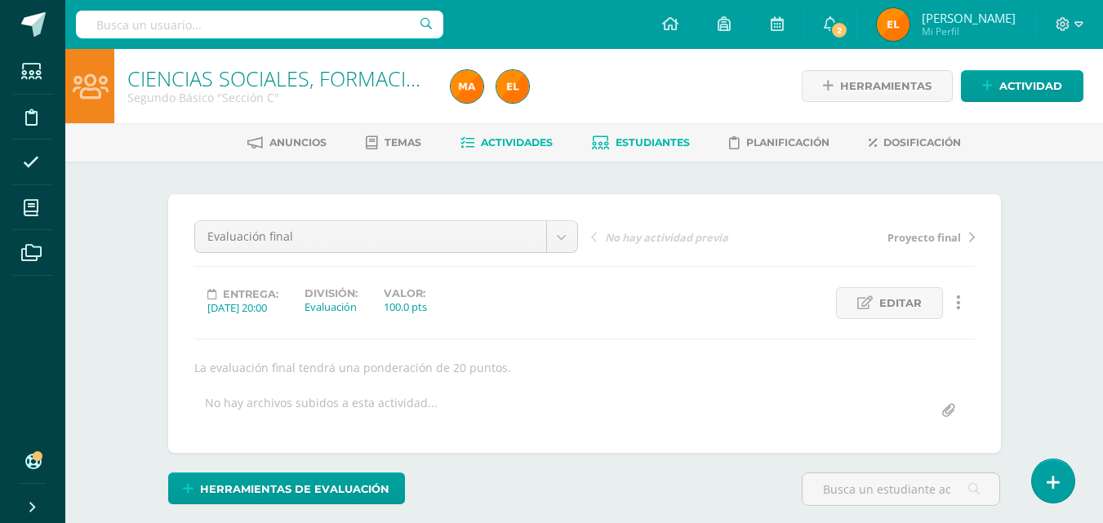
click at [637, 144] on span "Estudiantes" at bounding box center [652, 142] width 74 height 12
